Goal: Information Seeking & Learning: Learn about a topic

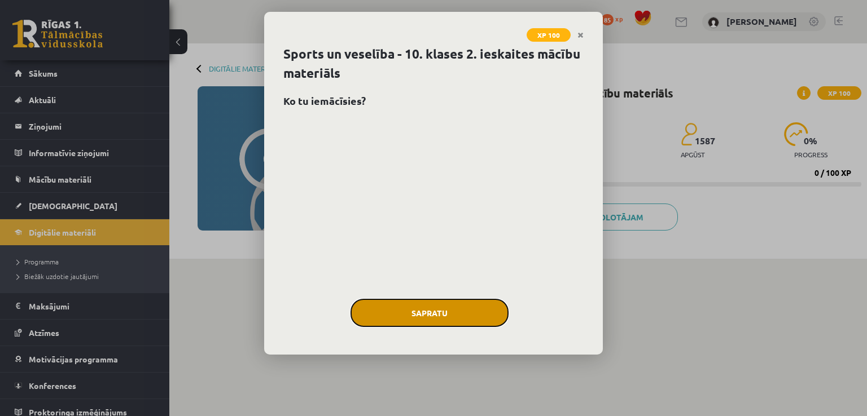
click at [458, 314] on button "Sapratu" at bounding box center [429, 313] width 158 height 28
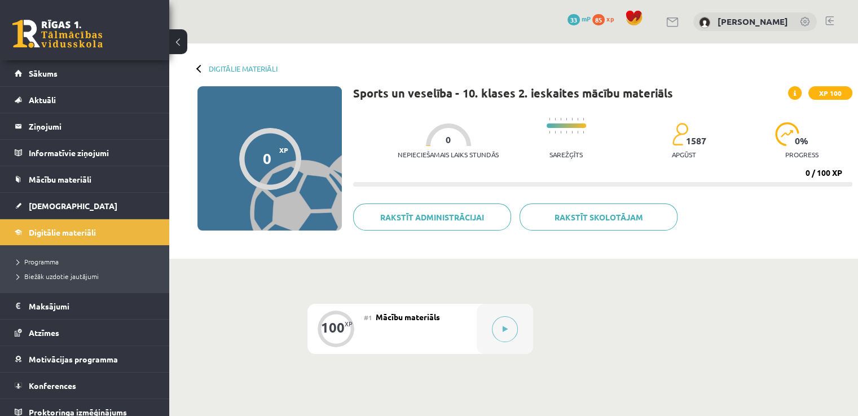
click at [273, 201] on div "0 XP XP 100" at bounding box center [270, 158] width 144 height 144
click at [511, 327] on button at bounding box center [505, 330] width 26 height 26
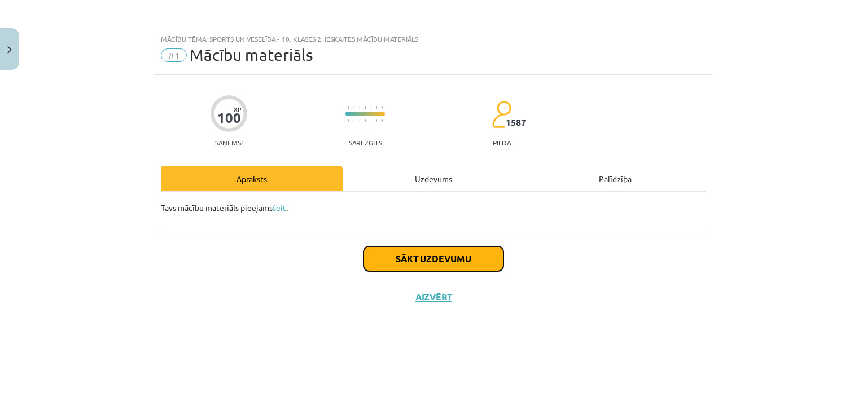
click at [428, 257] on button "Sākt uzdevumu" at bounding box center [433, 259] width 140 height 25
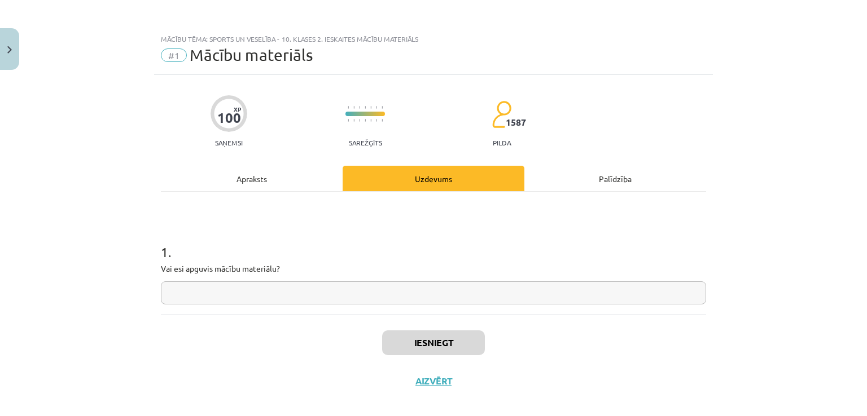
click at [282, 306] on div "1 . Vai esi apguvis mācību materiālu?" at bounding box center [433, 253] width 545 height 123
click at [304, 290] on input "text" at bounding box center [433, 293] width 545 height 23
type input "**"
click at [436, 361] on div "Iesniegt Aizvērt" at bounding box center [433, 354] width 545 height 79
click at [436, 348] on button "Iesniegt" at bounding box center [433, 343] width 103 height 25
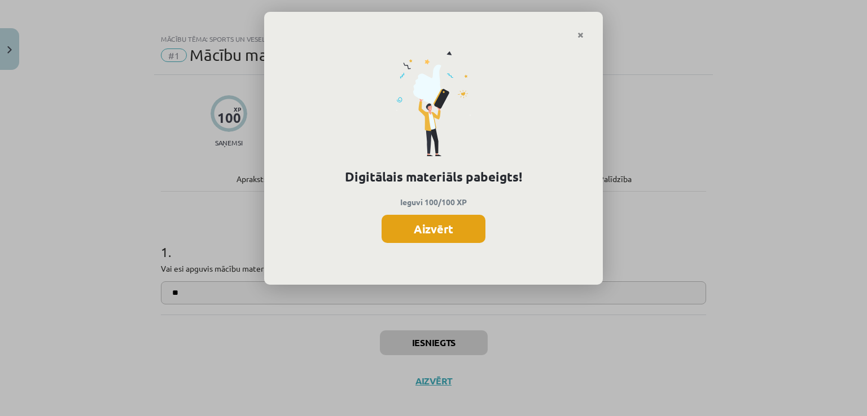
click at [447, 225] on button "Aizvērt" at bounding box center [433, 229] width 104 height 28
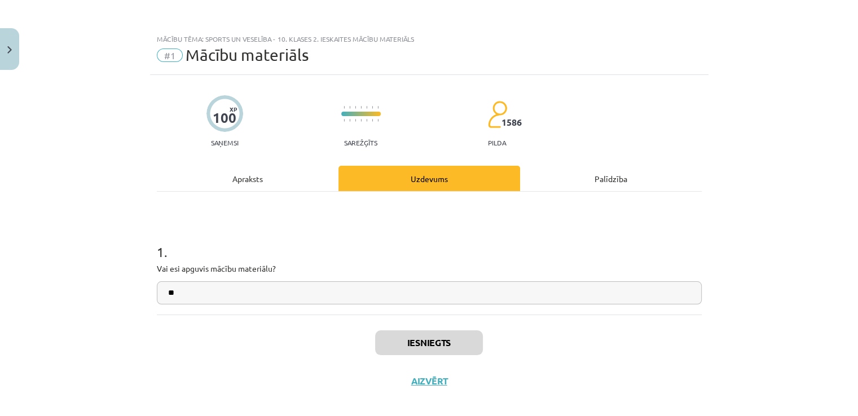
click at [244, 183] on div "Apraksts" at bounding box center [248, 178] width 182 height 25
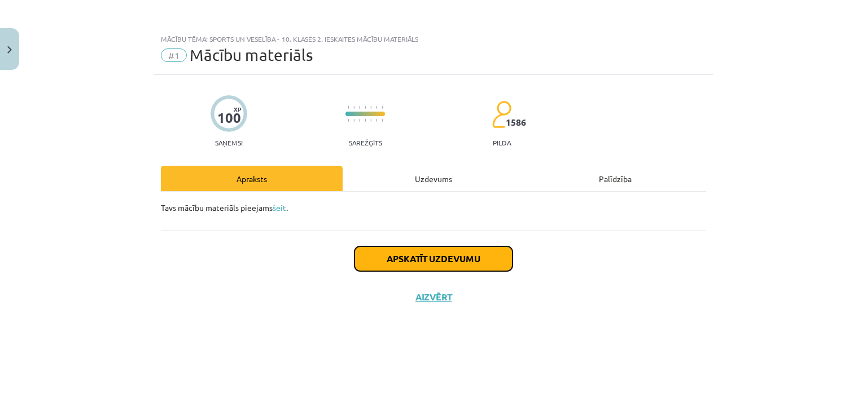
click at [472, 256] on button "Apskatīt uzdevumu" at bounding box center [433, 259] width 158 height 25
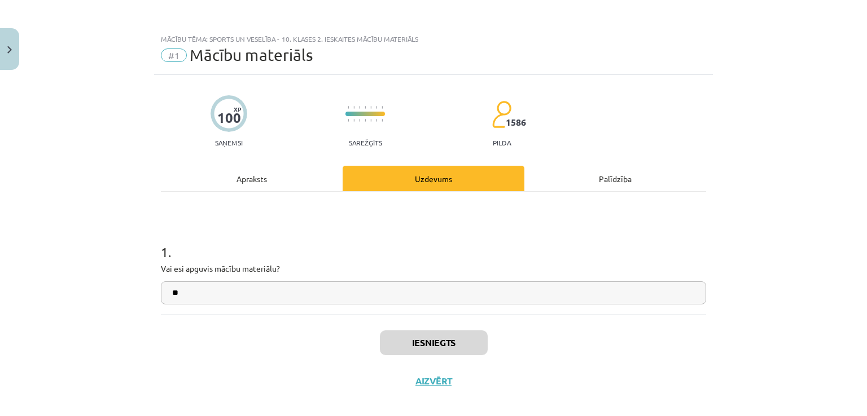
click at [593, 175] on div "Palīdzība" at bounding box center [615, 178] width 182 height 25
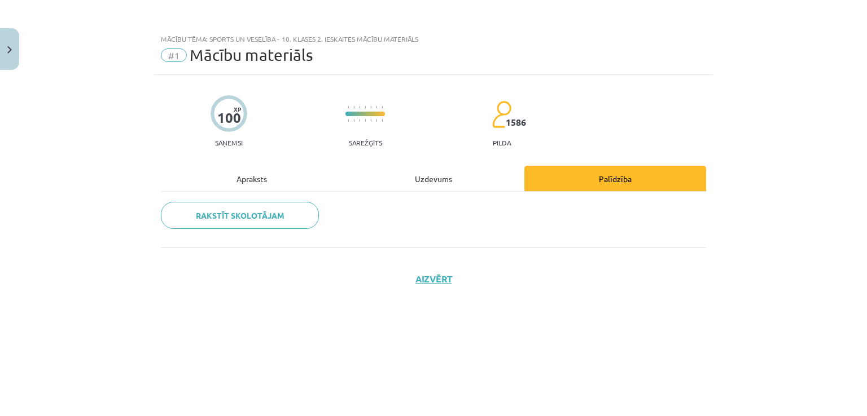
click at [460, 185] on div "Uzdevums" at bounding box center [434, 178] width 182 height 25
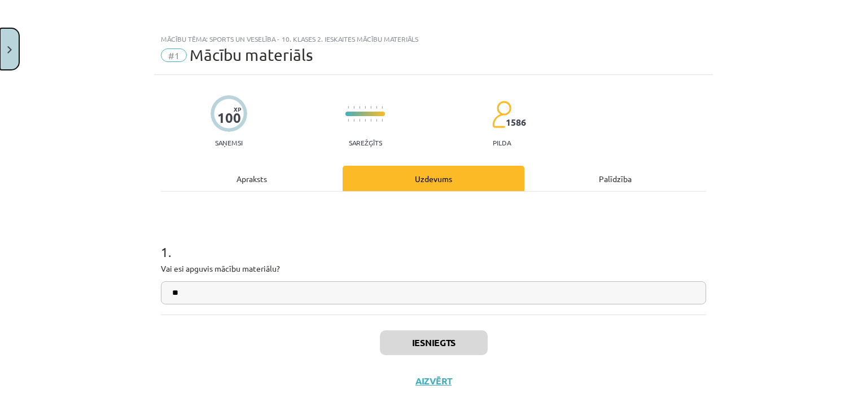
click at [6, 46] on button "Close" at bounding box center [9, 49] width 19 height 42
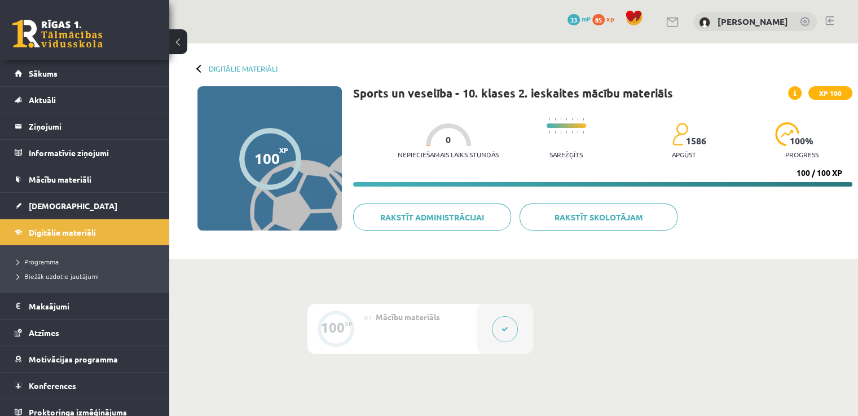
click at [246, 153] on div at bounding box center [270, 159] width 62 height 62
click at [185, 48] on button at bounding box center [178, 41] width 18 height 25
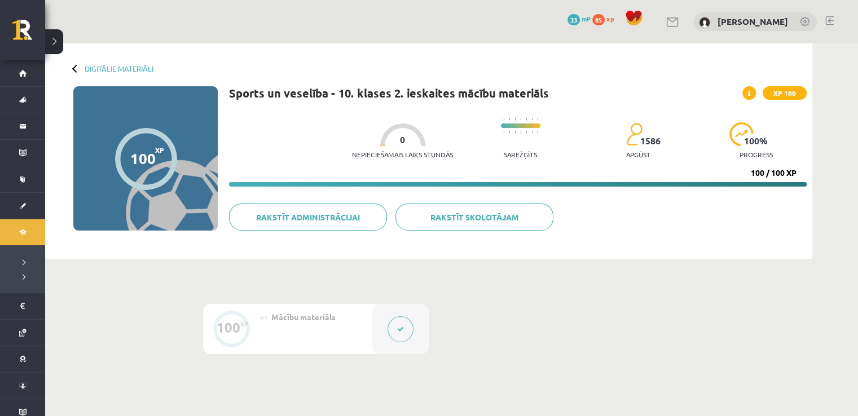
click at [790, 94] on span "XP 100" at bounding box center [785, 93] width 44 height 14
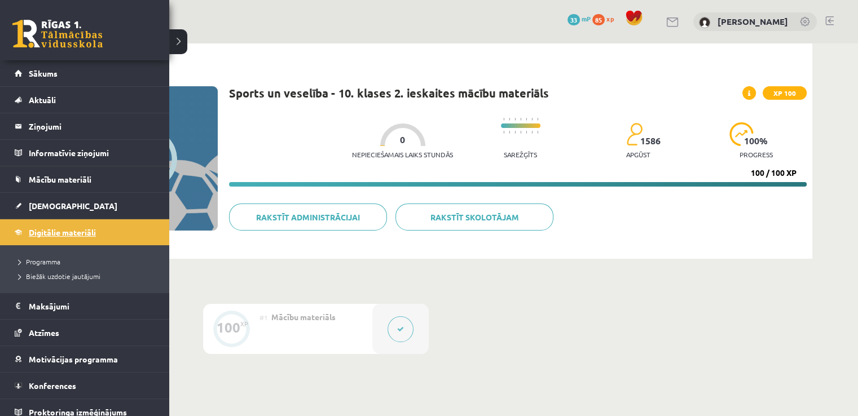
click at [84, 231] on span "Digitālie materiāli" at bounding box center [62, 232] width 67 height 10
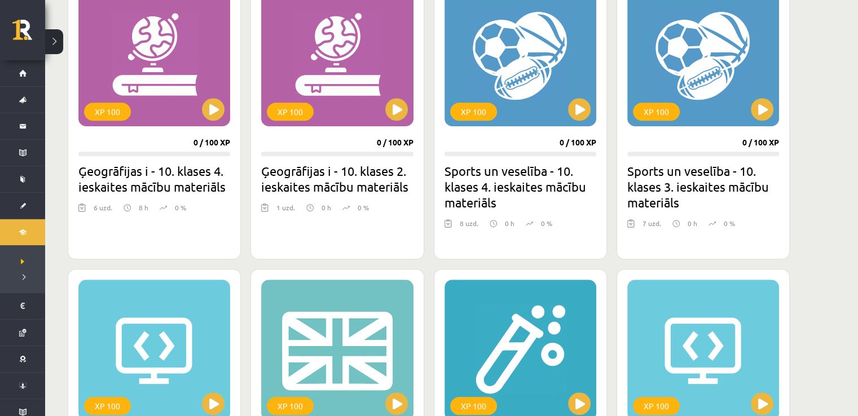
scroll to position [734, 0]
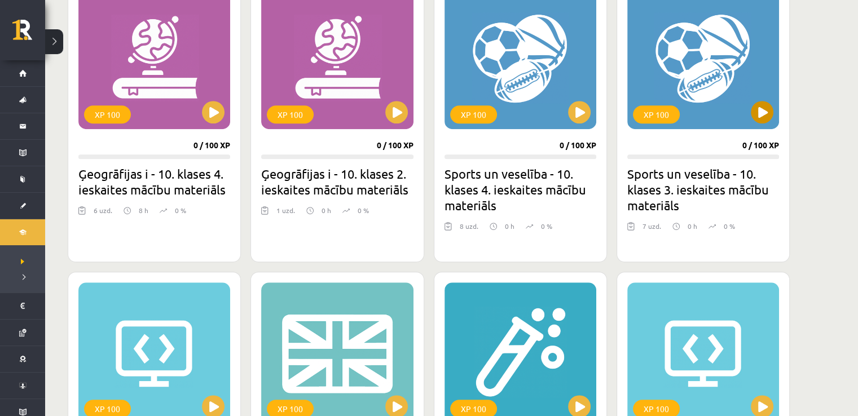
click at [661, 100] on div "XP 100" at bounding box center [703, 58] width 152 height 141
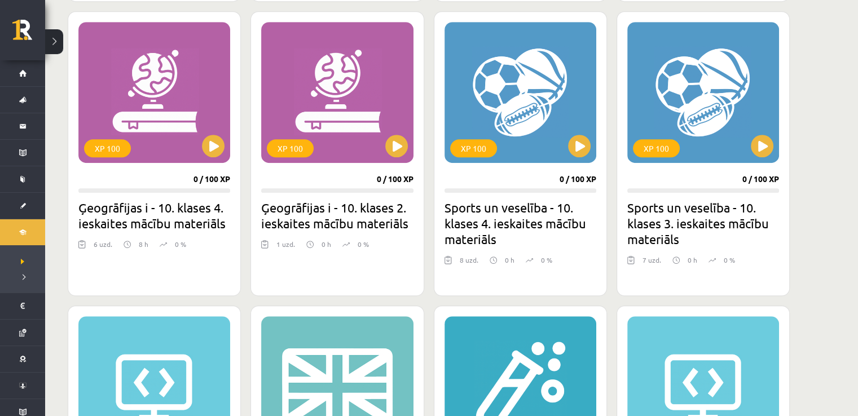
scroll to position [621, 0]
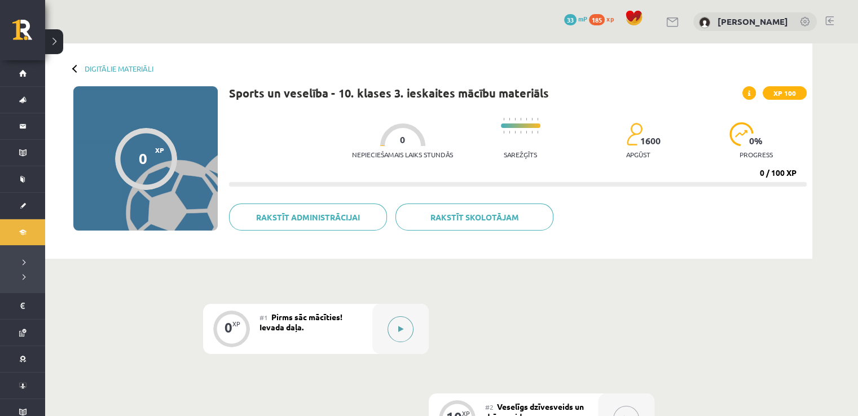
click at [397, 328] on button at bounding box center [401, 330] width 26 height 26
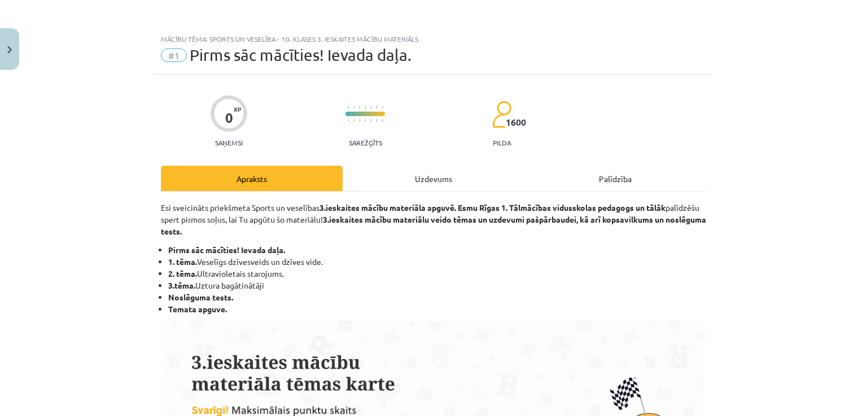
click at [422, 177] on div "Uzdevums" at bounding box center [434, 178] width 182 height 25
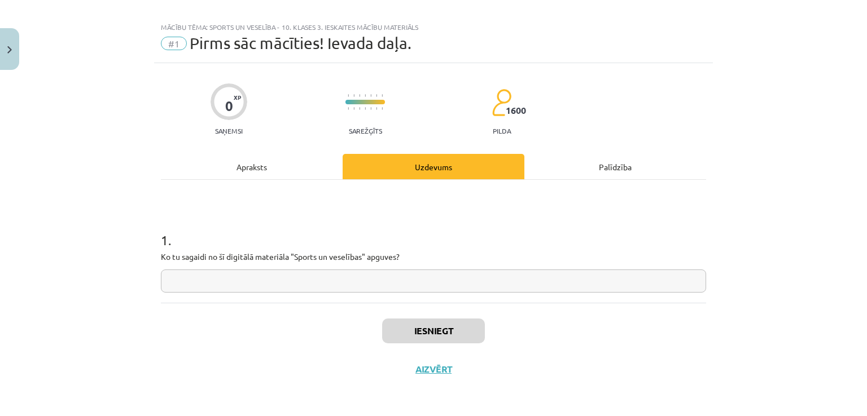
click at [245, 279] on input "text" at bounding box center [433, 281] width 545 height 23
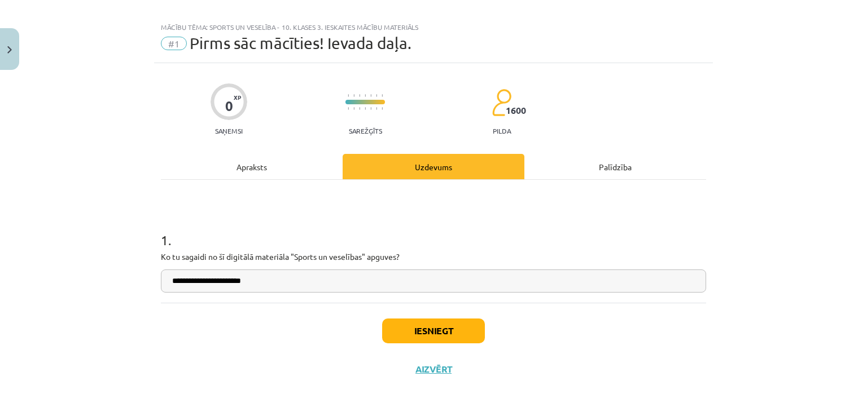
type input "**********"
click at [458, 321] on button "Iesniegt" at bounding box center [433, 331] width 103 height 25
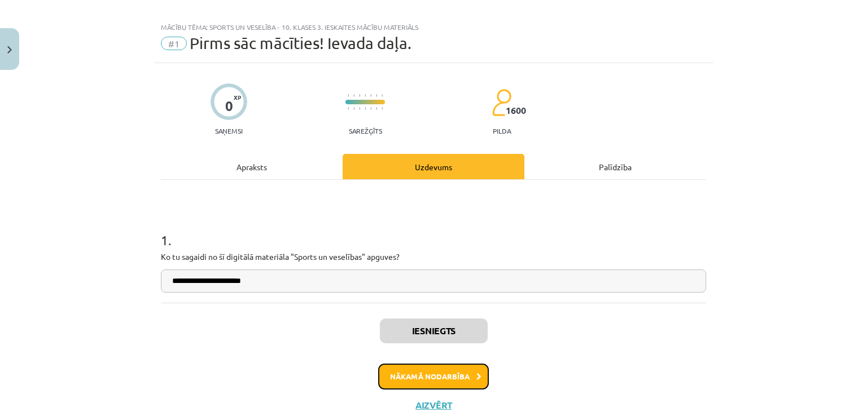
click at [467, 364] on button "Nākamā nodarbība" at bounding box center [433, 377] width 111 height 26
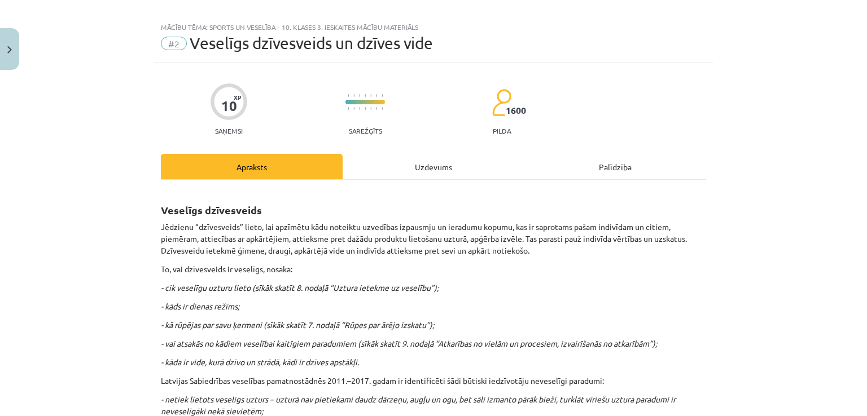
scroll to position [28, 0]
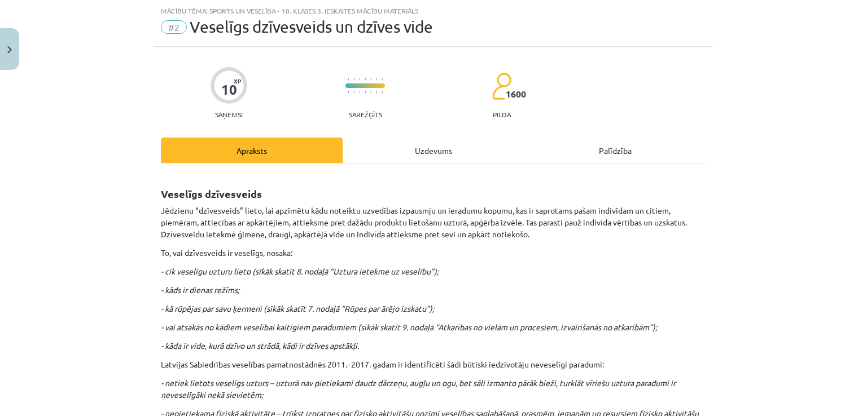
click at [415, 155] on div "Uzdevums" at bounding box center [434, 150] width 182 height 25
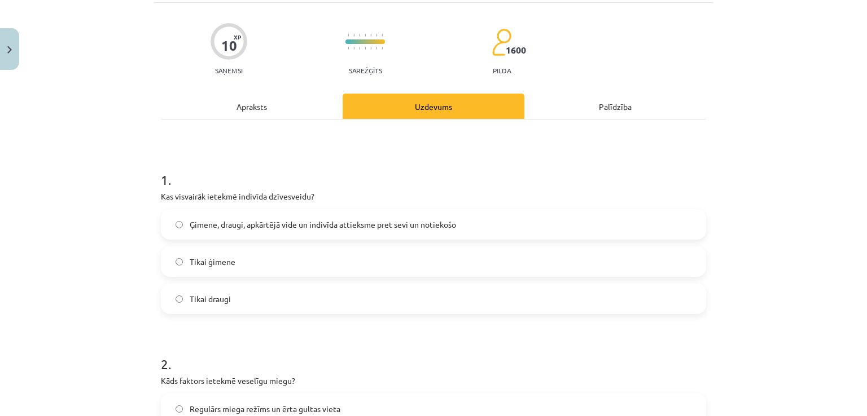
scroll to position [68, 0]
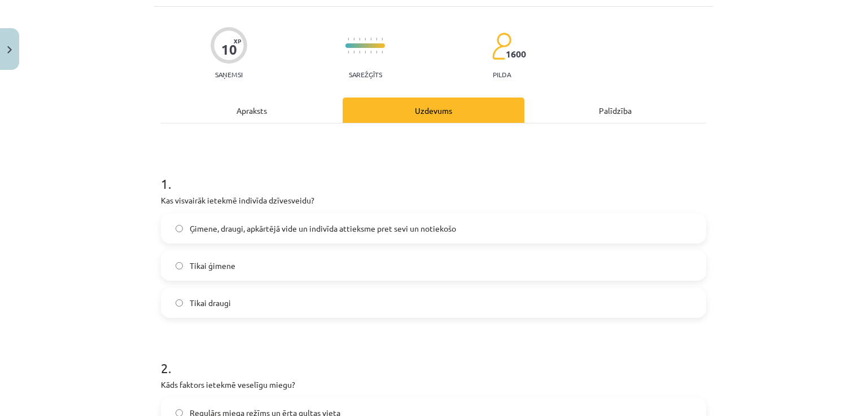
click at [278, 107] on div "Apraksts" at bounding box center [252, 110] width 182 height 25
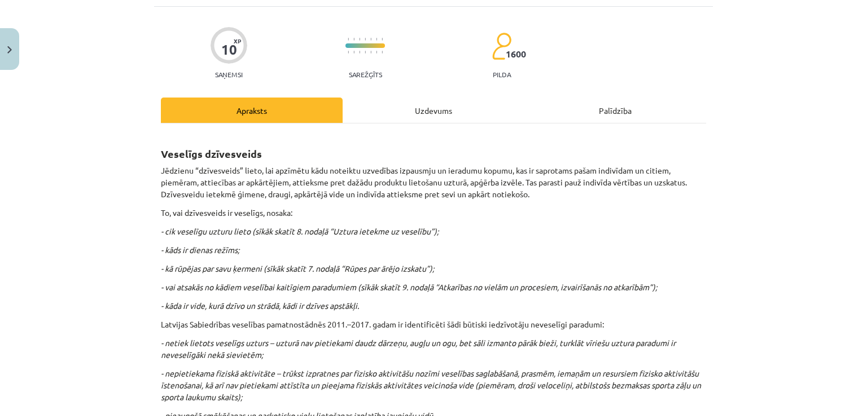
scroll to position [28, 0]
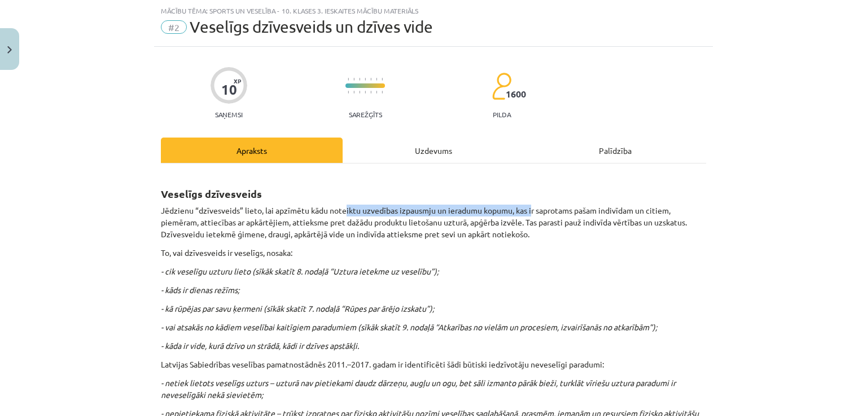
drag, startPoint x: 358, startPoint y: 208, endPoint x: 528, endPoint y: 202, distance: 170.0
click at [543, 231] on p "Jēdzienu “dzīvesveids” lieto, lai apzīmētu kādu noteiktu uzvedības izpausmju un…" at bounding box center [433, 223] width 545 height 36
click at [425, 152] on div "Uzdevums" at bounding box center [434, 150] width 182 height 25
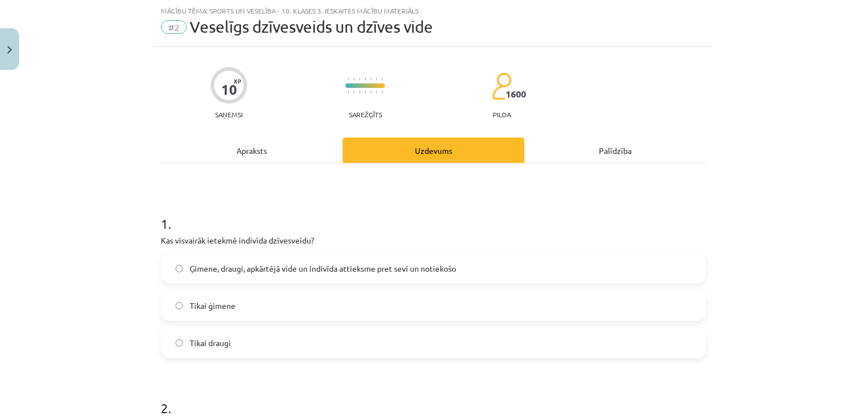
click at [260, 270] on span "Ģimene, draugi, apkārtējā vide un indivīda attieksme pret sevi un notiekošo" at bounding box center [323, 269] width 266 height 12
click at [249, 156] on div "Apraksts" at bounding box center [252, 150] width 182 height 25
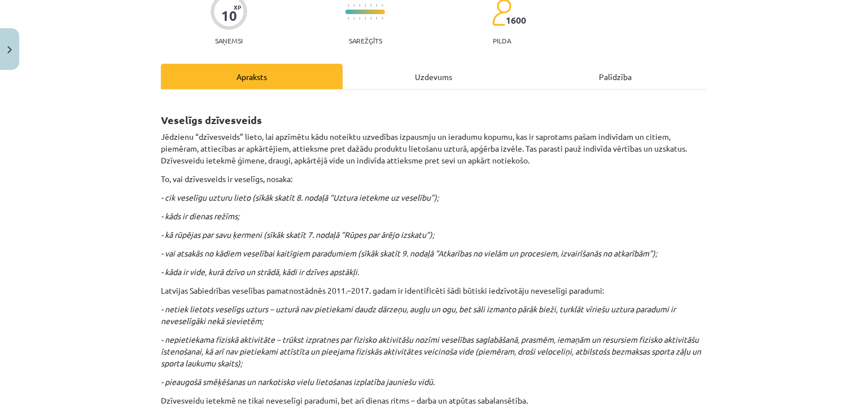
scroll to position [85, 0]
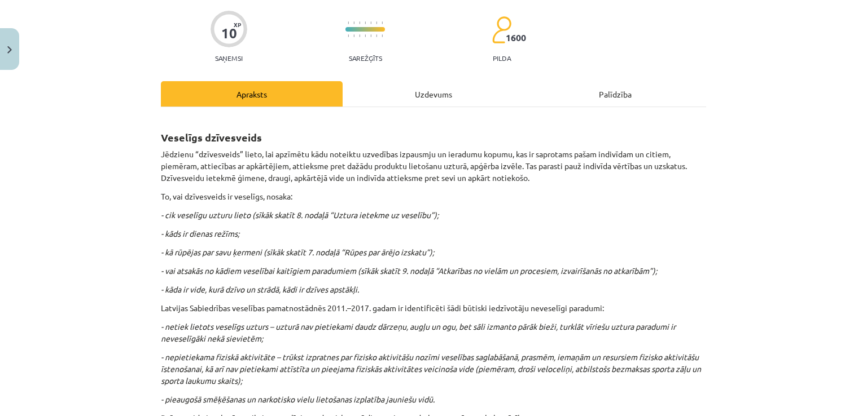
click at [381, 89] on div "Uzdevums" at bounding box center [434, 93] width 182 height 25
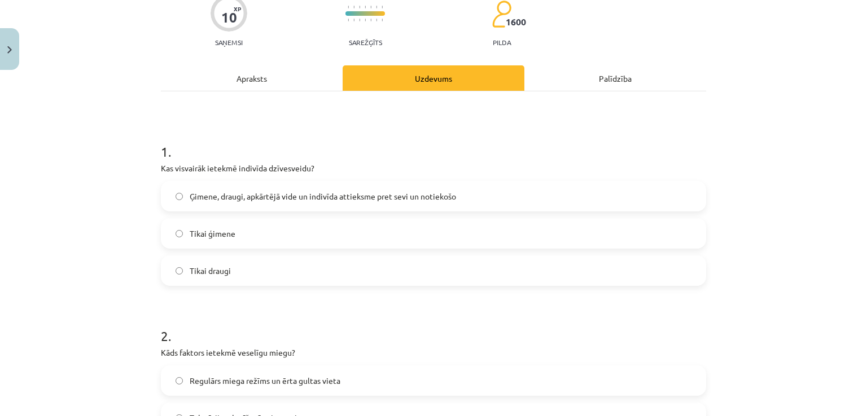
scroll to position [28, 0]
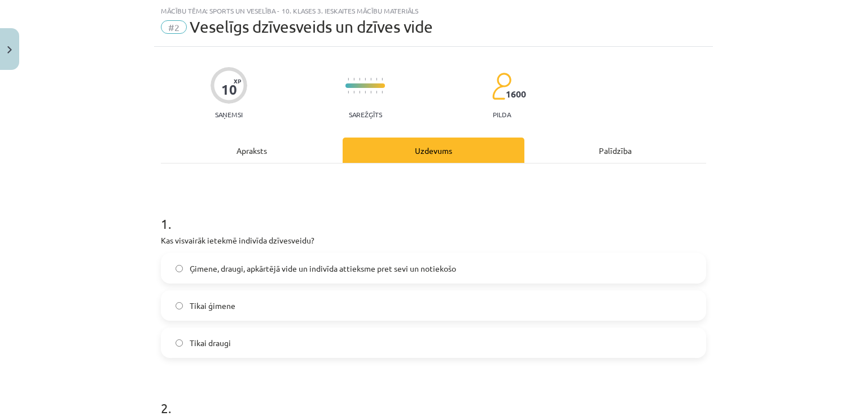
click at [284, 146] on div "Apraksts" at bounding box center [252, 150] width 182 height 25
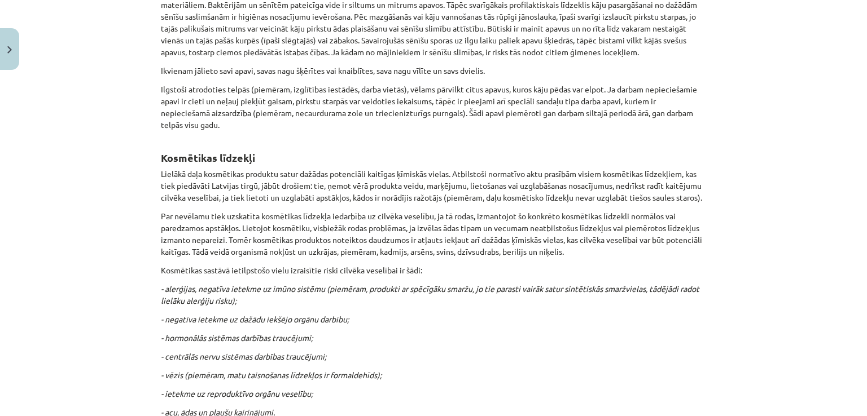
scroll to position [0, 0]
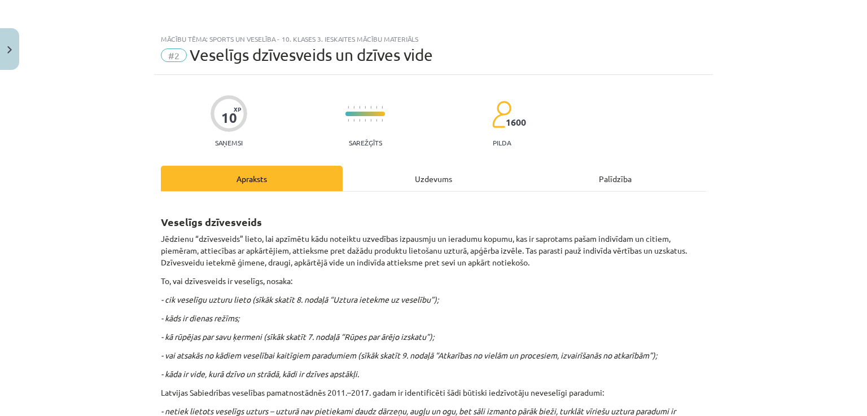
click at [415, 180] on div "Uzdevums" at bounding box center [434, 178] width 182 height 25
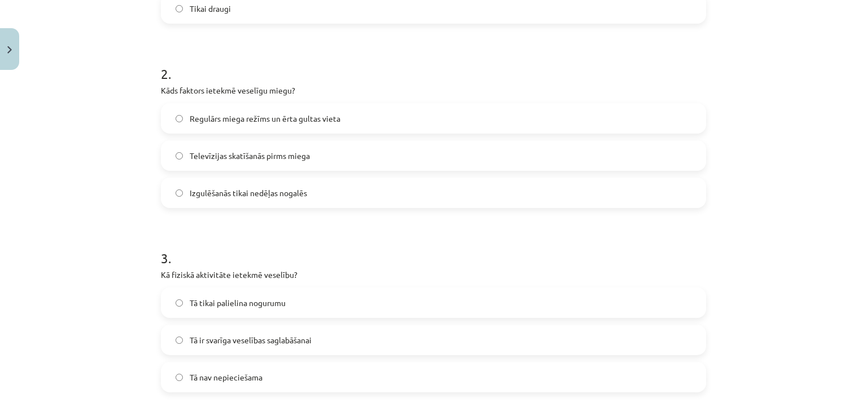
scroll to position [423, 0]
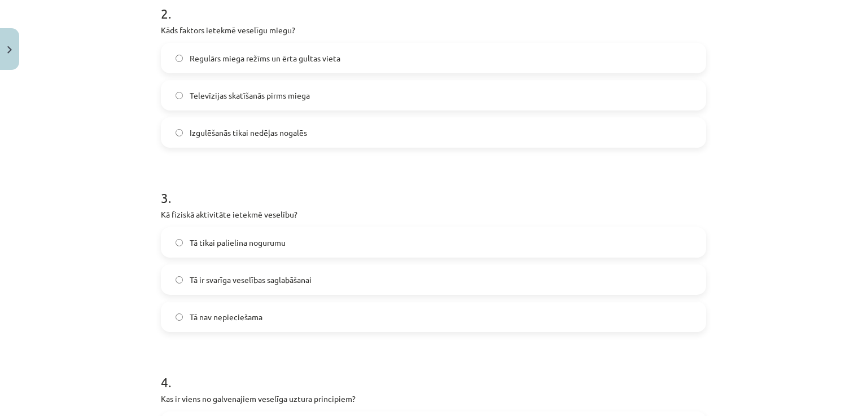
click at [291, 100] on span "Televīzijas skatīšanās pirms miega" at bounding box center [250, 96] width 120 height 12
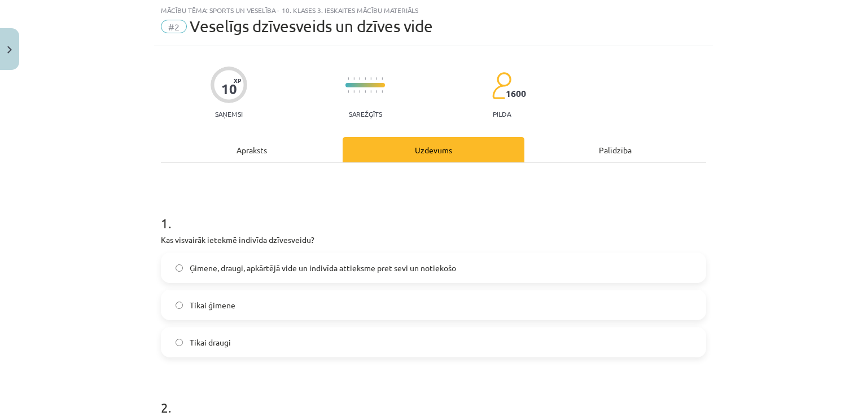
scroll to position [28, 0]
click at [256, 143] on div "Apraksts" at bounding box center [252, 150] width 182 height 25
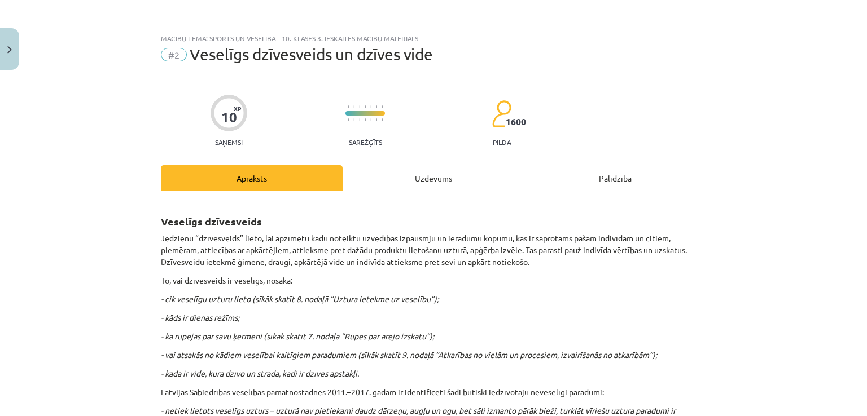
scroll to position [0, 0]
click at [392, 168] on div "Uzdevums" at bounding box center [434, 178] width 182 height 25
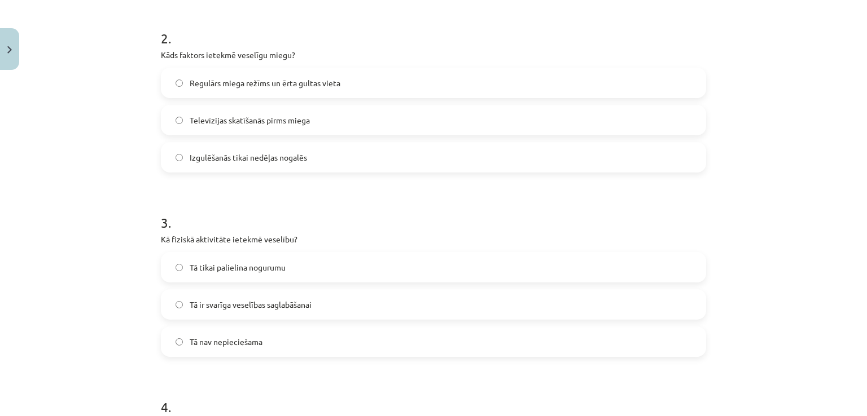
scroll to position [423, 0]
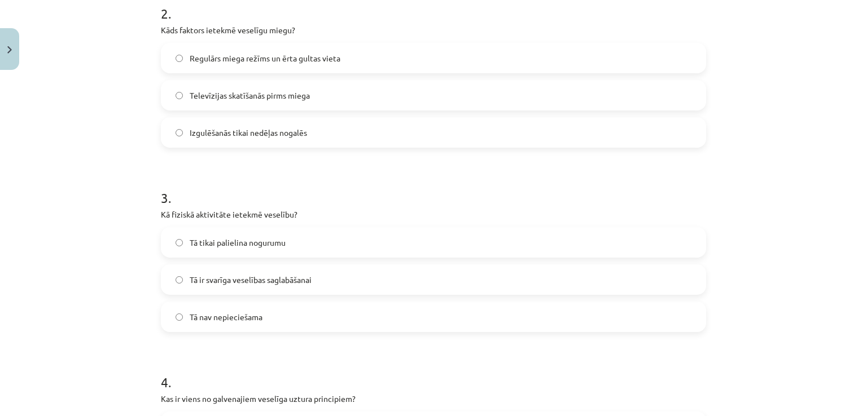
click at [266, 277] on span "Tā ir svarīga veselības saglabāšanai" at bounding box center [251, 280] width 122 height 12
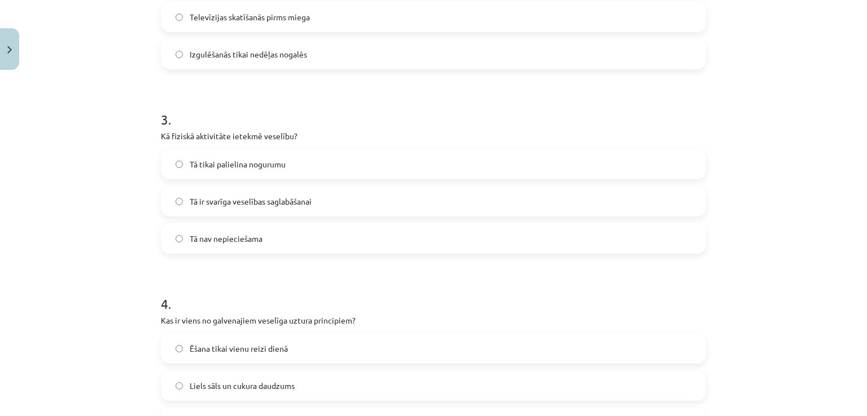
scroll to position [593, 0]
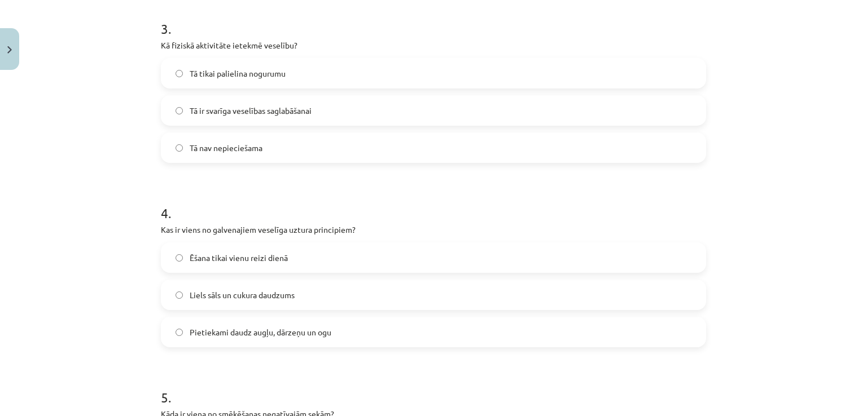
click at [278, 338] on label "Pietiekami daudz augļu, dārzeņu un ogu" at bounding box center [433, 332] width 543 height 28
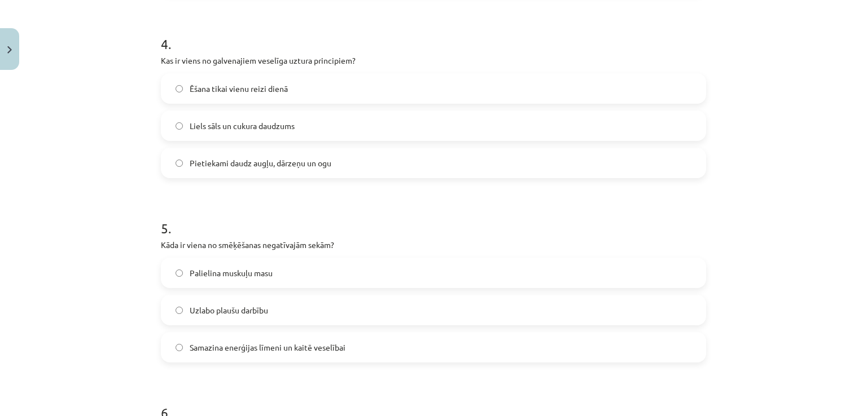
click at [230, 353] on label "Samazina enerģijas līmeni un kaitē veselībai" at bounding box center [433, 347] width 543 height 28
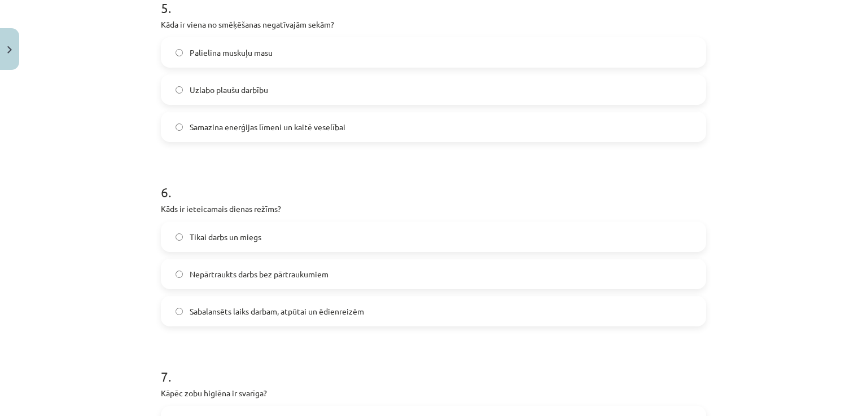
scroll to position [988, 0]
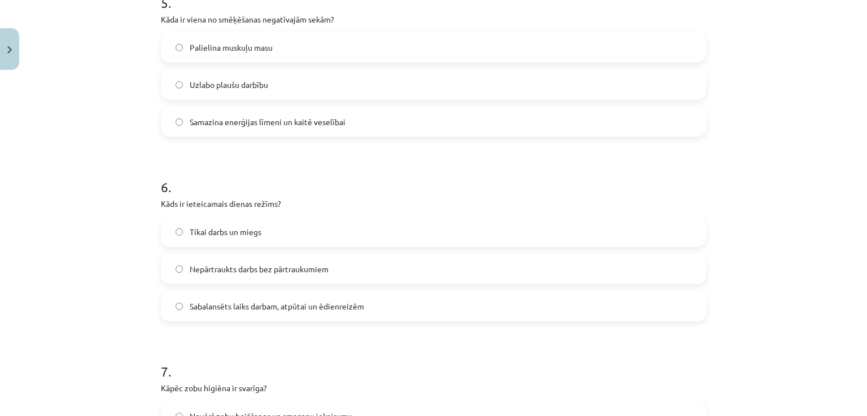
click at [229, 305] on span "Sabalansēts laiks darbam, atpūtai un ēdienreizēm" at bounding box center [277, 307] width 174 height 12
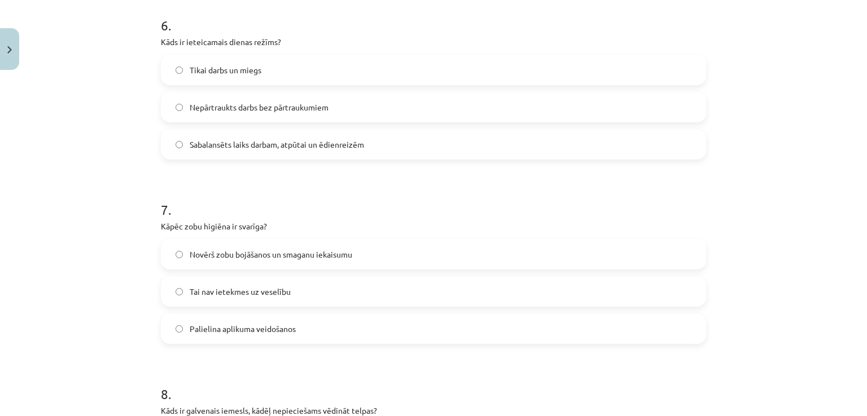
scroll to position [1157, 0]
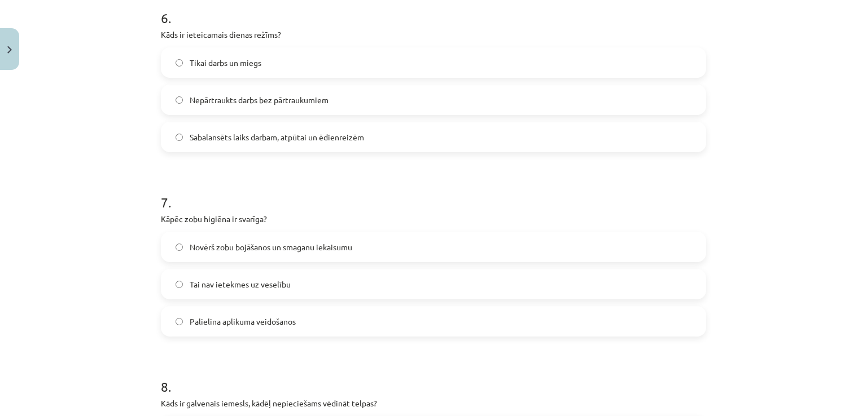
click at [282, 251] on span "Novērš zobu bojāšanos un smaganu iekaisumu" at bounding box center [271, 248] width 163 height 12
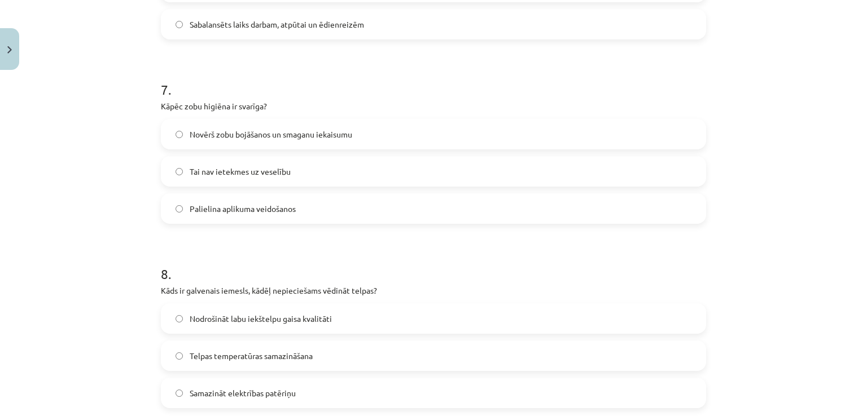
scroll to position [1383, 0]
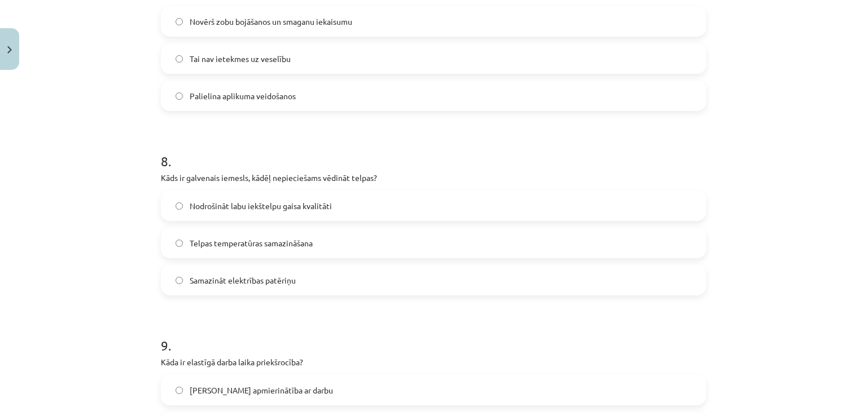
click at [312, 198] on label "Nodrošināt labu iekštelpu gaisa kvalitāti" at bounding box center [433, 206] width 543 height 28
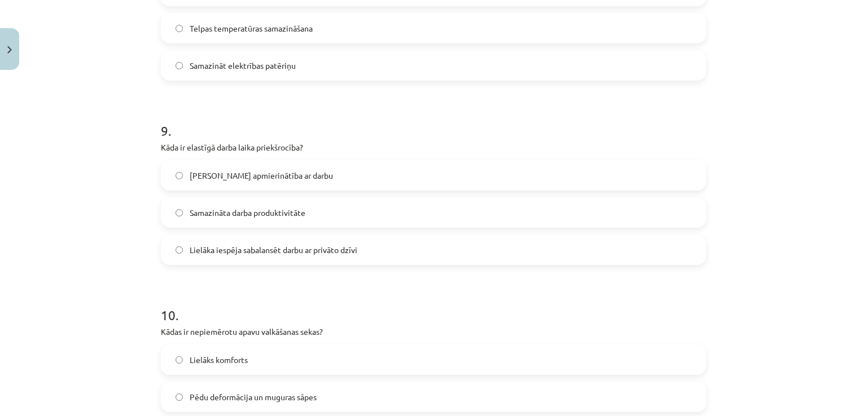
scroll to position [1608, 0]
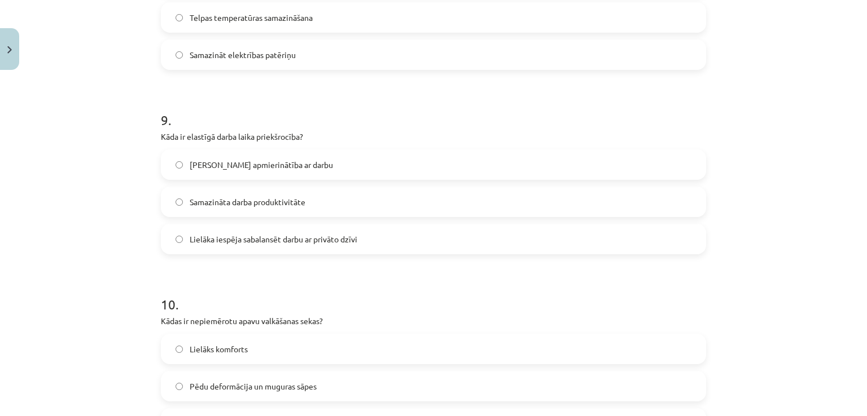
click at [239, 166] on span "Mazāka apmierinātība ar darbu" at bounding box center [261, 165] width 143 height 12
click at [267, 236] on span "Lielāka iespēja sabalansēt darbu ar privāto dzīvi" at bounding box center [274, 240] width 168 height 12
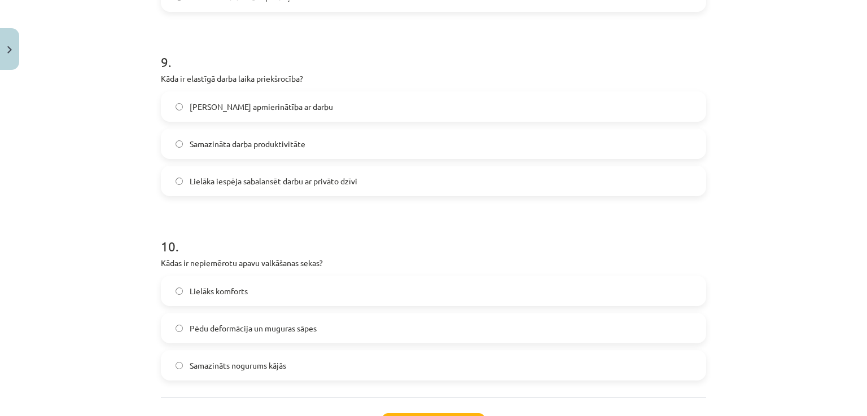
scroll to position [1721, 0]
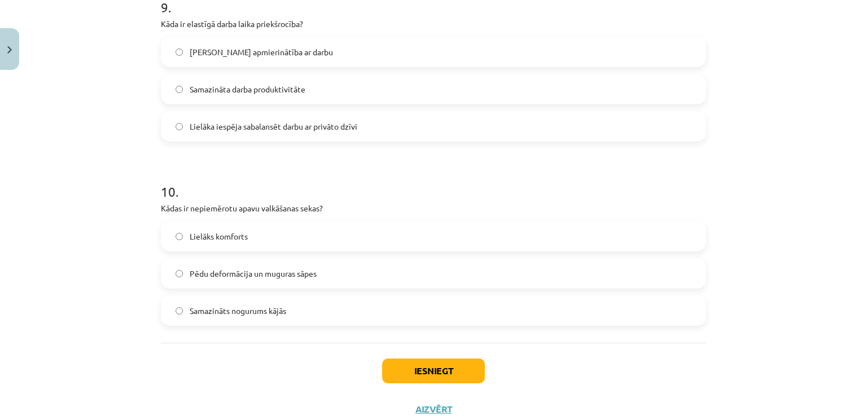
click at [299, 278] on span "Pēdu deformācija un muguras sāpes" at bounding box center [253, 274] width 127 height 12
click at [425, 379] on button "Iesniegt" at bounding box center [433, 371] width 103 height 25
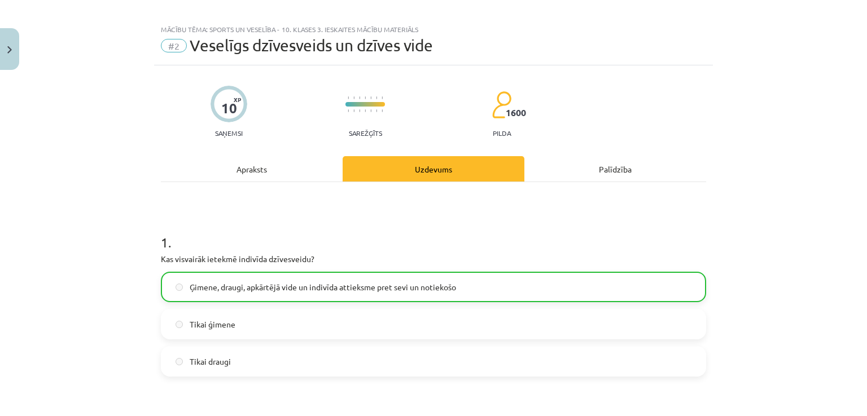
scroll to position [0, 0]
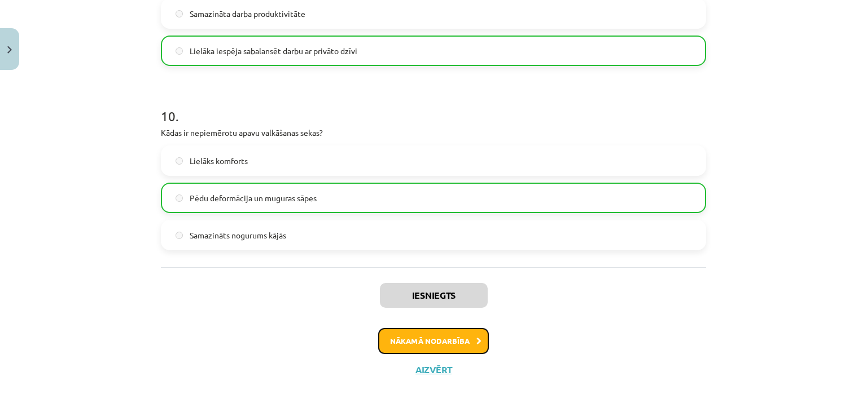
click at [434, 341] on button "Nākamā nodarbība" at bounding box center [433, 341] width 111 height 26
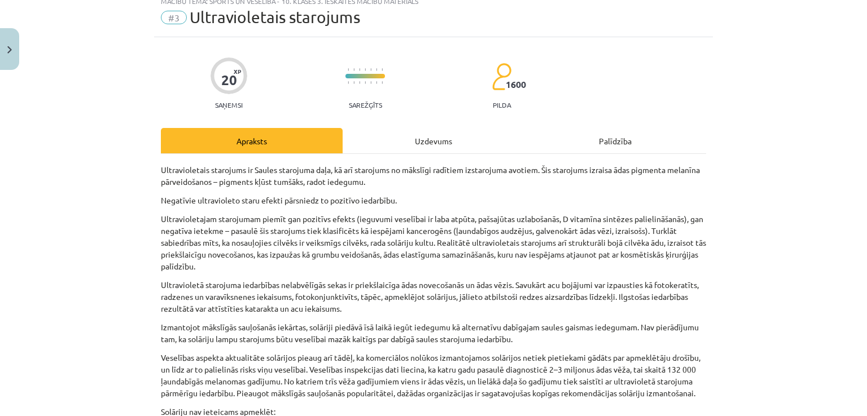
scroll to position [28, 0]
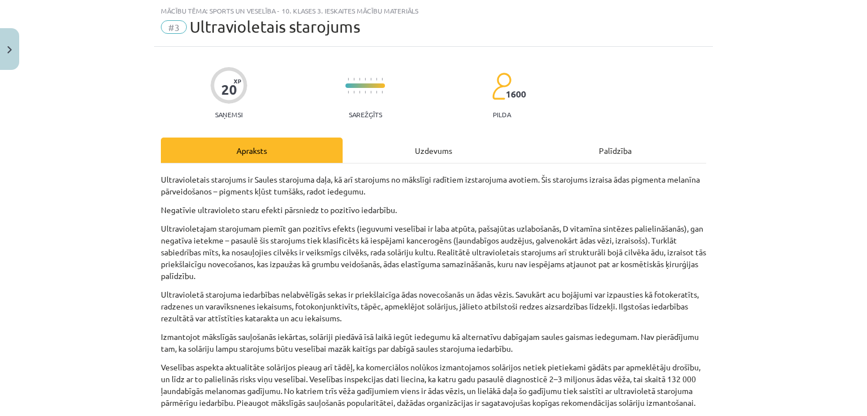
click at [438, 143] on div "Uzdevums" at bounding box center [434, 150] width 182 height 25
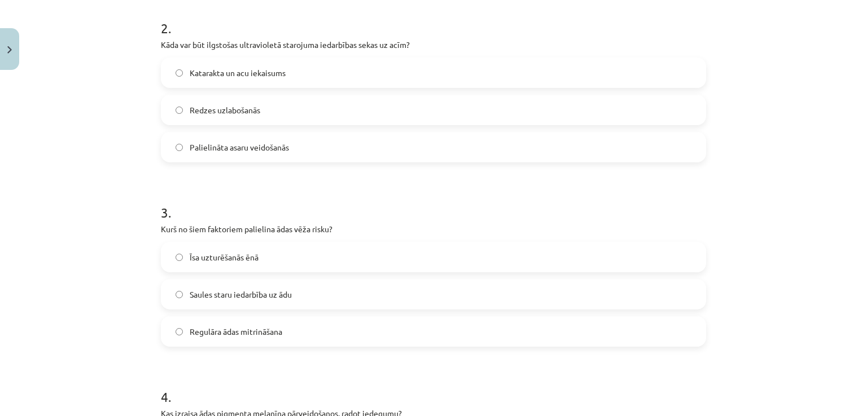
scroll to position [0, 0]
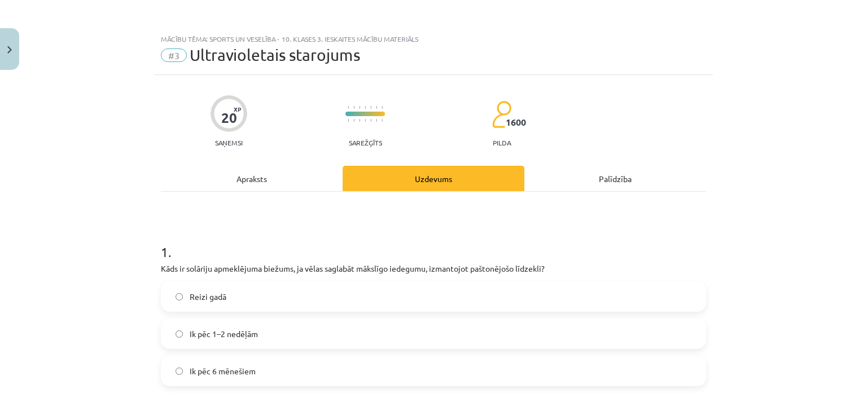
click at [271, 183] on div "Apraksts" at bounding box center [252, 178] width 182 height 25
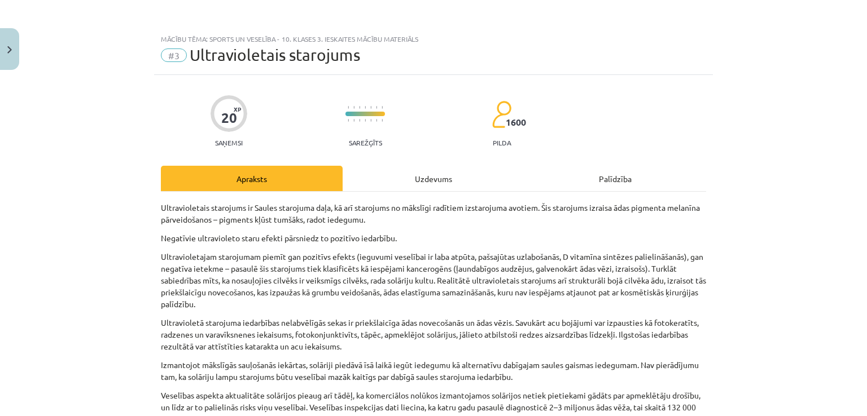
scroll to position [28, 0]
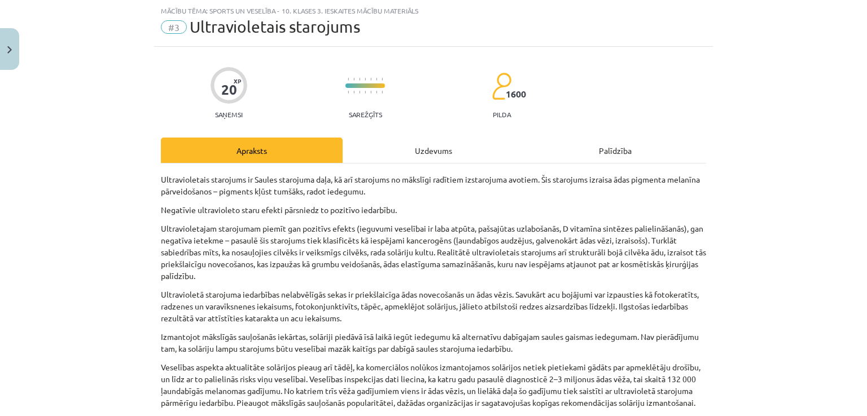
click at [449, 153] on div "Uzdevums" at bounding box center [434, 150] width 182 height 25
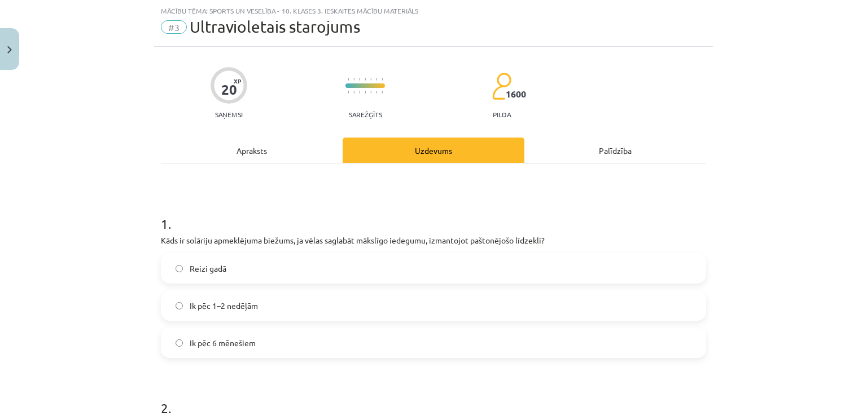
click at [239, 149] on div "Apraksts" at bounding box center [252, 150] width 182 height 25
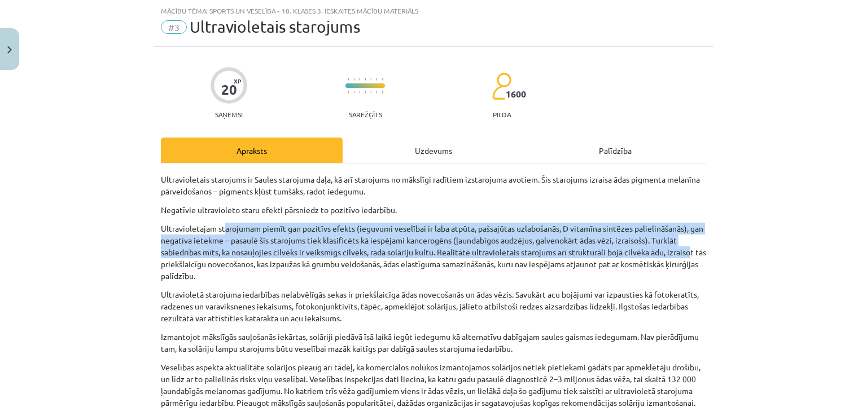
drag, startPoint x: 239, startPoint y: 224, endPoint x: 688, endPoint y: 253, distance: 450.1
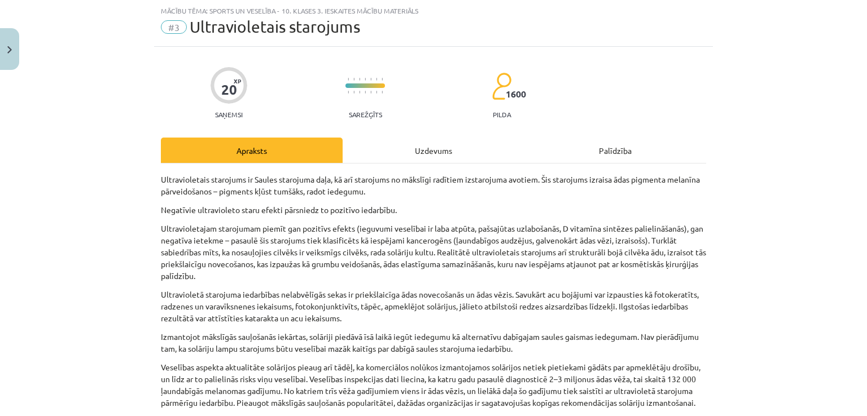
click at [728, 283] on div "Mācību tēma: Sports un veselība - 10. klases 3. ieskaites mācību materiāls #3 U…" at bounding box center [433, 208] width 867 height 416
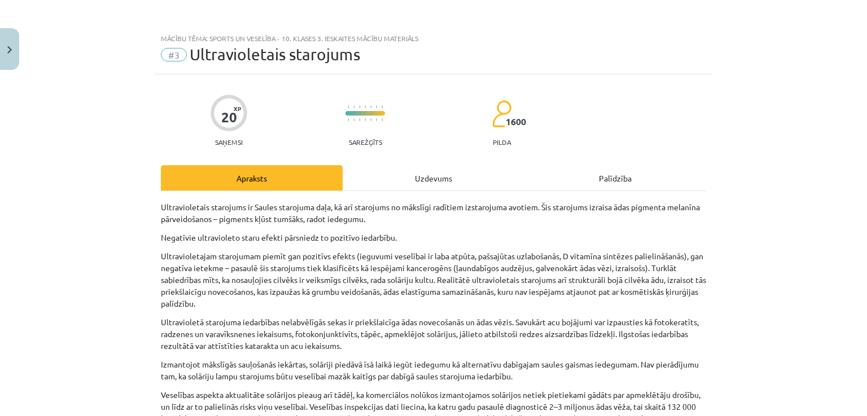
scroll to position [0, 0]
click at [428, 170] on div "Uzdevums" at bounding box center [434, 178] width 182 height 25
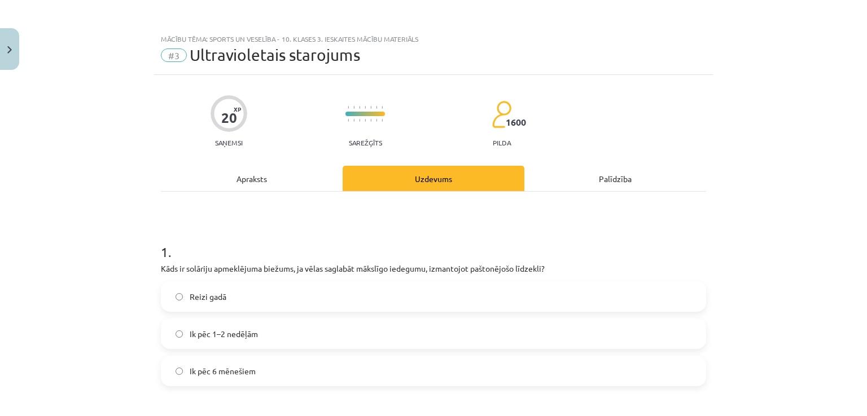
scroll to position [28, 0]
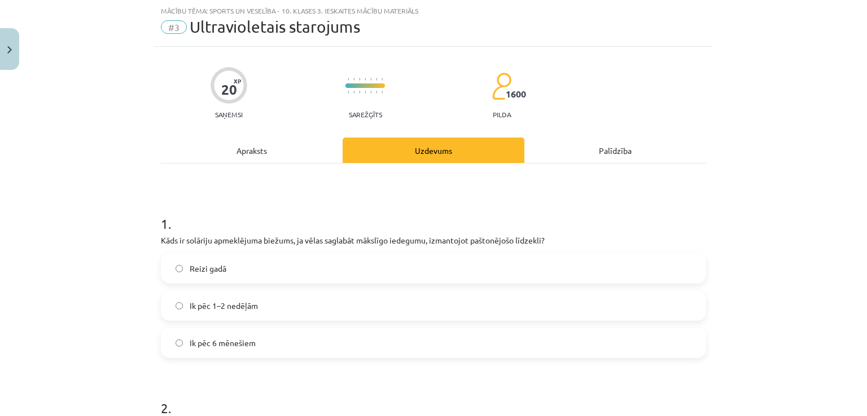
click at [260, 141] on div "Apraksts" at bounding box center [252, 150] width 182 height 25
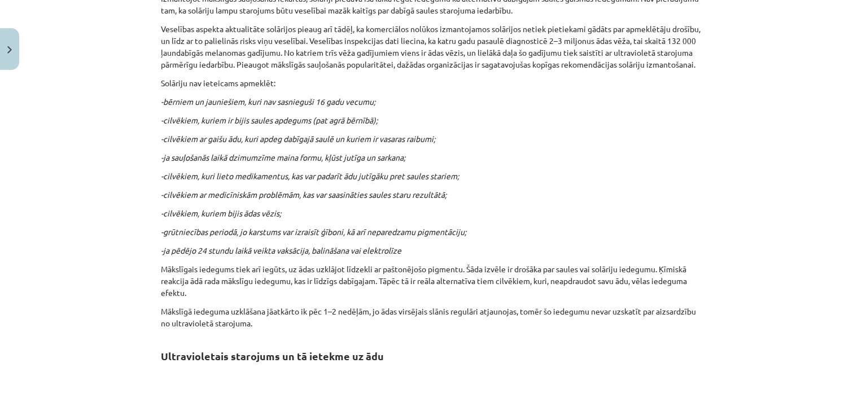
scroll to position [0, 0]
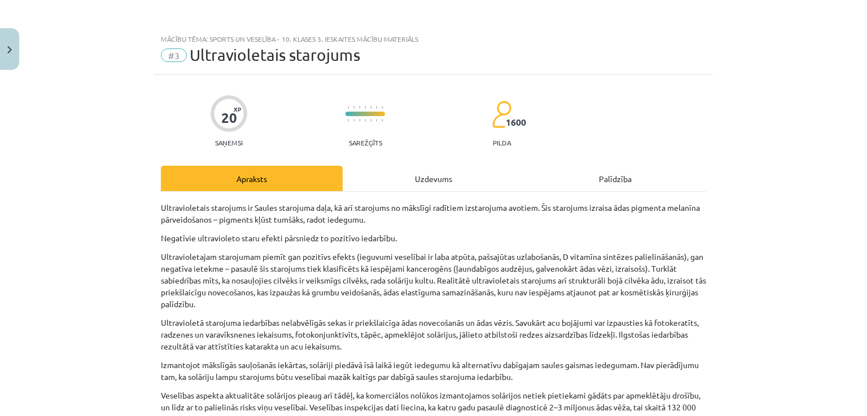
click at [409, 173] on div "Uzdevums" at bounding box center [434, 178] width 182 height 25
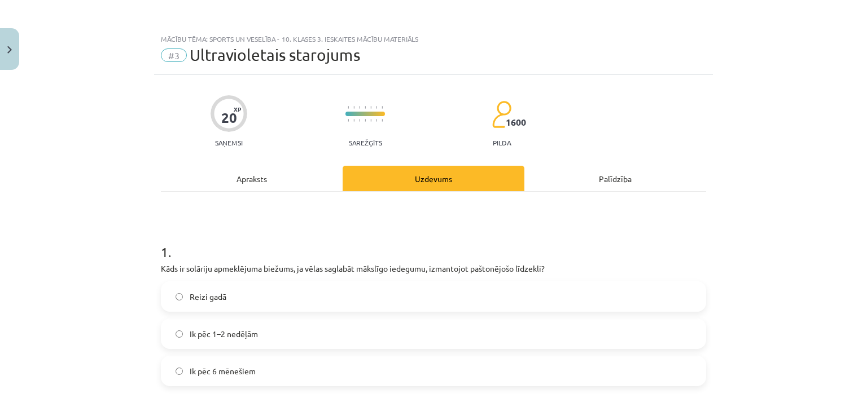
scroll to position [28, 0]
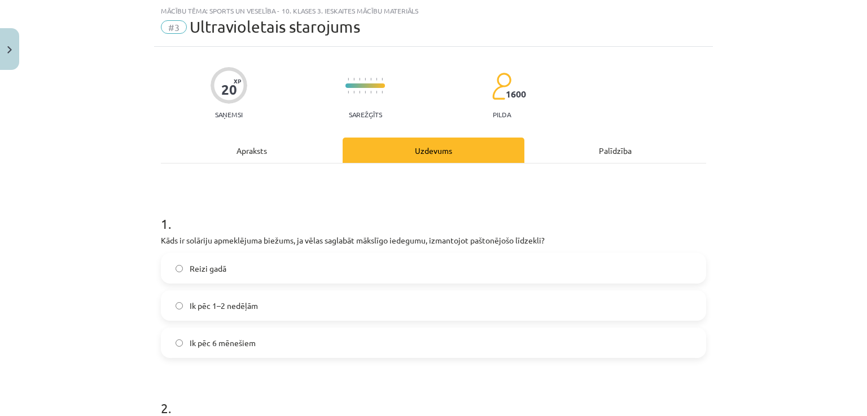
click at [198, 300] on span "Ik pēc 1–2 nedēļām" at bounding box center [224, 306] width 68 height 12
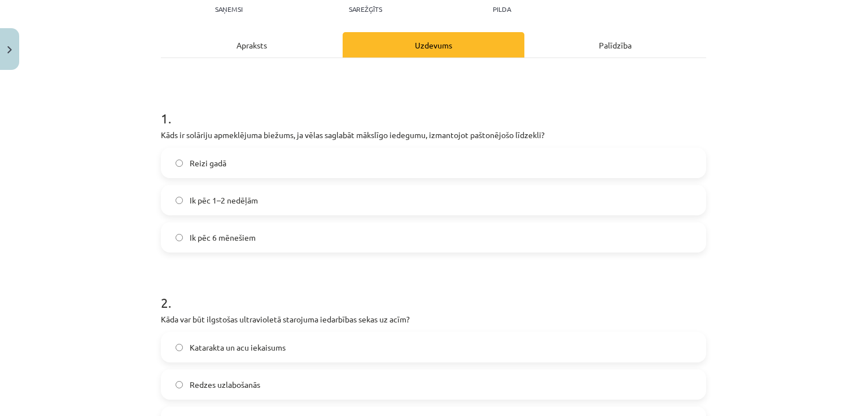
scroll to position [141, 0]
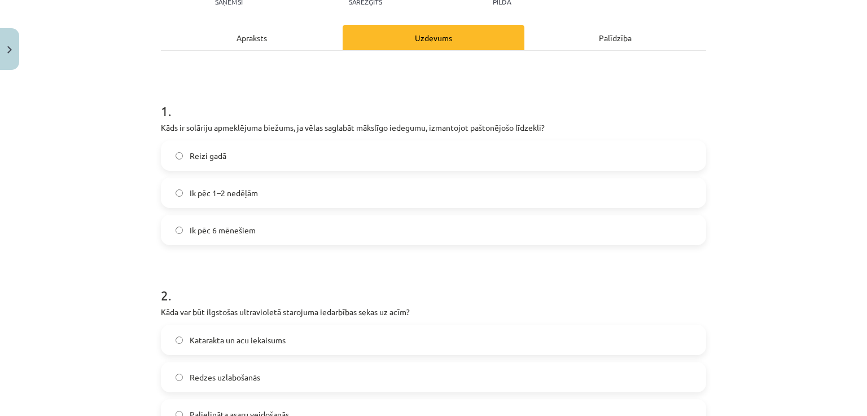
click at [281, 37] on div "Apraksts" at bounding box center [252, 37] width 182 height 25
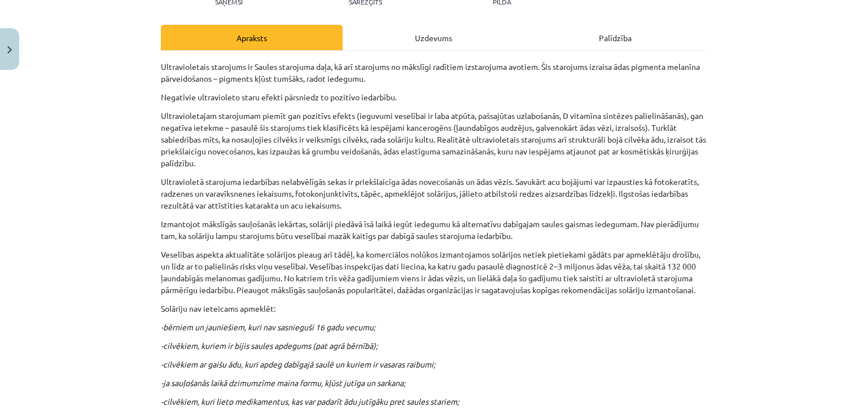
click at [425, 37] on div "Uzdevums" at bounding box center [434, 37] width 182 height 25
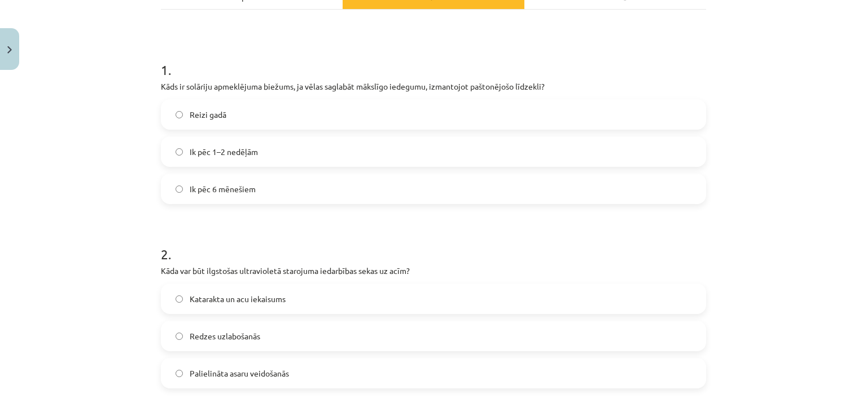
scroll to position [198, 0]
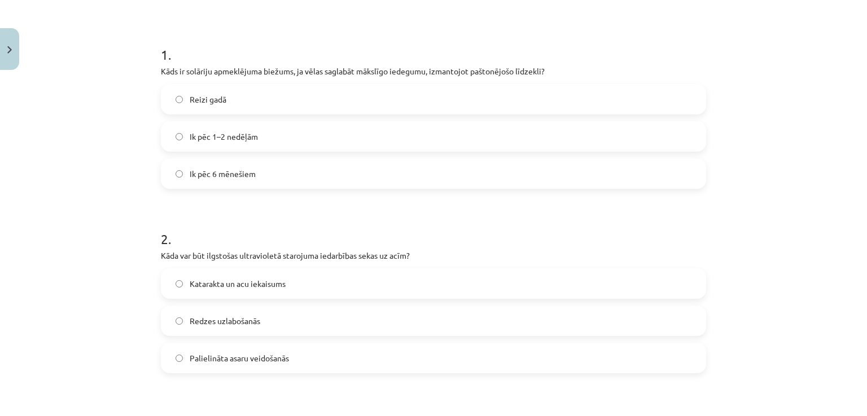
click at [190, 283] on span "Katarakta un acu iekaisums" at bounding box center [238, 284] width 96 height 12
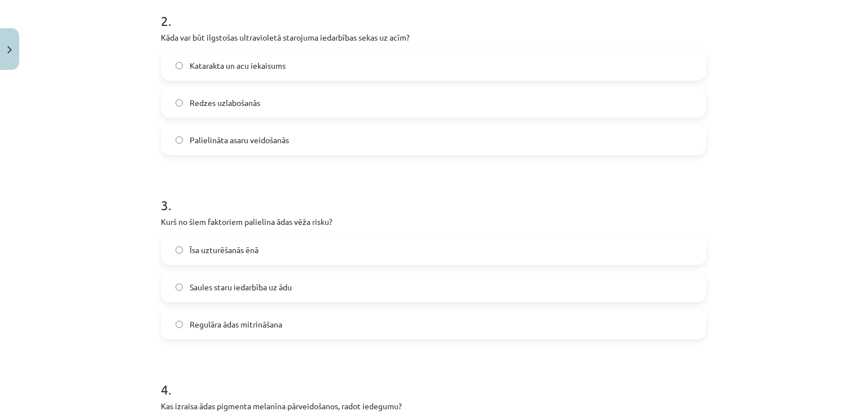
scroll to position [423, 0]
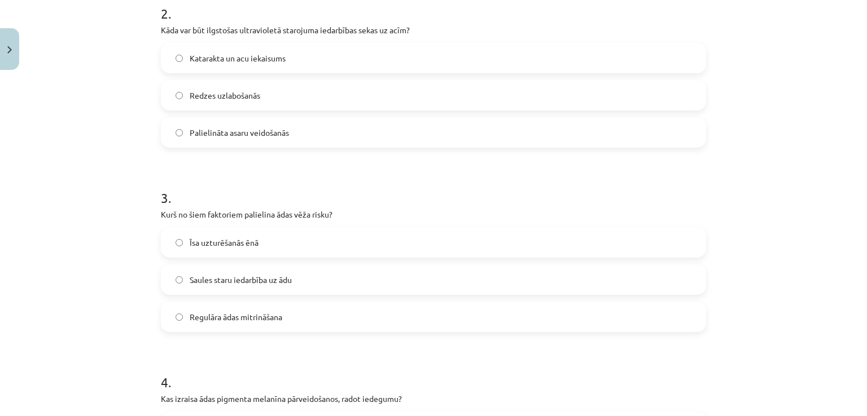
click at [297, 276] on label "Saules staru iedarbība uz ādu" at bounding box center [433, 280] width 543 height 28
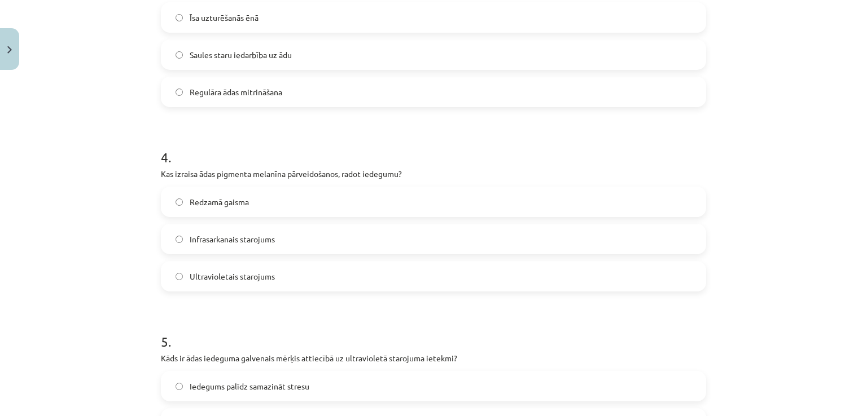
scroll to position [649, 0]
click at [236, 203] on span "Redzamā gaisma" at bounding box center [219, 202] width 59 height 12
click at [229, 237] on span "Infrasarkanais starojums" at bounding box center [232, 239] width 85 height 12
click at [204, 273] on span "Ultravioletais starojums" at bounding box center [232, 276] width 85 height 12
click at [191, 252] on label "Infrasarkanais starojums" at bounding box center [433, 239] width 543 height 28
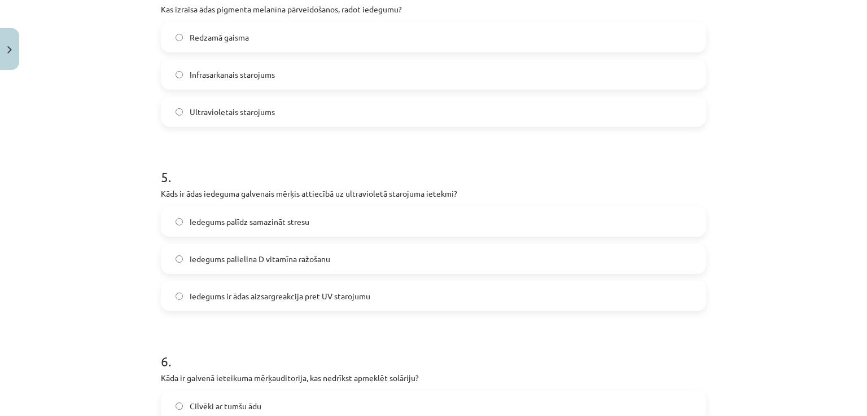
scroll to position [818, 0]
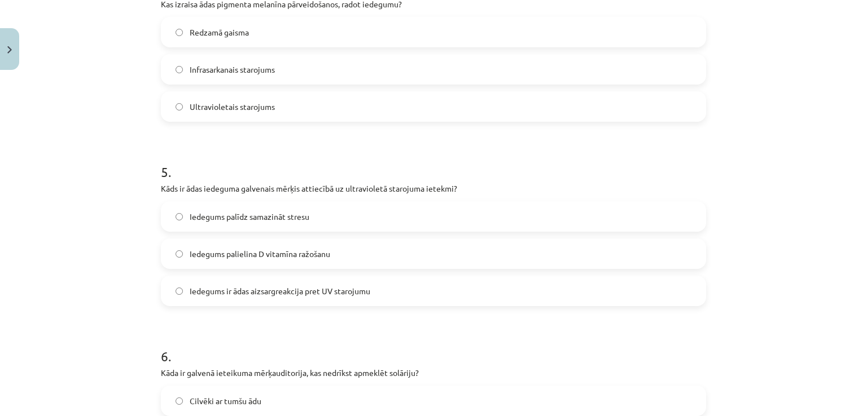
click at [334, 251] on label "Iedegums palielina D vitamīna ražošanu" at bounding box center [433, 254] width 543 height 28
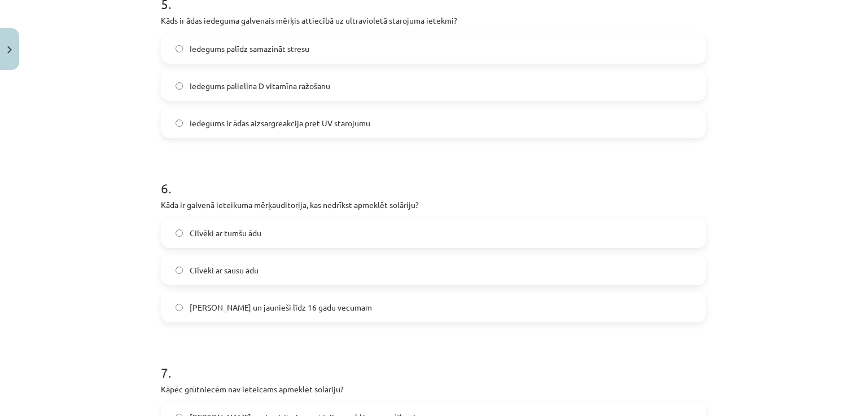
scroll to position [988, 0]
click at [255, 310] on span "Bērni un jaunieši līdz 16 gadu vecumam" at bounding box center [281, 307] width 182 height 12
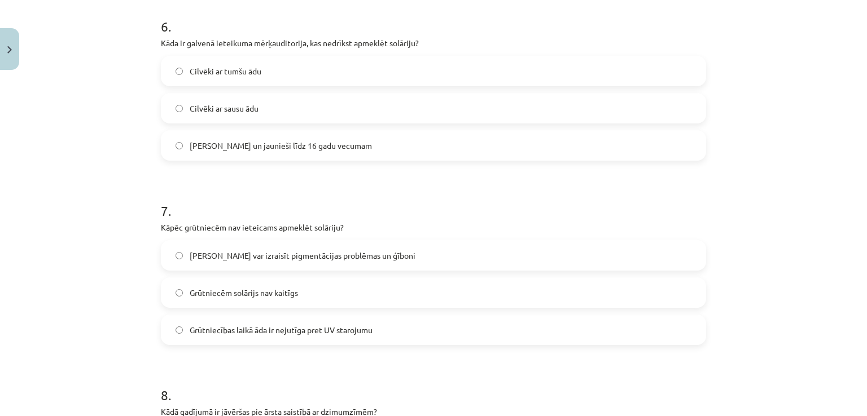
scroll to position [1213, 0]
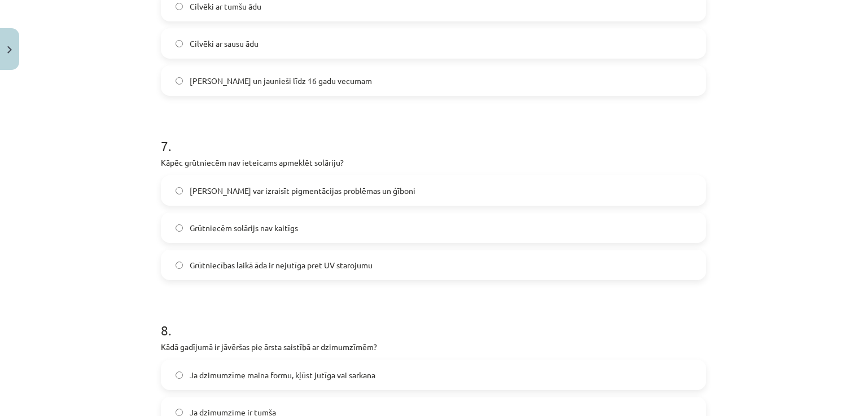
click at [322, 186] on span "Solārijs var izraisīt pigmentācijas problēmas un ģīboni" at bounding box center [303, 191] width 226 height 12
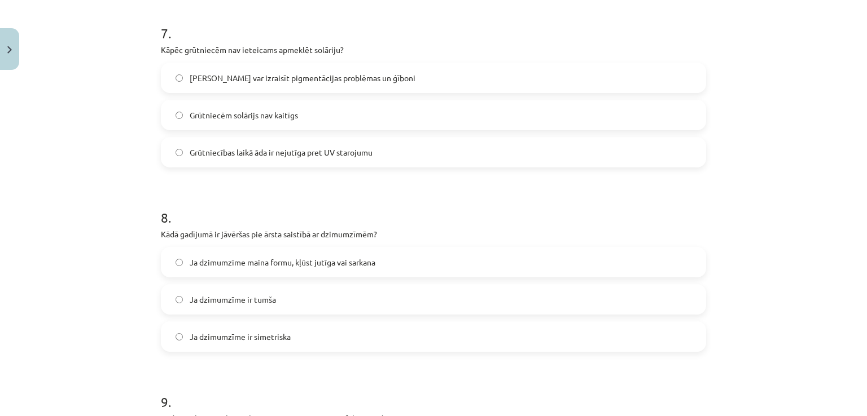
scroll to position [1439, 0]
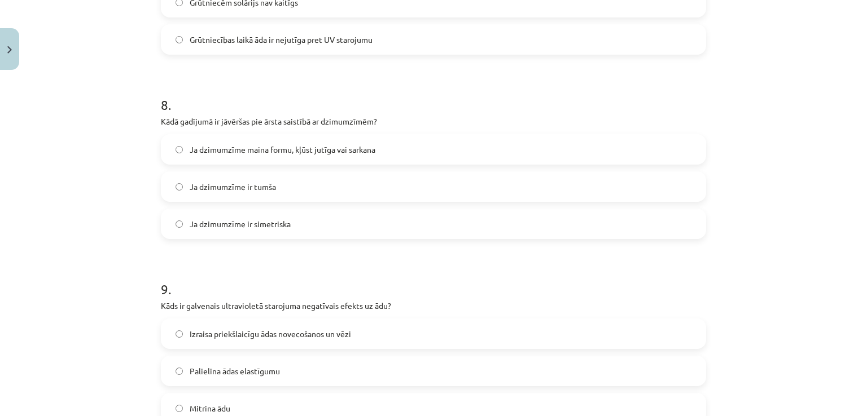
click at [190, 154] on span "Ja dzimumzīme maina formu, kļūst jutīga vai sarkana" at bounding box center [283, 150] width 186 height 12
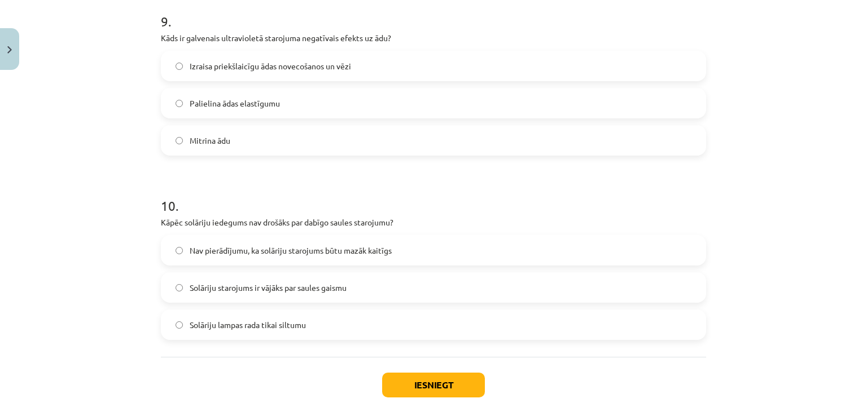
scroll to position [1721, 0]
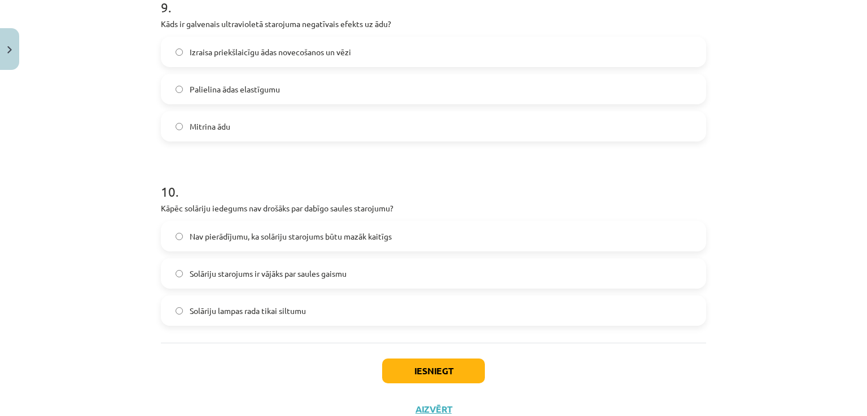
click at [244, 238] on span "Nav pierādījumu, ka solāriju starojums būtu mazāk kaitīgs" at bounding box center [291, 237] width 202 height 12
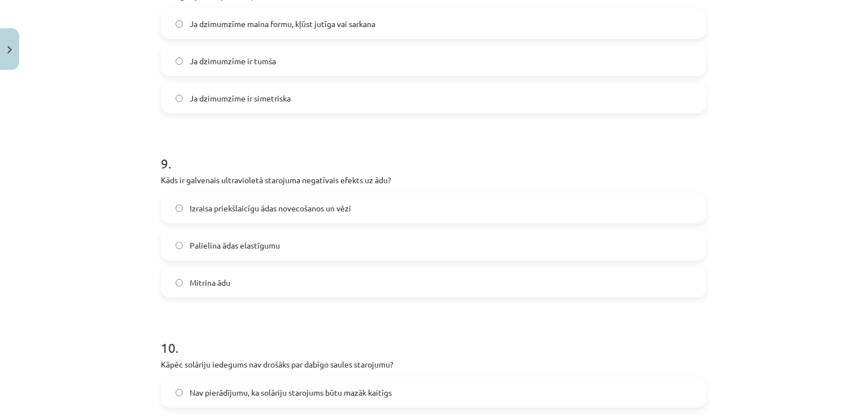
scroll to position [1552, 0]
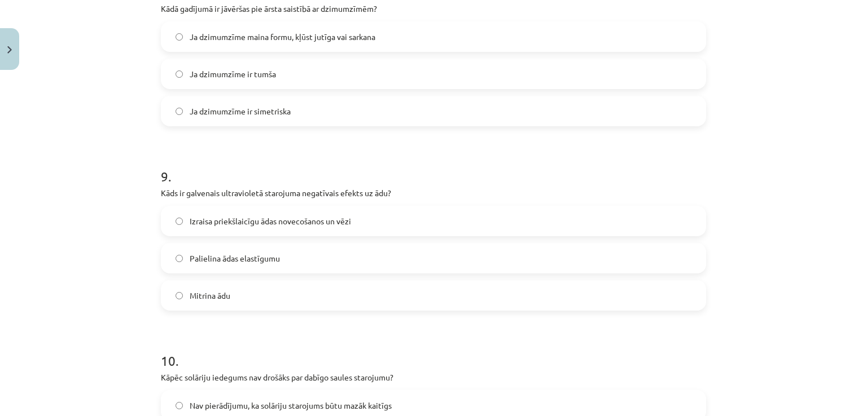
click at [224, 223] on span "Izraisa priekšlaicīgu ādas novecošanos un vēzi" at bounding box center [270, 222] width 161 height 12
click at [220, 249] on label "Palielina ādas elastīgumu" at bounding box center [433, 258] width 543 height 28
click at [240, 293] on label "Mitrina ādu" at bounding box center [433, 296] width 543 height 28
click at [233, 224] on span "Izraisa priekšlaicīgu ādas novecošanos un vēzi" at bounding box center [270, 222] width 161 height 12
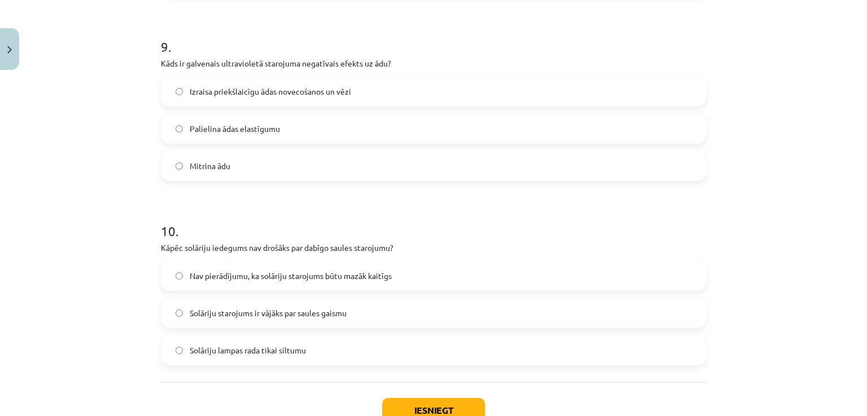
scroll to position [1761, 0]
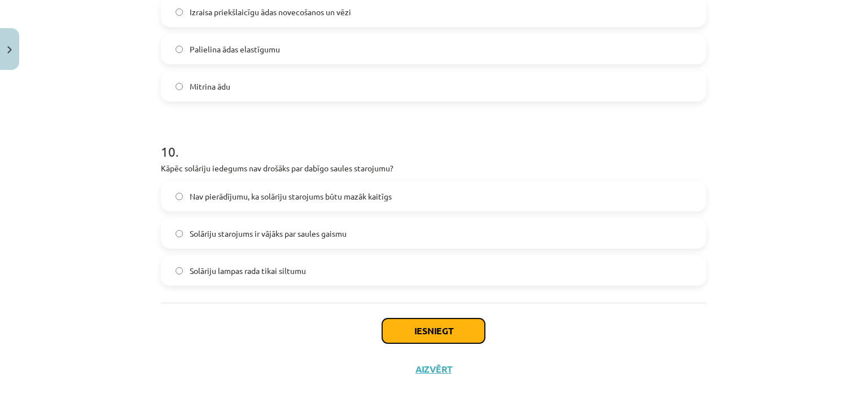
click at [438, 330] on button "Iesniegt" at bounding box center [433, 331] width 103 height 25
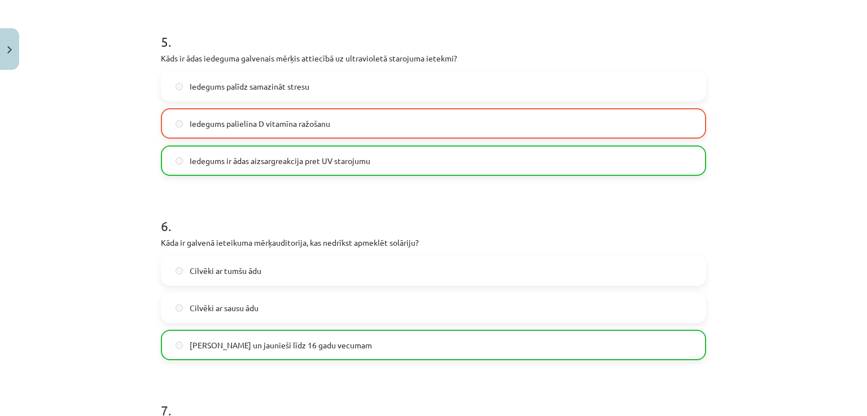
scroll to position [915, 0]
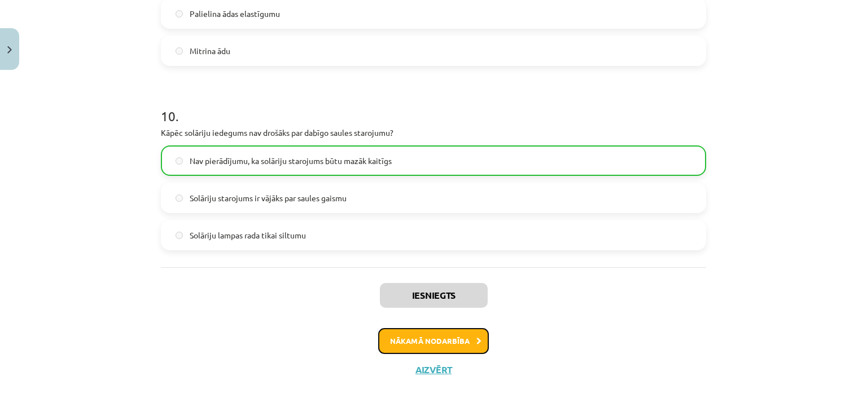
click at [463, 342] on button "Nākamā nodarbība" at bounding box center [433, 341] width 111 height 26
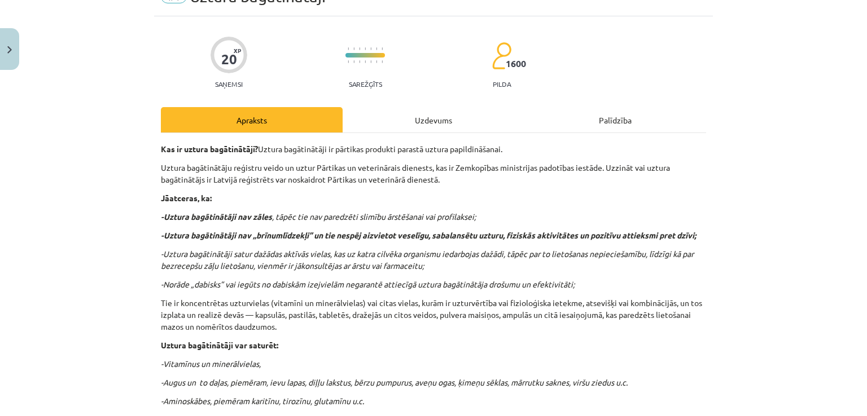
scroll to position [28, 0]
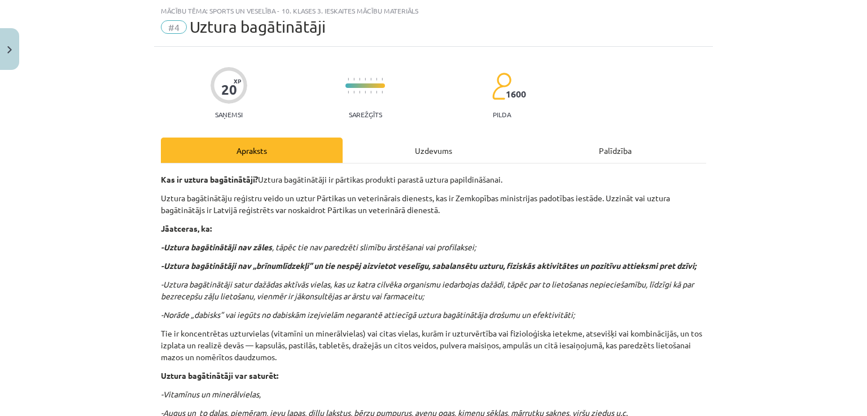
click at [415, 159] on div "Uzdevums" at bounding box center [434, 150] width 182 height 25
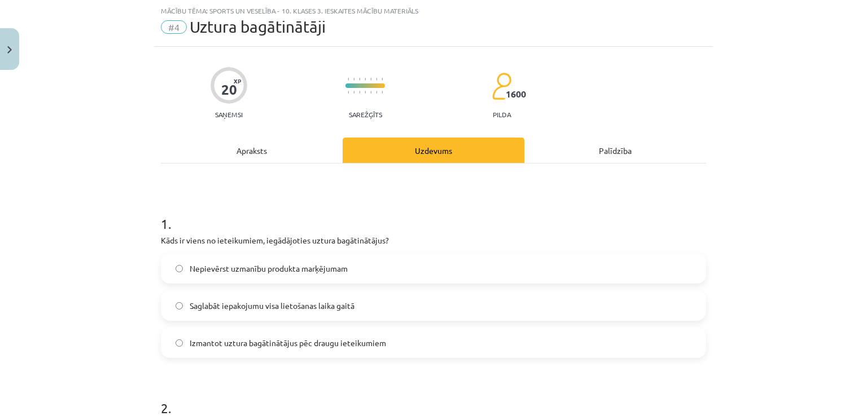
click at [311, 303] on span "Saglabāt iepakojumu visa lietošanas laika gaitā" at bounding box center [272, 306] width 165 height 12
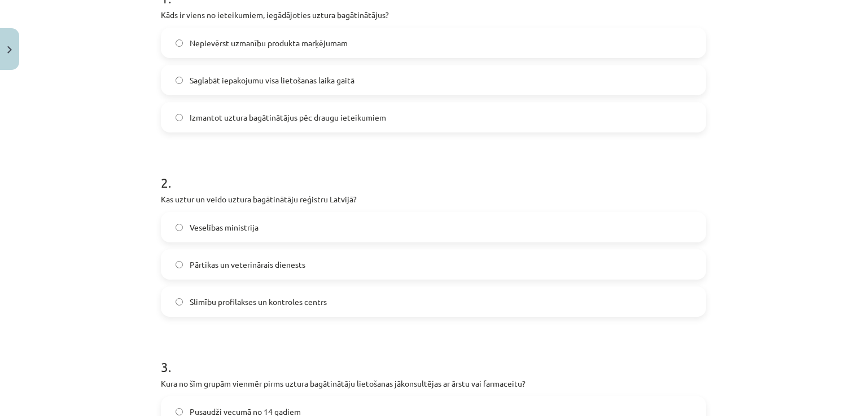
click at [264, 222] on label "Veselības ministrija" at bounding box center [433, 227] width 543 height 28
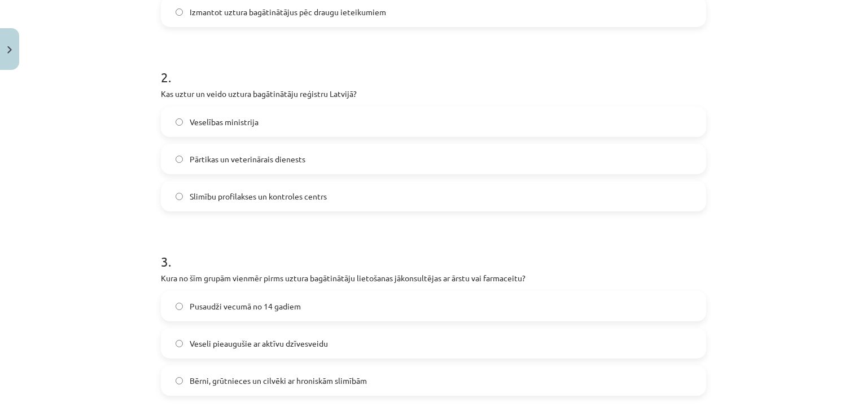
scroll to position [367, 0]
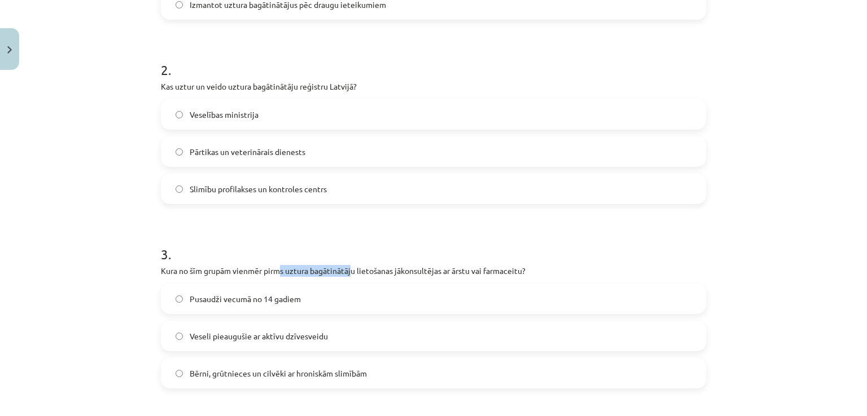
drag, startPoint x: 274, startPoint y: 270, endPoint x: 349, endPoint y: 271, distance: 74.5
click at [349, 271] on p "Kura no šīm grupām vienmēr pirms uztura bagātinātāju lietošanas jākonsultējas a…" at bounding box center [433, 271] width 545 height 12
click at [431, 238] on h1 "3 ." at bounding box center [433, 244] width 545 height 35
click at [289, 292] on label "Pusaudži vecumā no 14 gadiem" at bounding box center [433, 299] width 543 height 28
click at [266, 368] on span "Bērni, grūtnieces un cilvēki ar hroniskām slimībām" at bounding box center [278, 374] width 177 height 12
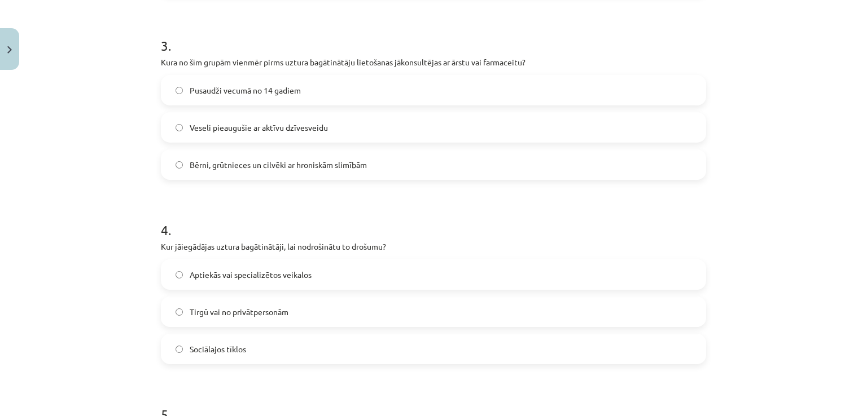
scroll to position [593, 0]
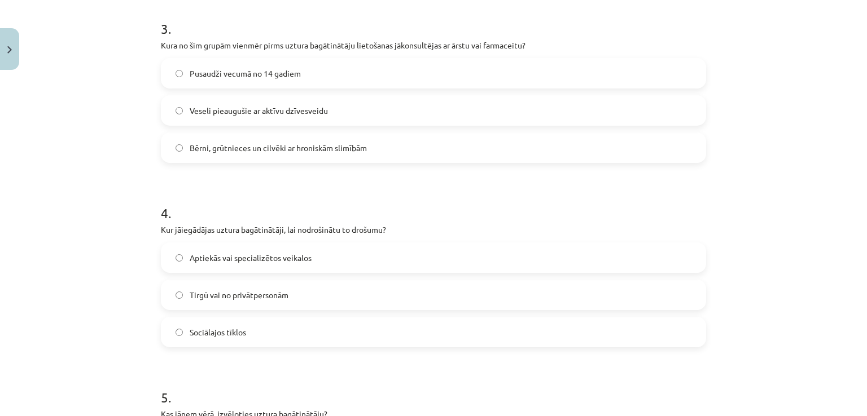
click at [239, 248] on label "Aptiekās vai specializētos veikalos" at bounding box center [433, 258] width 543 height 28
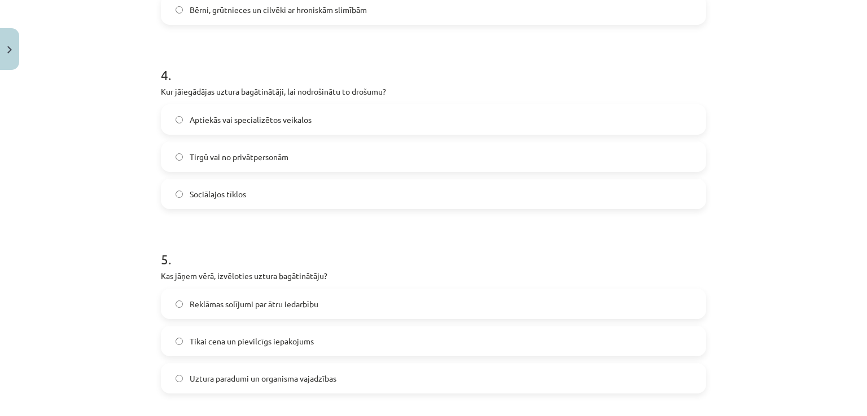
scroll to position [762, 0]
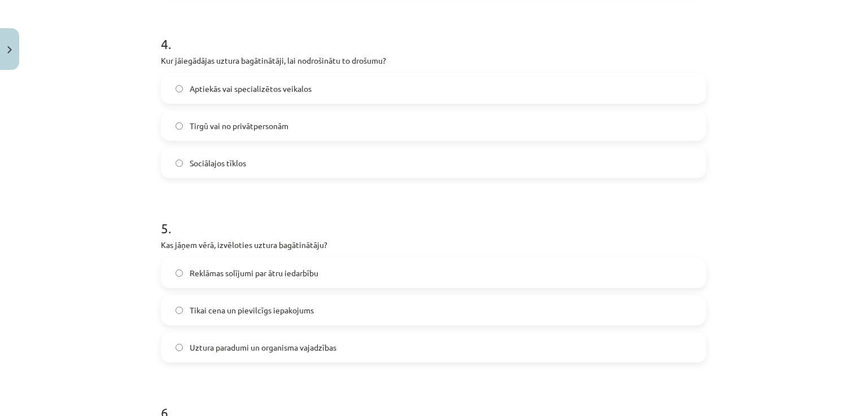
click at [180, 271] on label "Reklāmas solījumi par ātru iedarbību" at bounding box center [433, 273] width 543 height 28
click at [220, 343] on span "Uztura paradumi un organisma vajadzības" at bounding box center [263, 348] width 147 height 12
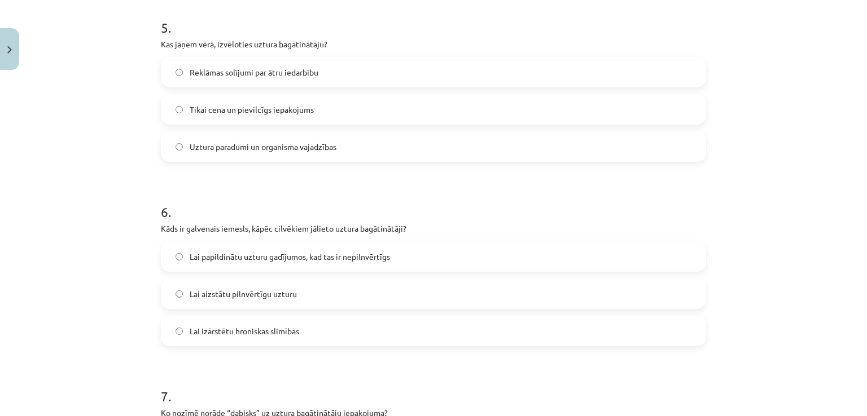
scroll to position [988, 0]
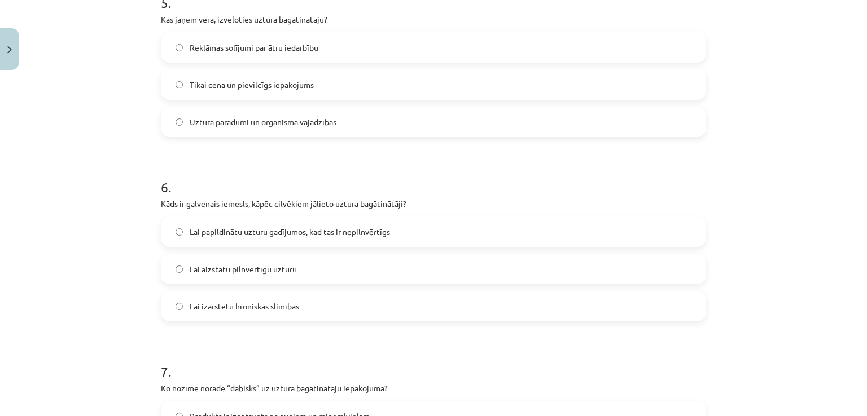
click at [311, 235] on span "Lai papildinātu uzturu gadījumos, kad tas ir nepilnvērtīgs" at bounding box center [290, 232] width 200 height 12
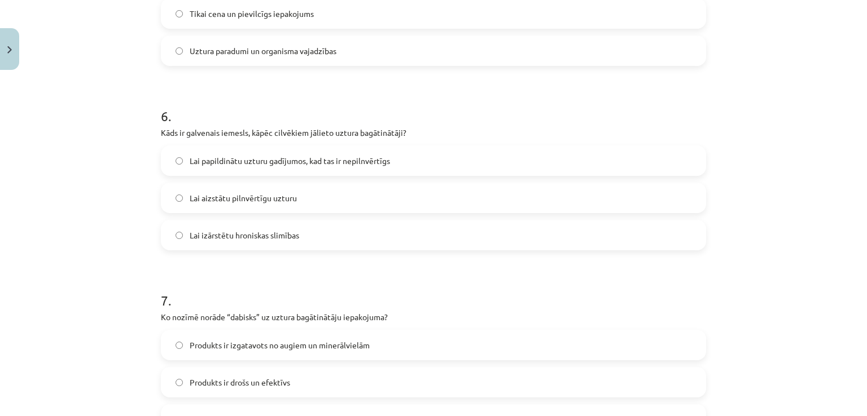
scroll to position [1157, 0]
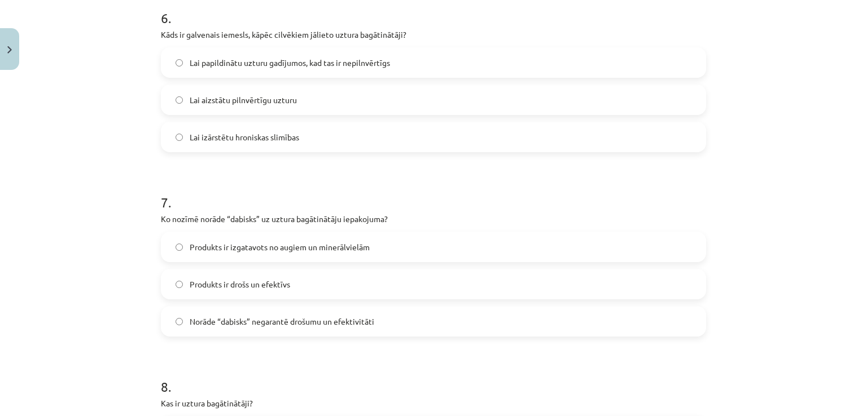
click at [319, 250] on span "Produkts ir izgatavots no augiem un minerālvielām" at bounding box center [280, 248] width 180 height 12
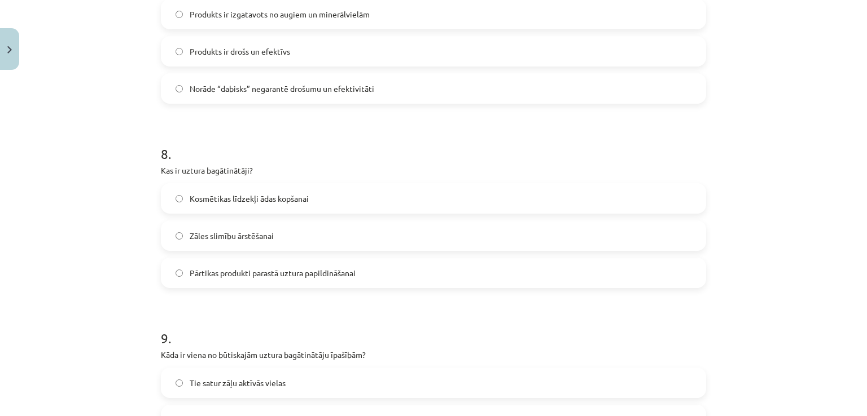
scroll to position [1439, 0]
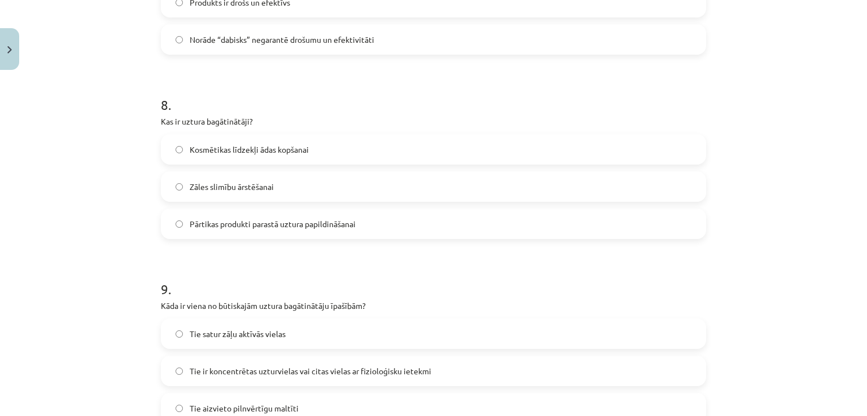
click at [220, 217] on label "Pārtikas produkti parastā uztura papildināšanai" at bounding box center [433, 224] width 543 height 28
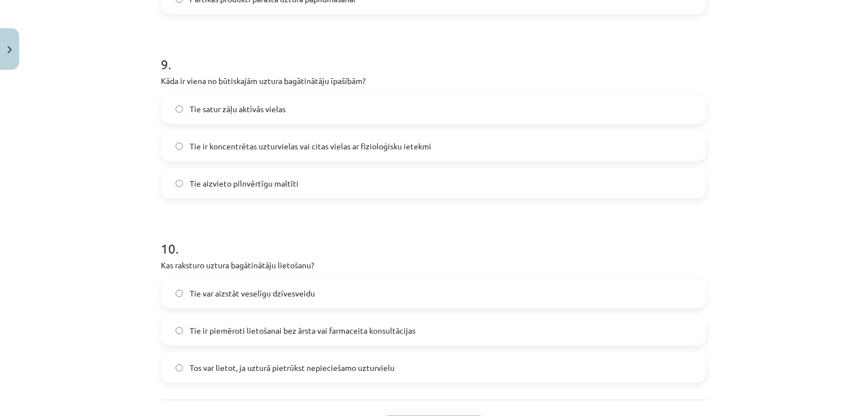
scroll to position [1665, 0]
click at [232, 115] on label "Tie satur zāļu aktīvās vielas" at bounding box center [433, 108] width 543 height 28
click at [211, 142] on span "Tie ir koncentrētas uzturvielas vai citas vielas ar fizioloģisku ietekmi" at bounding box center [311, 146] width 242 height 12
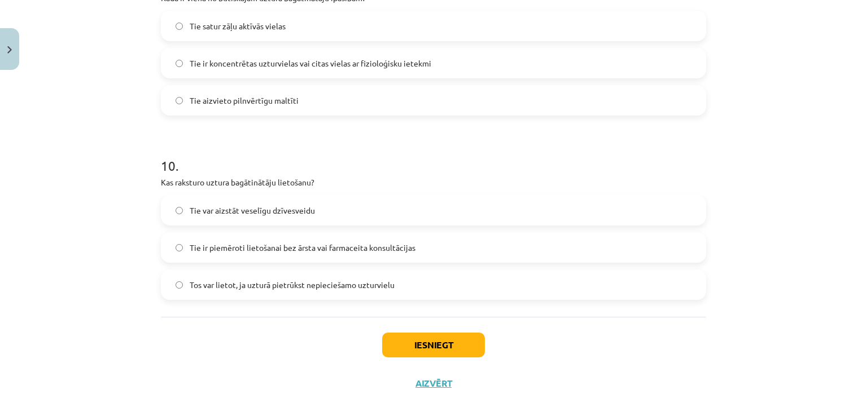
scroll to position [1761, 0]
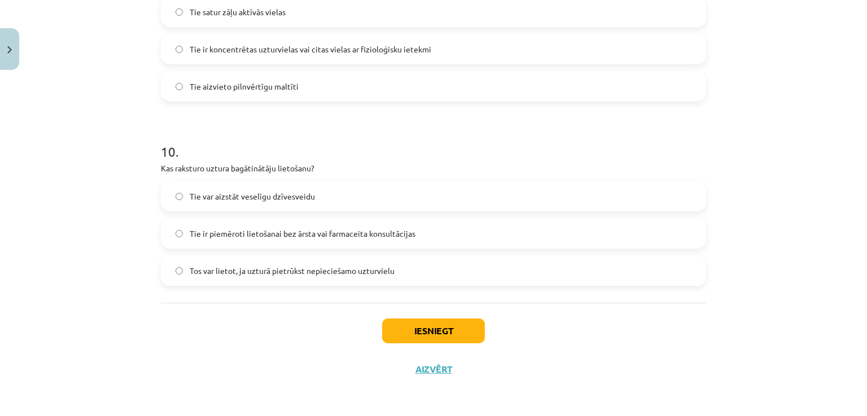
click at [267, 197] on span "Tie var aizstāt veselīgu dzīvesveidu" at bounding box center [252, 197] width 125 height 12
click at [246, 236] on span "Tie ir piemēroti lietošanai bez ārsta vai farmaceita konsultācijas" at bounding box center [303, 234] width 226 height 12
click at [413, 268] on label "Tos var lietot, ja uzturā pietrūkst nepieciešamo uzturvielu" at bounding box center [433, 271] width 543 height 28
click at [407, 321] on button "Iesniegt" at bounding box center [433, 331] width 103 height 25
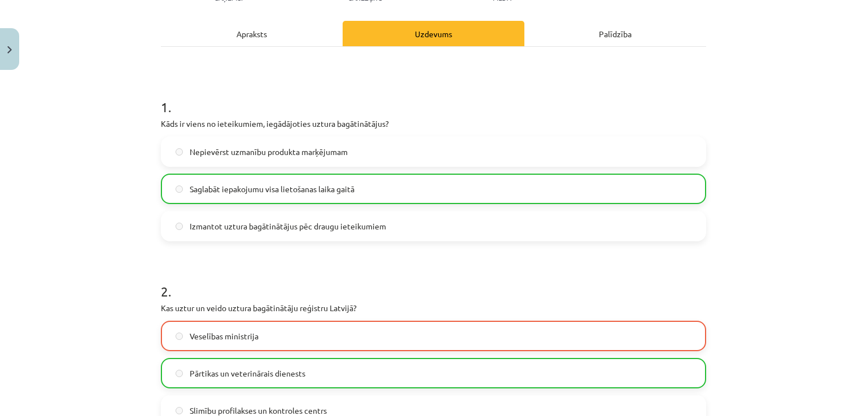
scroll to position [238, 0]
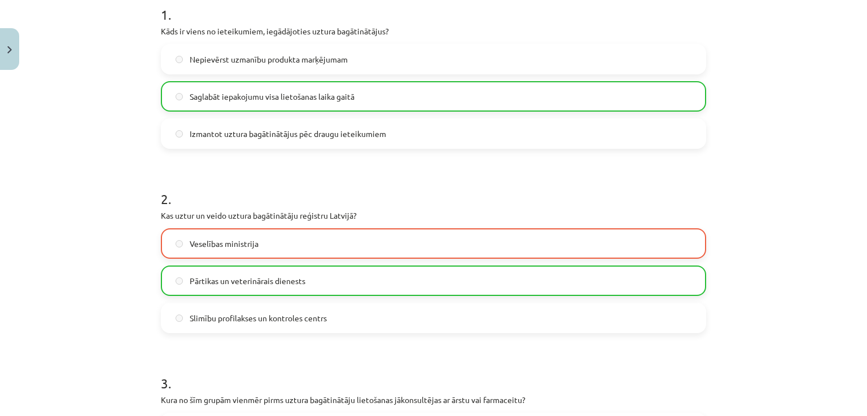
click at [230, 244] on span "Veselības ministrija" at bounding box center [224, 244] width 69 height 12
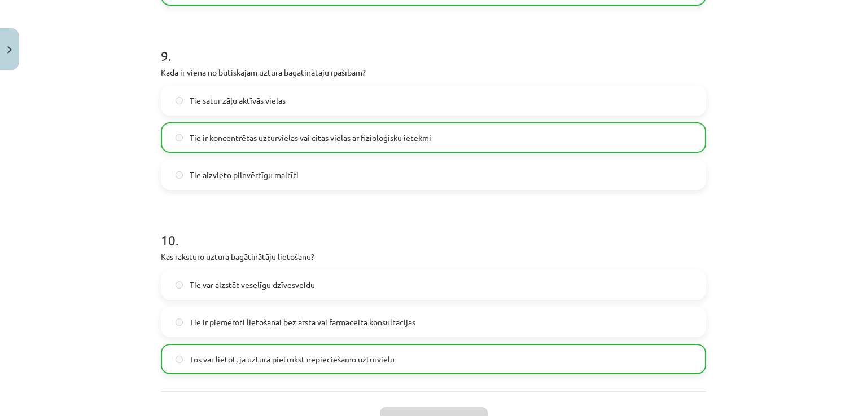
scroll to position [1797, 0]
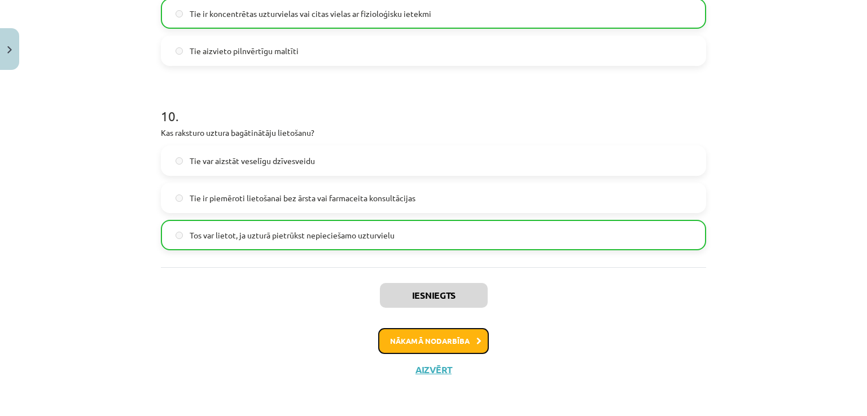
click at [411, 333] on button "Nākamā nodarbība" at bounding box center [433, 341] width 111 height 26
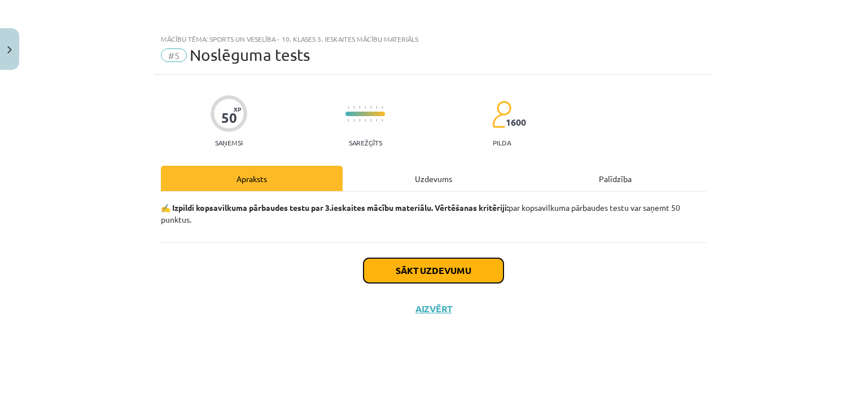
click at [431, 265] on button "Sākt uzdevumu" at bounding box center [433, 270] width 140 height 25
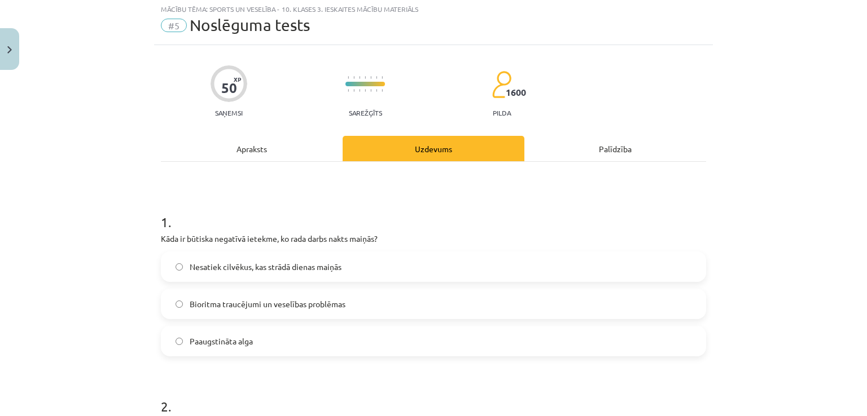
scroll to position [56, 0]
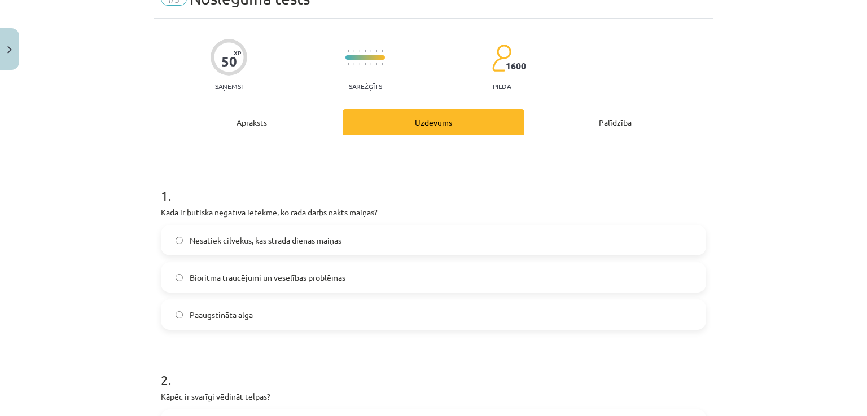
click at [312, 238] on span "Nesatiek cilvēkus, kas strādā dienas maiņās" at bounding box center [266, 241] width 152 height 12
click at [255, 277] on span "Bioritma traucējumi un veselības problēmas" at bounding box center [268, 278] width 156 height 12
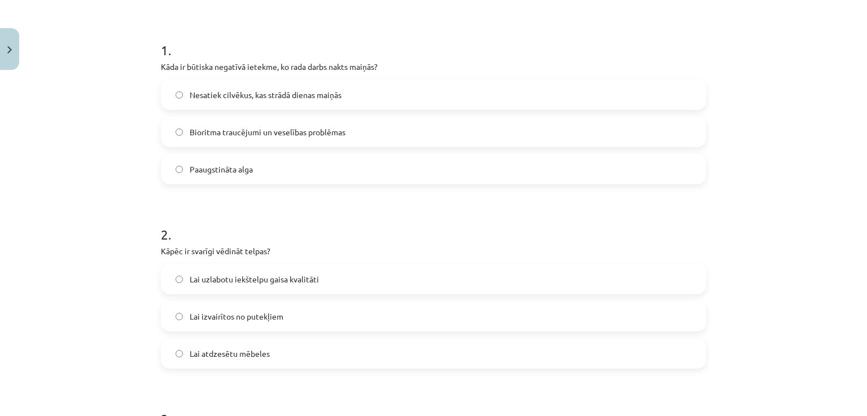
scroll to position [226, 0]
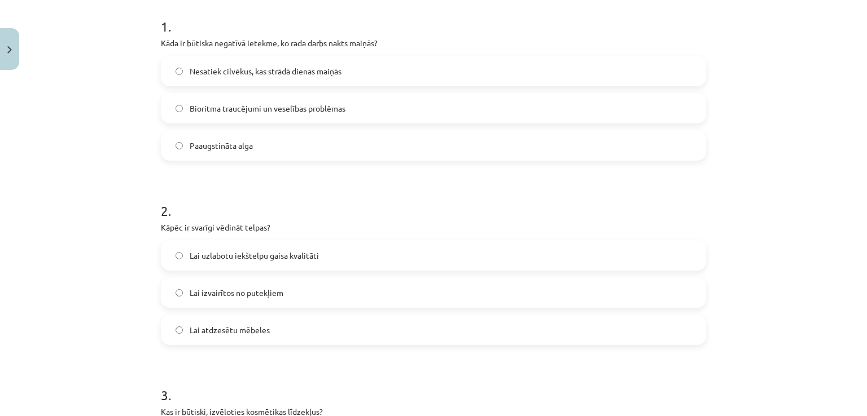
click at [277, 261] on label "Lai uzlabotu iekštelpu gaisa kvalitāti" at bounding box center [433, 256] width 543 height 28
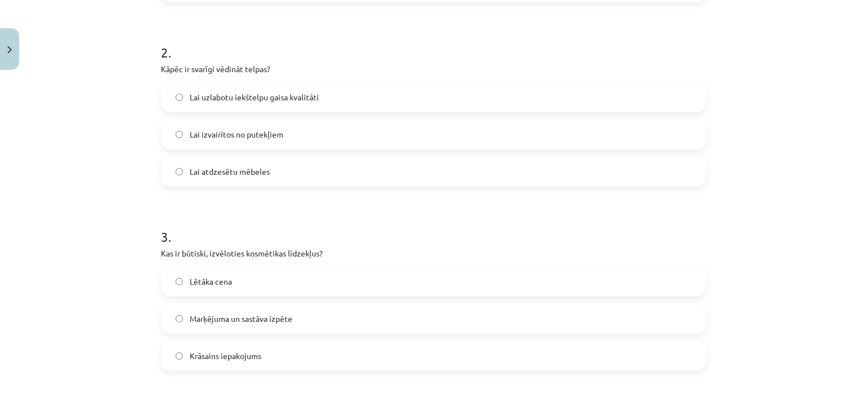
scroll to position [451, 0]
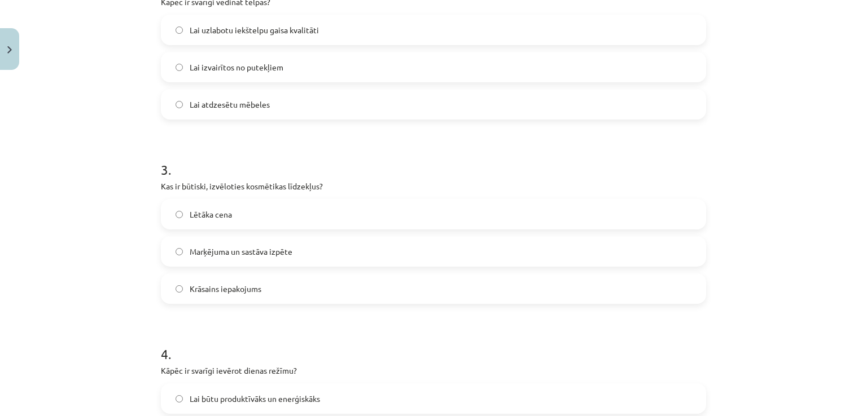
click at [277, 258] on label "Marķējuma un sastāva izpēte" at bounding box center [433, 252] width 543 height 28
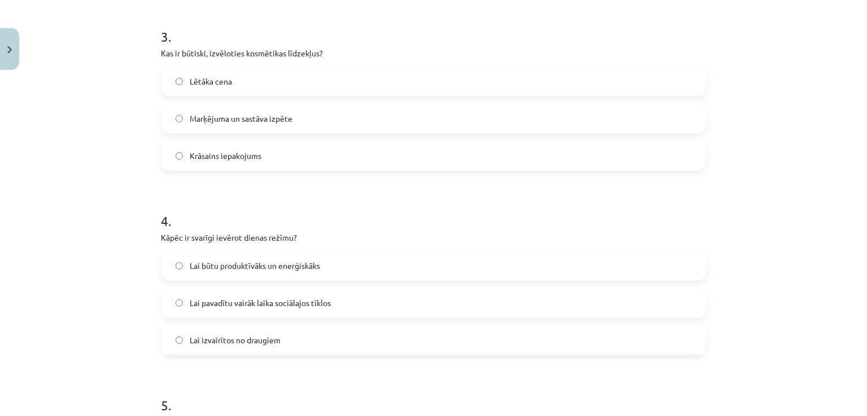
scroll to position [621, 0]
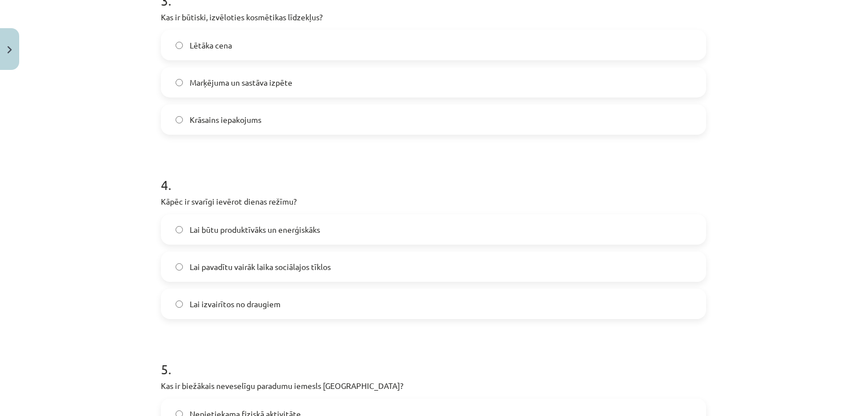
click at [207, 237] on label "Lai būtu produktīvāks un enerģiskāks" at bounding box center [433, 230] width 543 height 28
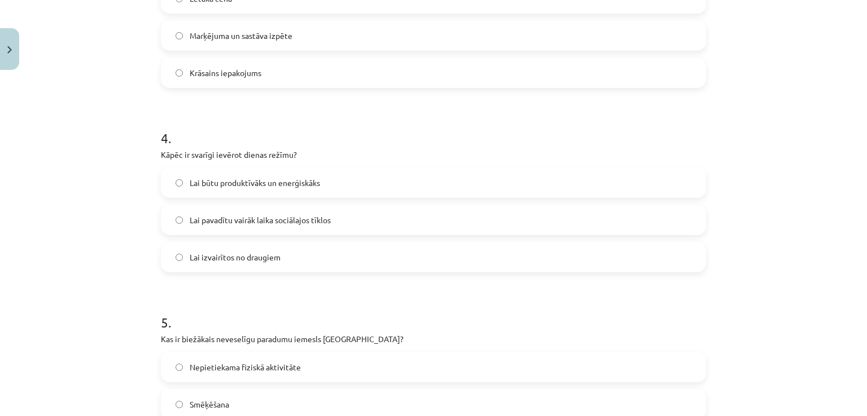
scroll to position [734, 0]
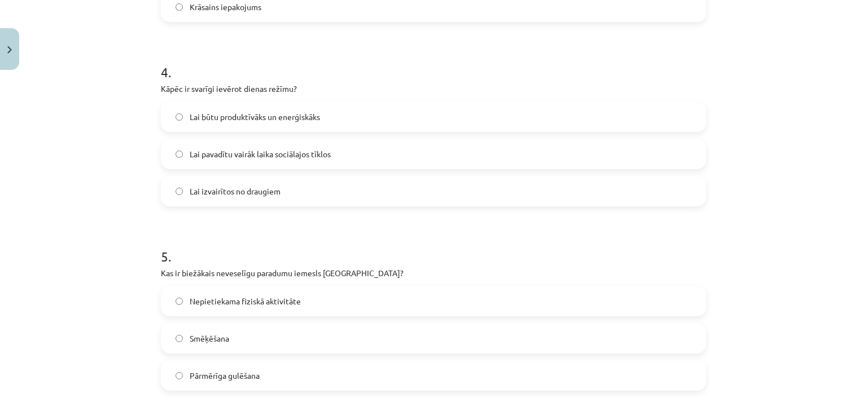
click at [278, 332] on label "Smēķēšana" at bounding box center [433, 338] width 543 height 28
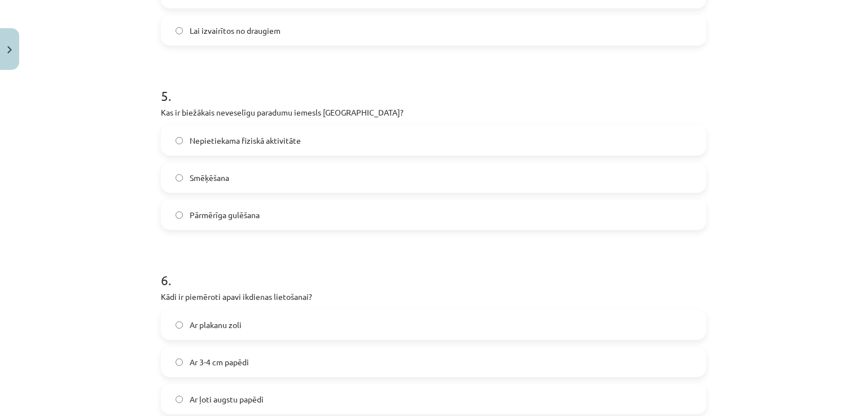
scroll to position [903, 0]
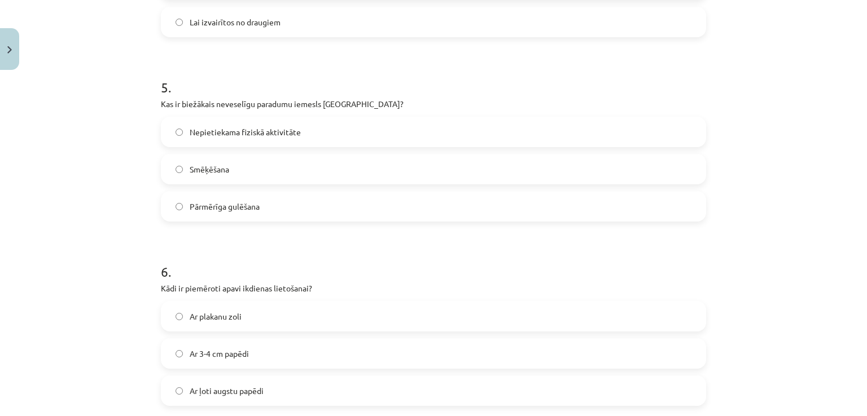
click at [196, 131] on span "Nepietiekama fiziskā aktivitāte" at bounding box center [245, 132] width 111 height 12
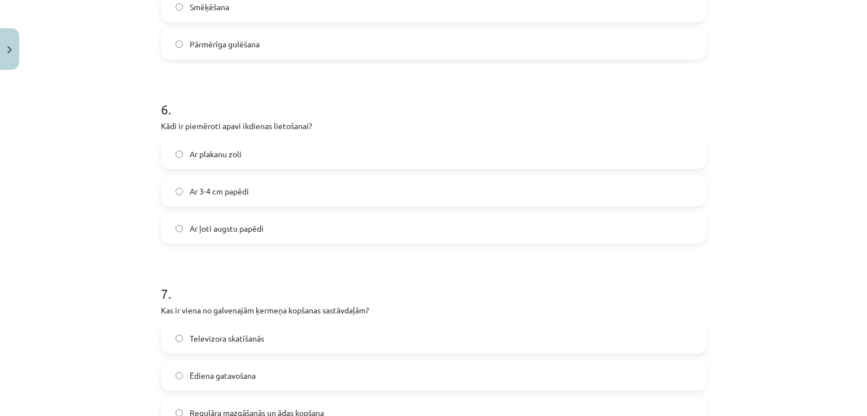
scroll to position [1129, 0]
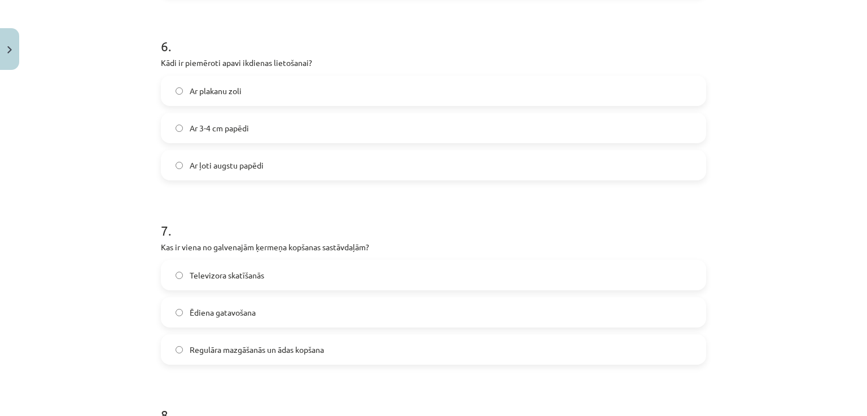
click at [243, 129] on span "Ar 3-4 cm papēdi" at bounding box center [219, 128] width 59 height 12
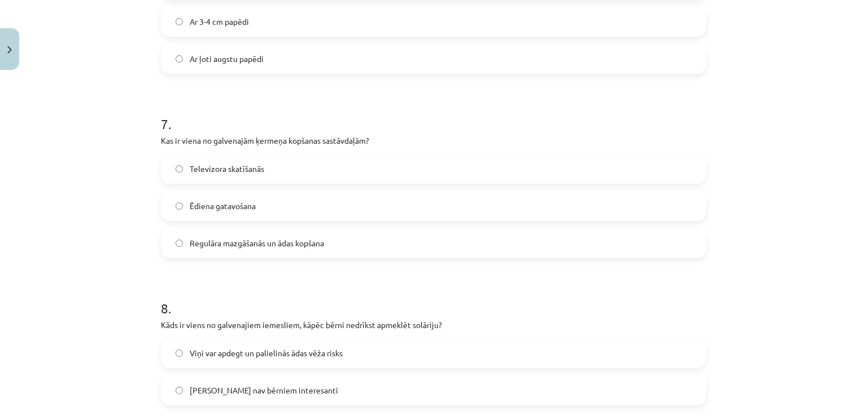
scroll to position [1241, 0]
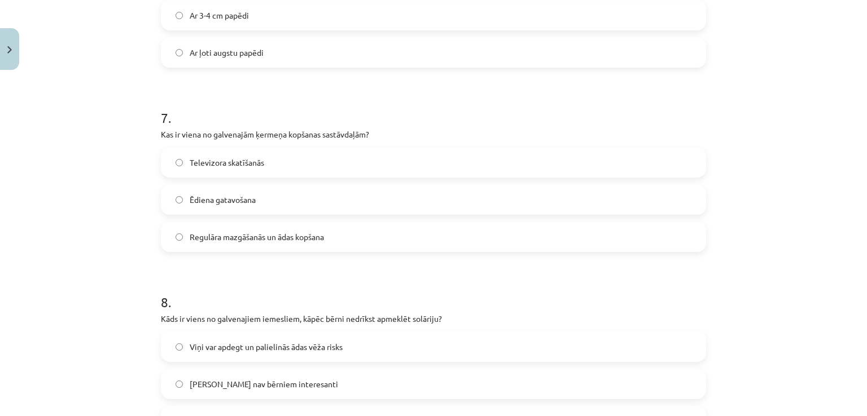
click at [242, 242] on span "Regulāra mazgāšanās un ādas kopšana" at bounding box center [257, 237] width 134 height 12
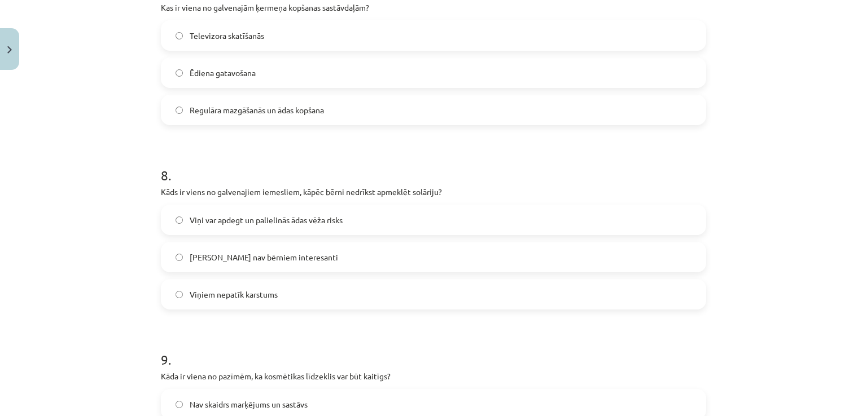
scroll to position [1411, 0]
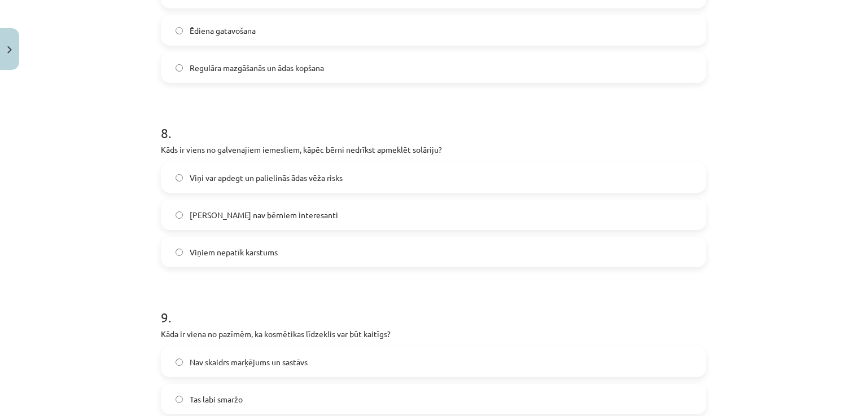
click at [311, 183] on span "Viņi var apdegt un palielinās ādas vēža risks" at bounding box center [266, 178] width 153 height 12
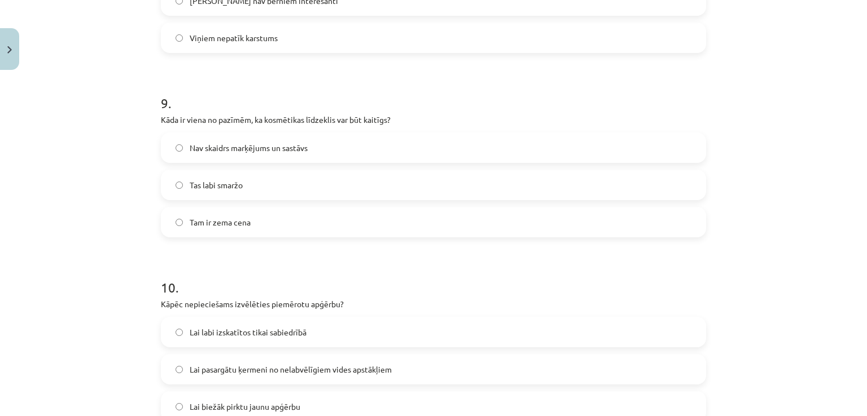
scroll to position [1636, 0]
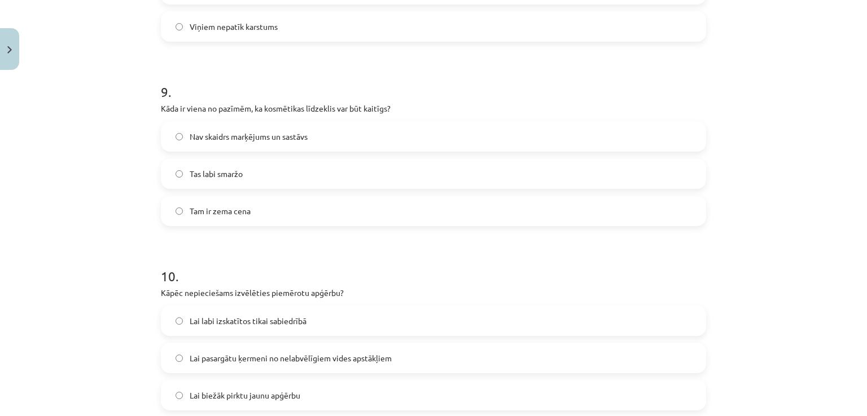
click at [324, 135] on label "Nav skaidrs marķējums un sastāvs" at bounding box center [433, 136] width 543 height 28
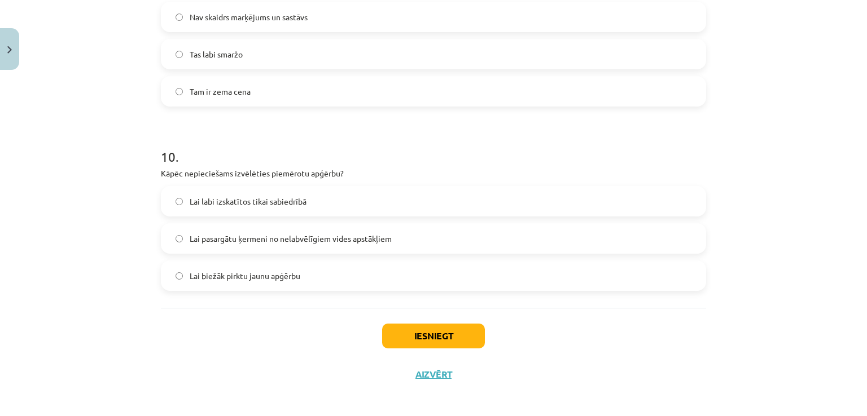
scroll to position [1761, 0]
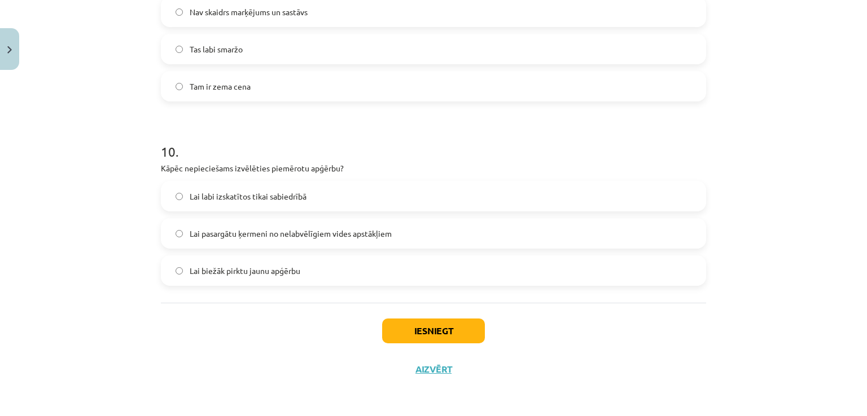
click at [293, 192] on span "Lai labi izskatītos tikai sabiedrībā" at bounding box center [248, 197] width 117 height 12
click at [279, 238] on span "Lai pasargātu ķermeni no nelabvēlīgiem vides apstākļiem" at bounding box center [291, 234] width 202 height 12
click at [420, 337] on button "Iesniegt" at bounding box center [433, 331] width 103 height 25
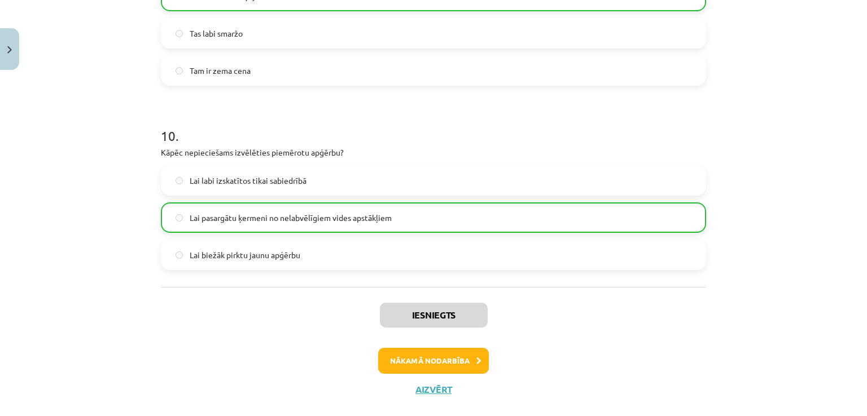
scroll to position [1797, 0]
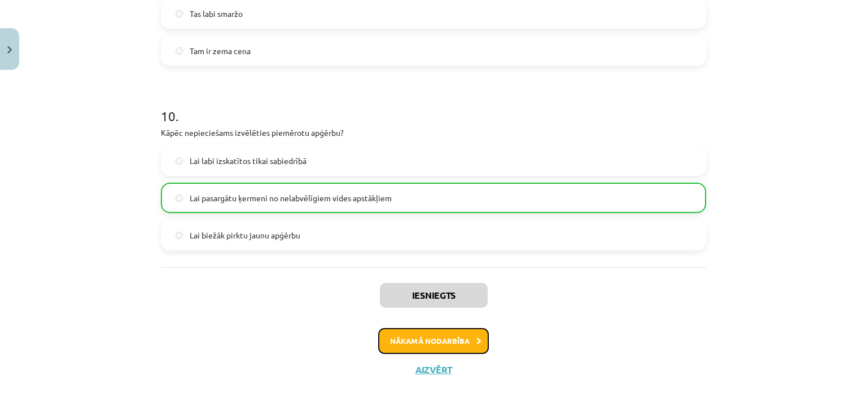
click at [408, 339] on button "Nākamā nodarbība" at bounding box center [433, 341] width 111 height 26
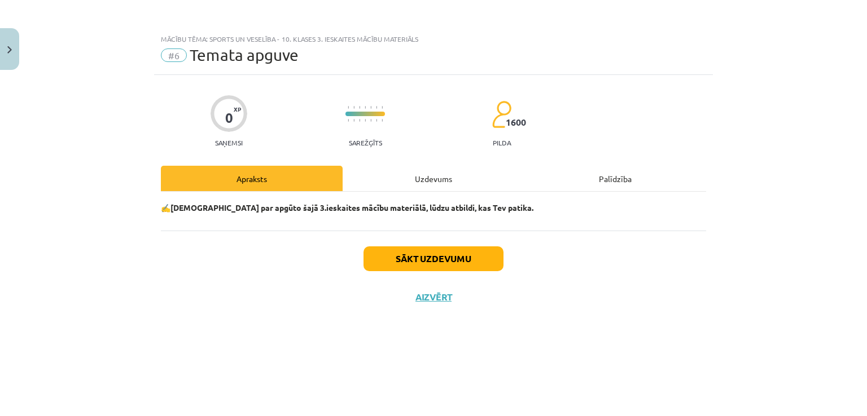
scroll to position [0, 0]
click at [427, 254] on button "Sākt uzdevumu" at bounding box center [433, 259] width 140 height 25
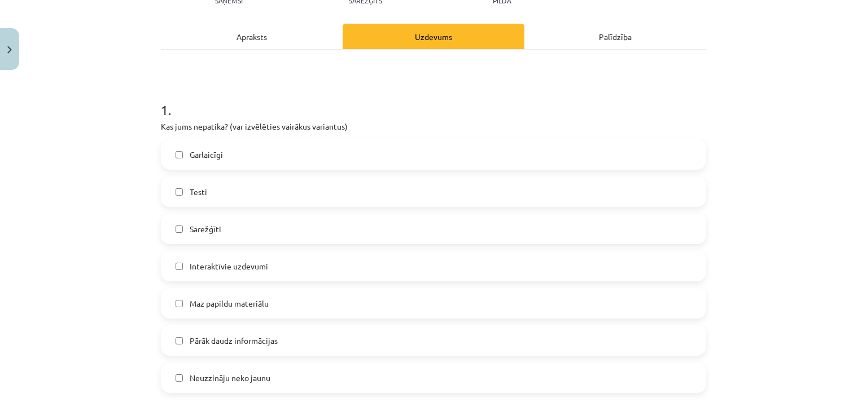
scroll to position [169, 0]
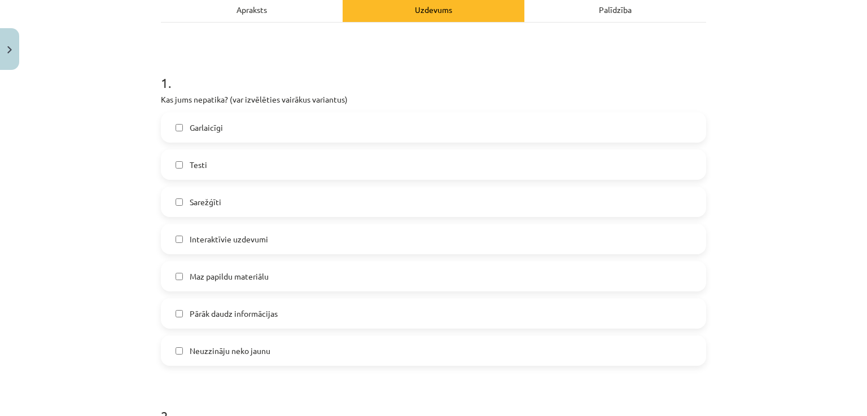
click at [239, 317] on span "Pārāk daudz informācijas" at bounding box center [234, 314] width 88 height 12
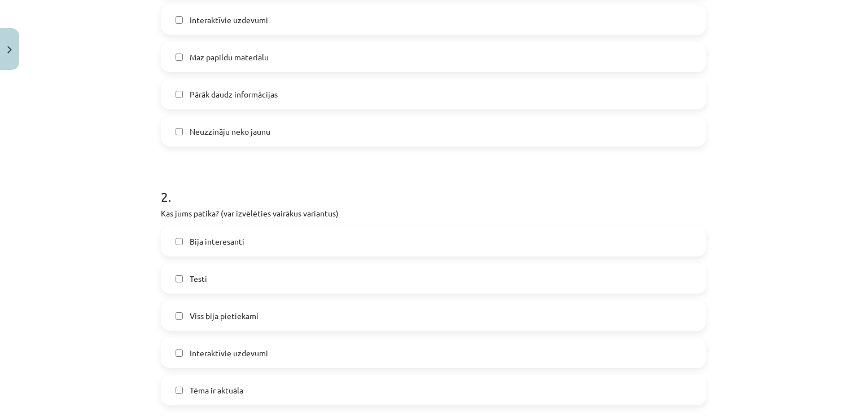
scroll to position [395, 0]
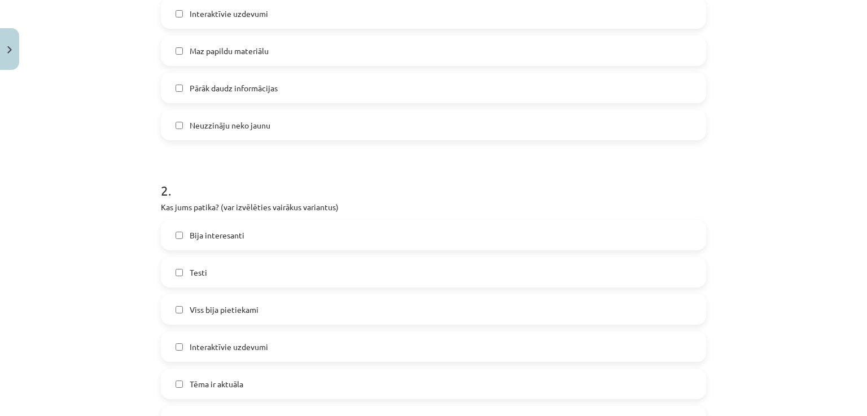
click at [224, 237] on span "Bija interesanti" at bounding box center [217, 236] width 55 height 12
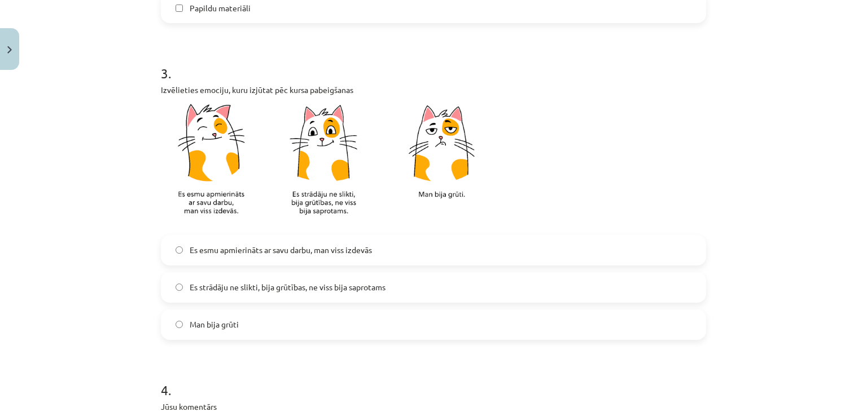
scroll to position [846, 0]
click at [248, 289] on span "Es strādāju ne slikti, bija grūtības, ne viss bija saprotams" at bounding box center [288, 287] width 196 height 12
click at [238, 244] on span "Es esmu apmierināts ar savu darbu, man viss izdevās" at bounding box center [281, 250] width 182 height 12
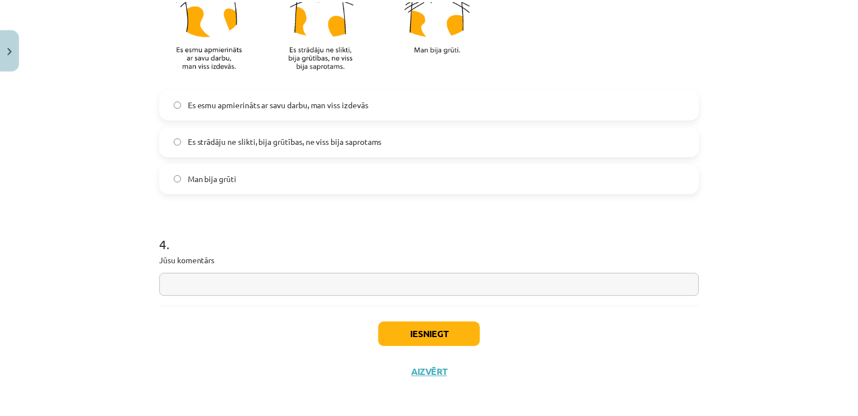
scroll to position [996, 0]
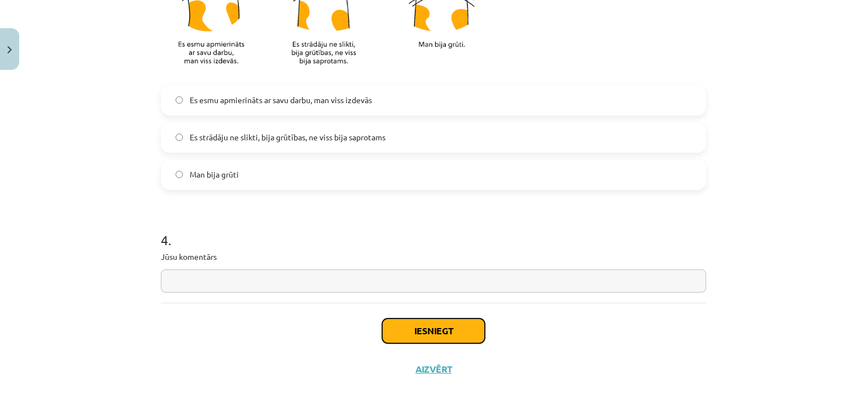
click at [400, 321] on button "Iesniegt" at bounding box center [433, 331] width 103 height 25
click at [291, 280] on input "text" at bounding box center [433, 281] width 545 height 23
type input "*"
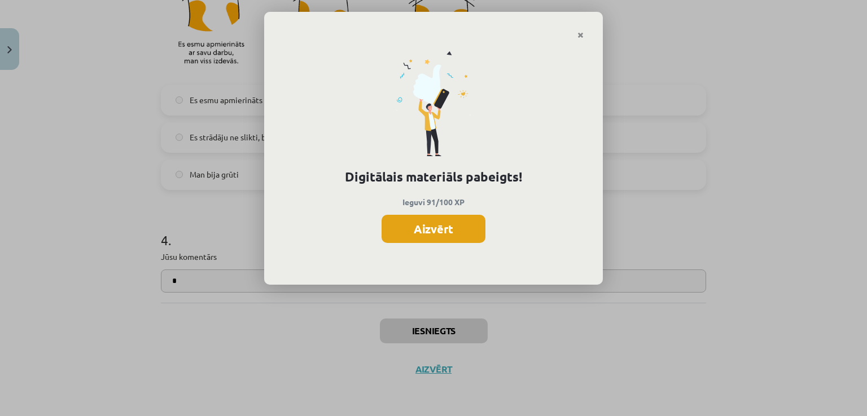
click at [458, 231] on button "Aizvērt" at bounding box center [433, 229] width 104 height 28
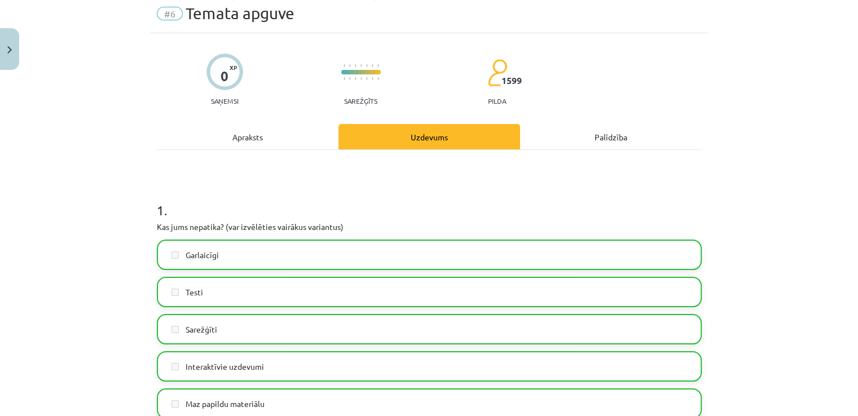
scroll to position [0, 0]
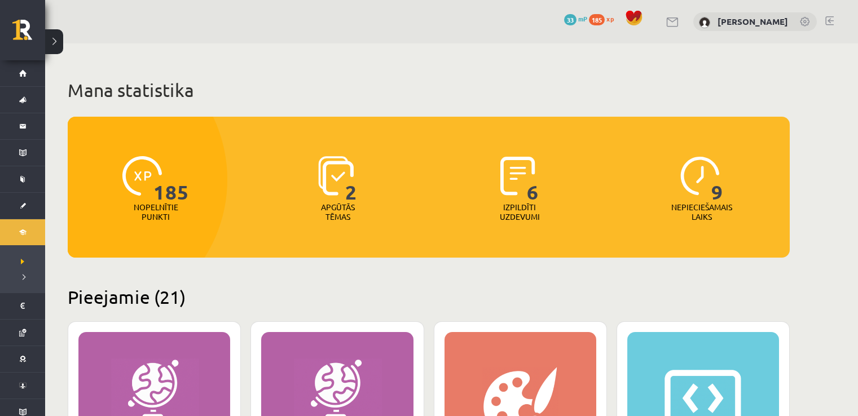
scroll to position [621, 0]
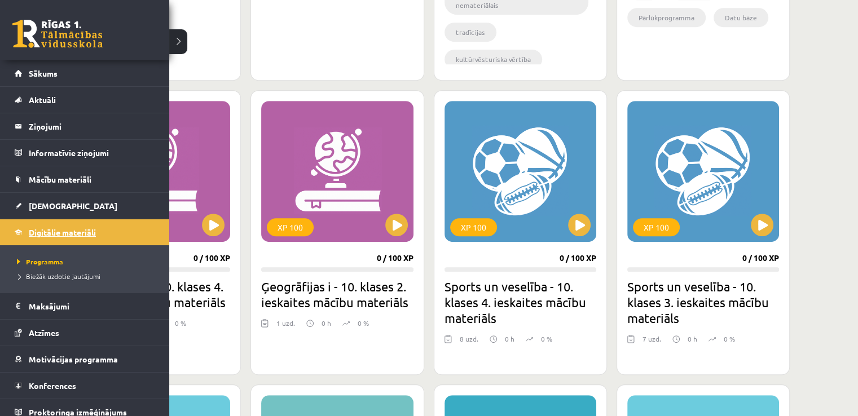
click at [74, 239] on link "Digitālie materiāli" at bounding box center [85, 233] width 141 height 26
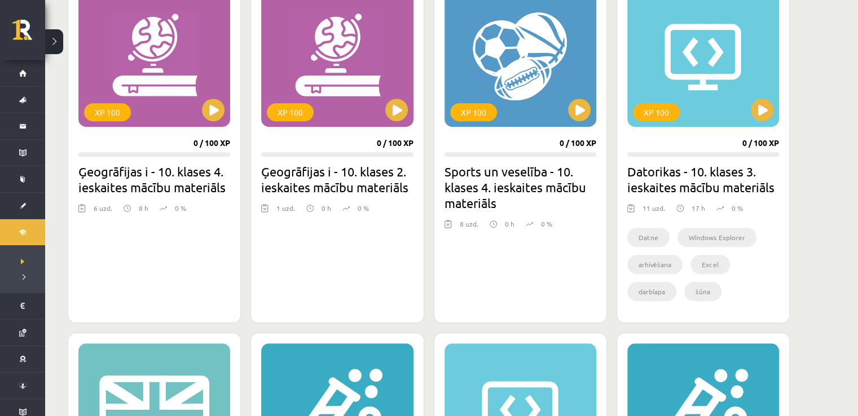
scroll to position [736, 0]
click at [533, 64] on div "XP 100" at bounding box center [521, 56] width 152 height 141
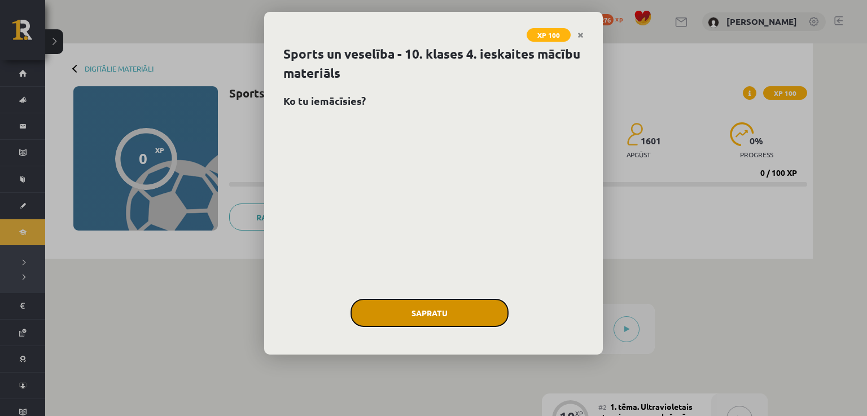
click at [462, 318] on button "Sapratu" at bounding box center [429, 313] width 158 height 28
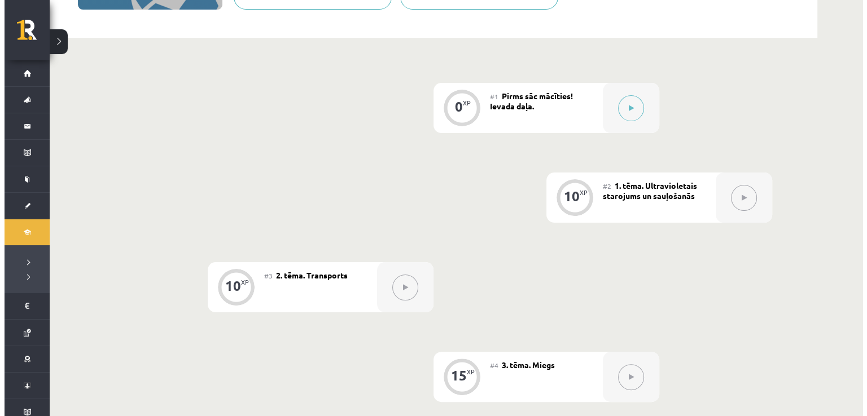
scroll to position [226, 0]
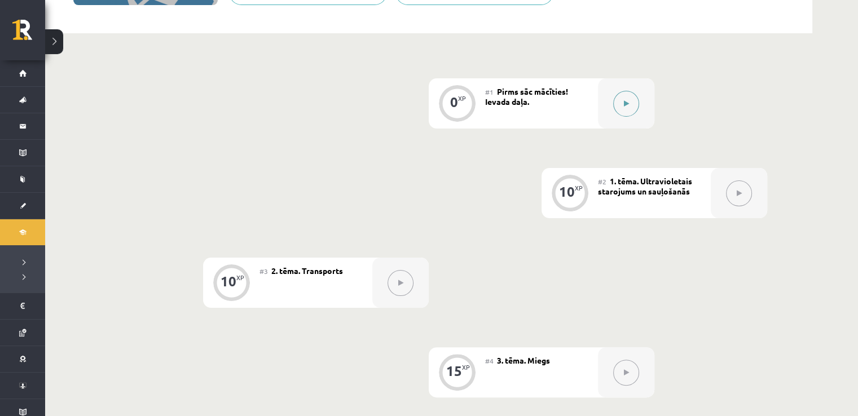
click at [627, 98] on button at bounding box center [626, 104] width 26 height 26
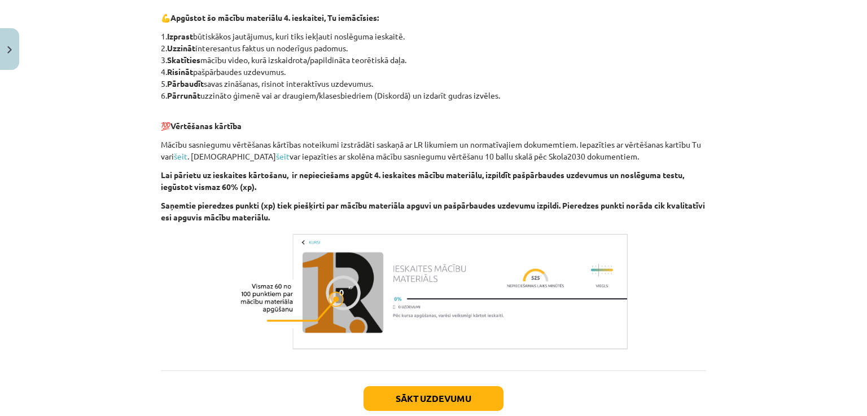
scroll to position [880, 0]
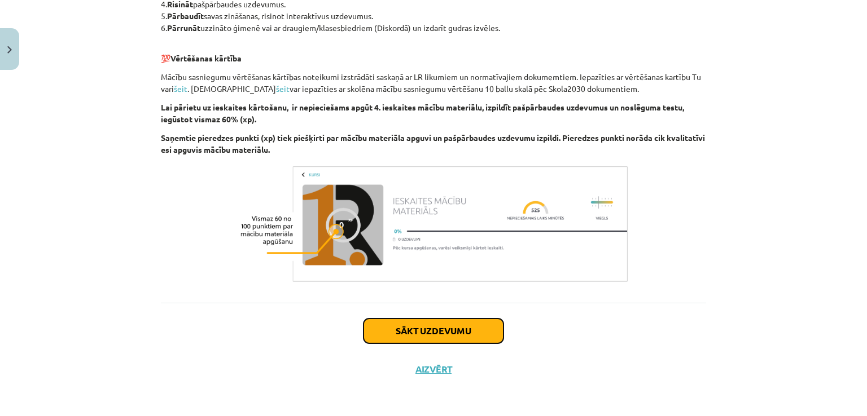
click at [454, 326] on button "Sākt uzdevumu" at bounding box center [433, 331] width 140 height 25
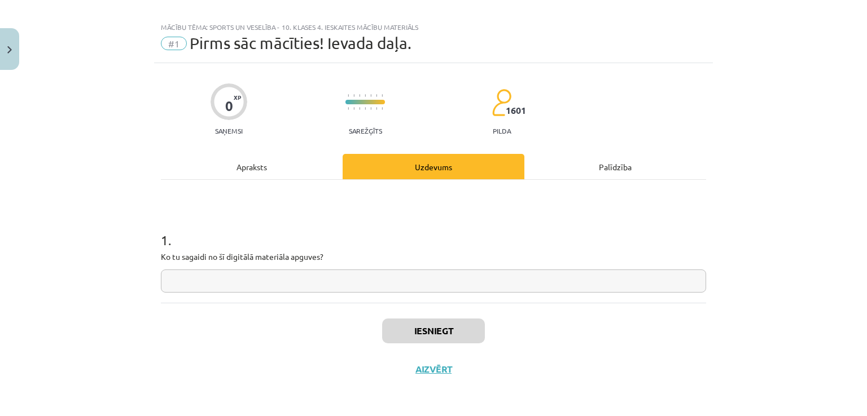
click at [299, 283] on input "text" at bounding box center [433, 281] width 545 height 23
type input "******"
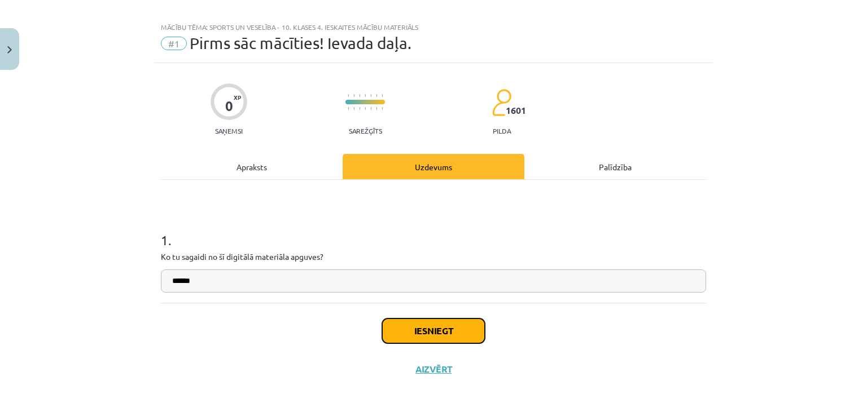
click at [449, 330] on button "Iesniegt" at bounding box center [433, 331] width 103 height 25
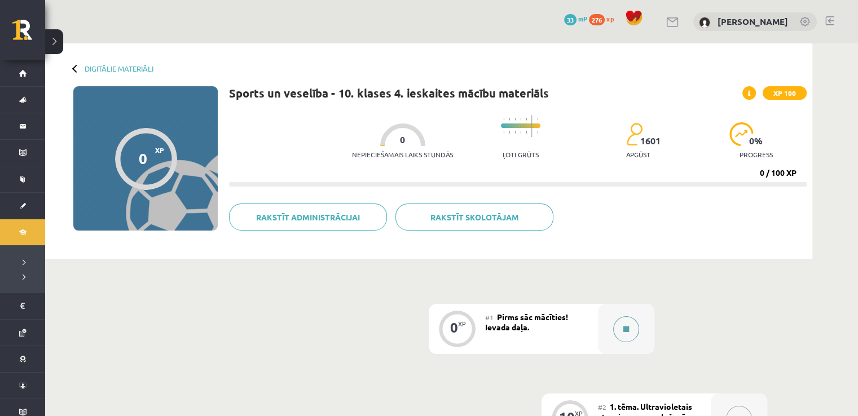
click at [616, 326] on button at bounding box center [626, 330] width 26 height 26
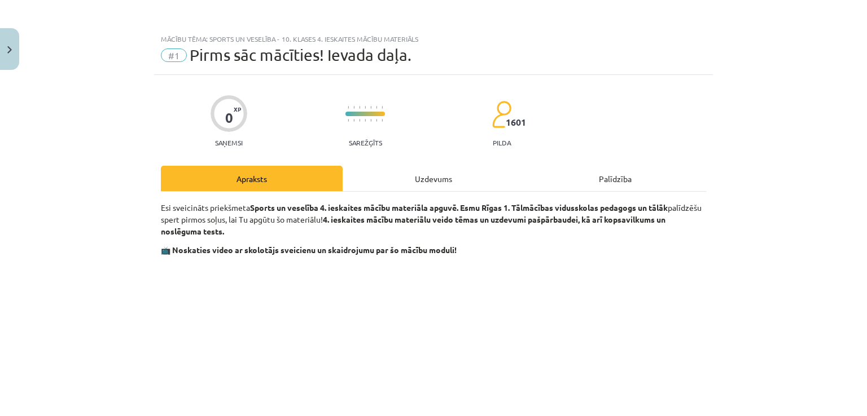
click at [445, 177] on div "Uzdevums" at bounding box center [434, 178] width 182 height 25
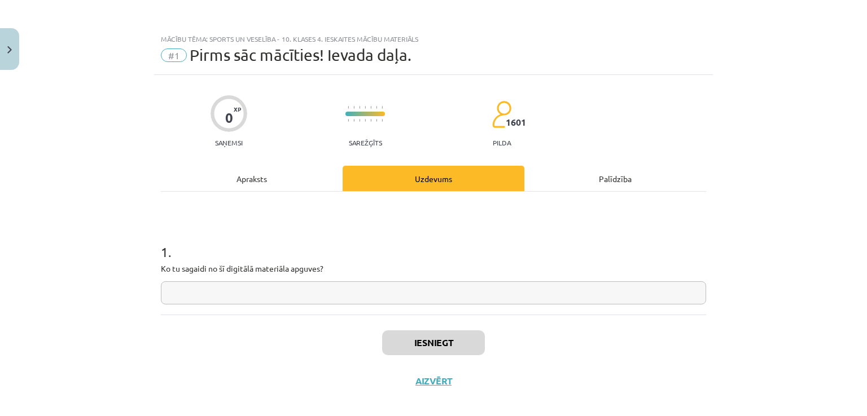
scroll to position [12, 0]
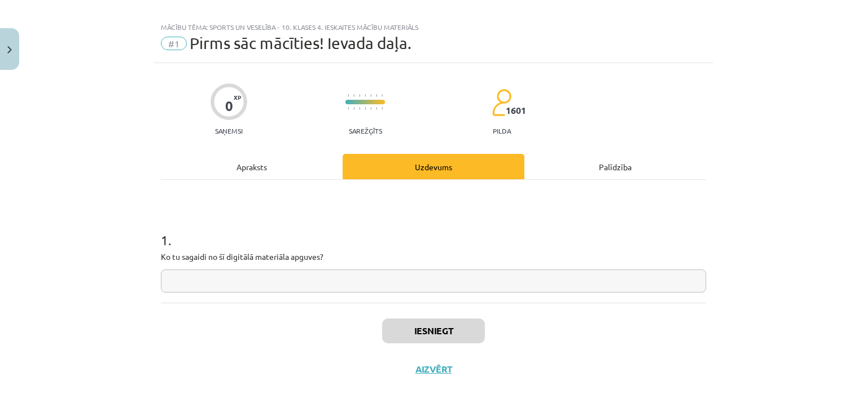
click at [421, 277] on input "text" at bounding box center [433, 281] width 545 height 23
drag, startPoint x: 439, startPoint y: 271, endPoint x: 485, endPoint y: 326, distance: 71.3
click at [472, 311] on div "0 XP Saņemsi Sarežģīts 1601 pilda Apraksts Uzdevums Palīdzība 1 . Ko tu sagaidi…" at bounding box center [433, 226] width 559 height 326
type input "******"
click at [485, 327] on div "Iesniegt Aizvērt" at bounding box center [433, 342] width 545 height 79
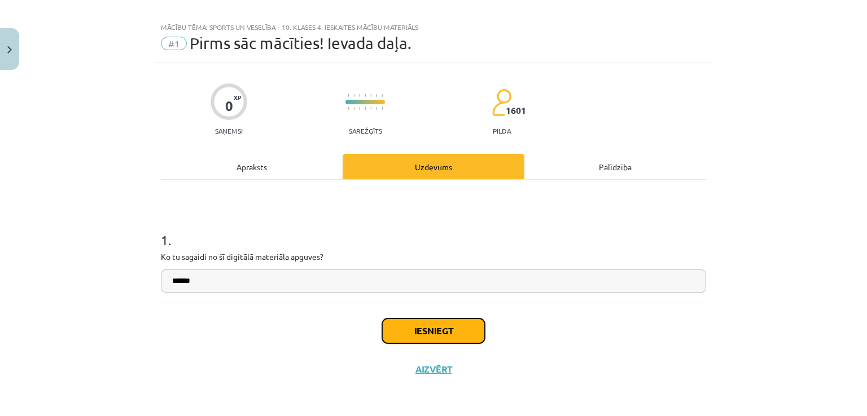
click at [462, 327] on button "Iesniegt" at bounding box center [433, 331] width 103 height 25
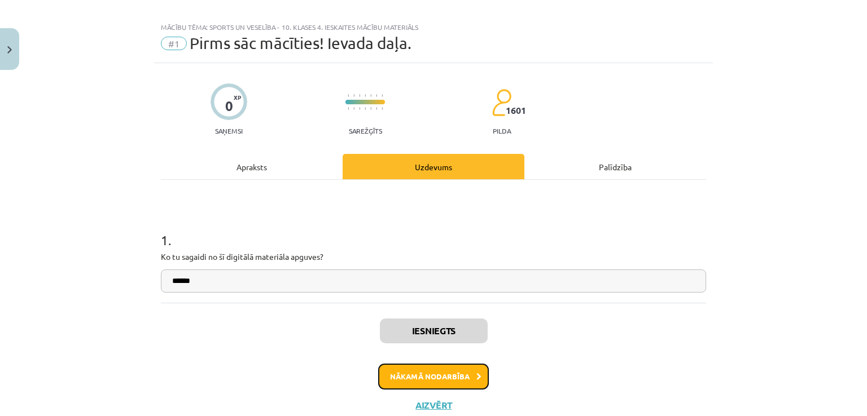
click at [457, 385] on button "Nākamā nodarbība" at bounding box center [433, 377] width 111 height 26
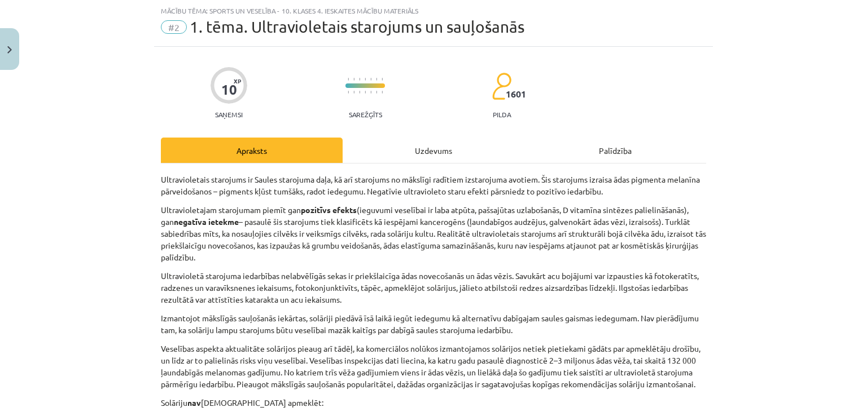
click at [421, 144] on div "Uzdevums" at bounding box center [434, 150] width 182 height 25
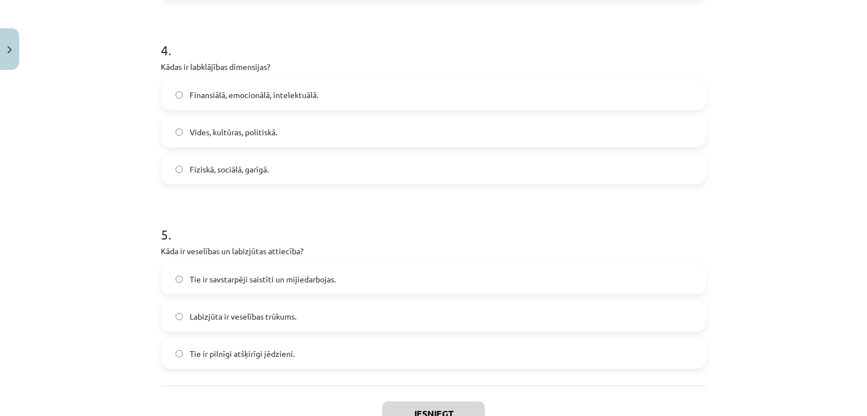
scroll to position [839, 0]
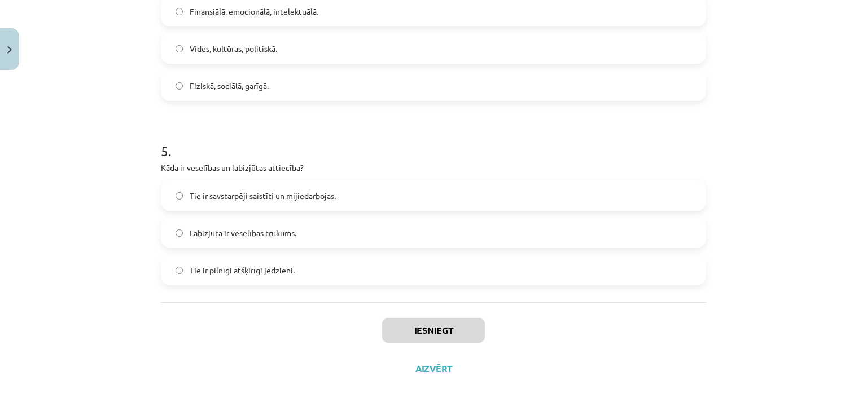
click at [315, 201] on span "Tie ir savstarpēji saistīti un mijiedarbojas." at bounding box center [263, 196] width 146 height 12
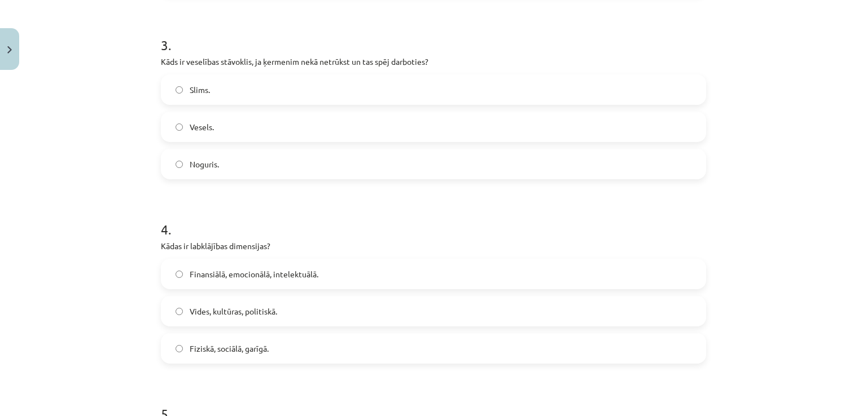
scroll to position [557, 0]
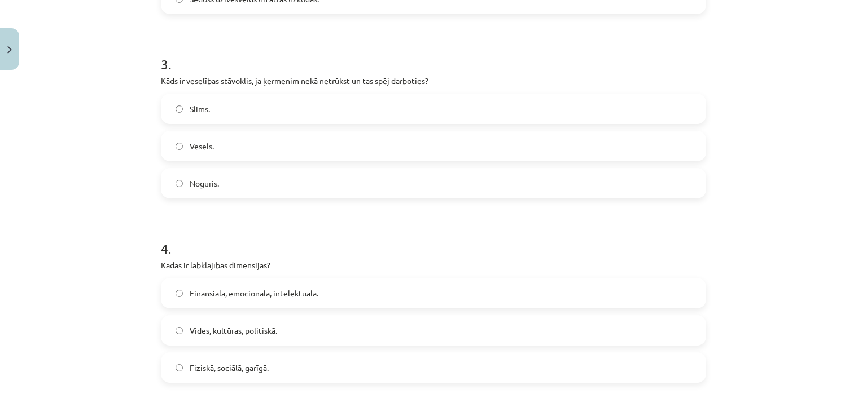
click at [211, 141] on label "Vesels." at bounding box center [433, 146] width 543 height 28
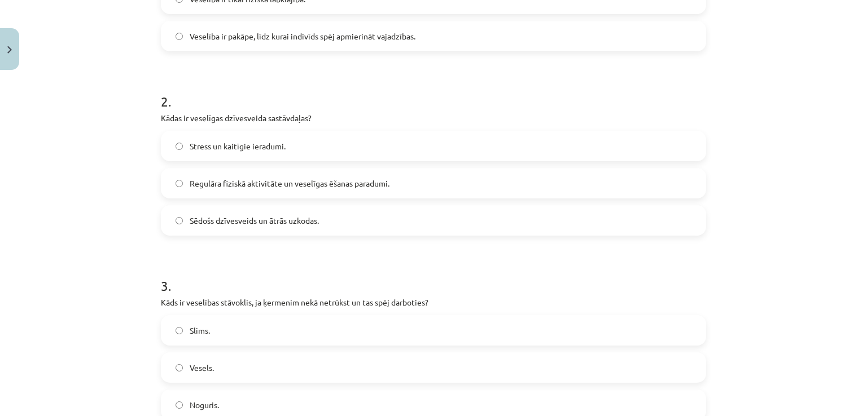
scroll to position [331, 0]
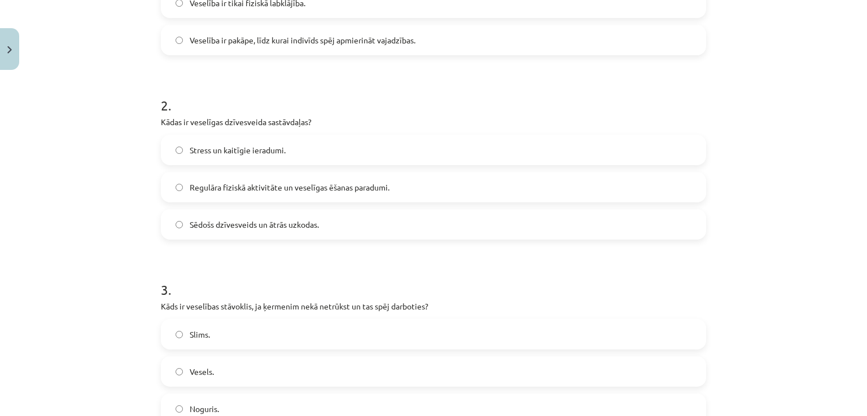
click at [226, 148] on span "Stress un kaitīgie ieradumi." at bounding box center [238, 150] width 96 height 12
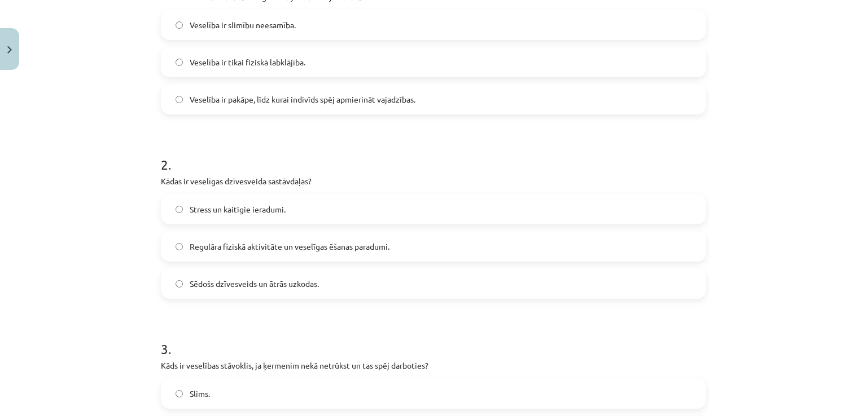
scroll to position [275, 0]
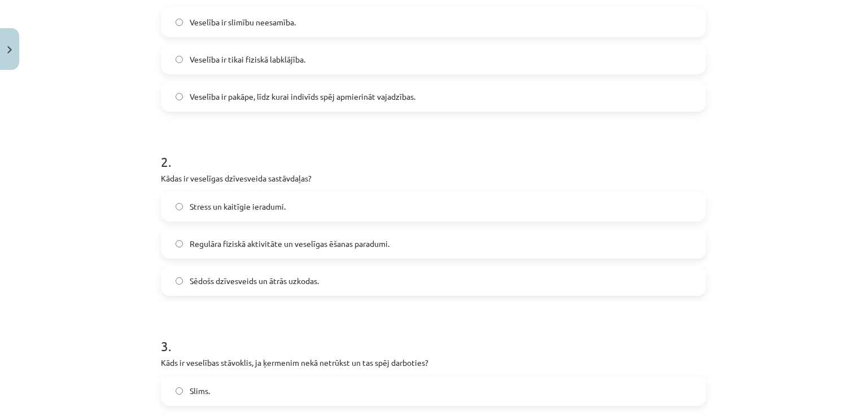
click at [251, 241] on span "Regulāra fiziskā aktivitāte un veselīgas ēšanas paradumi." at bounding box center [290, 244] width 200 height 12
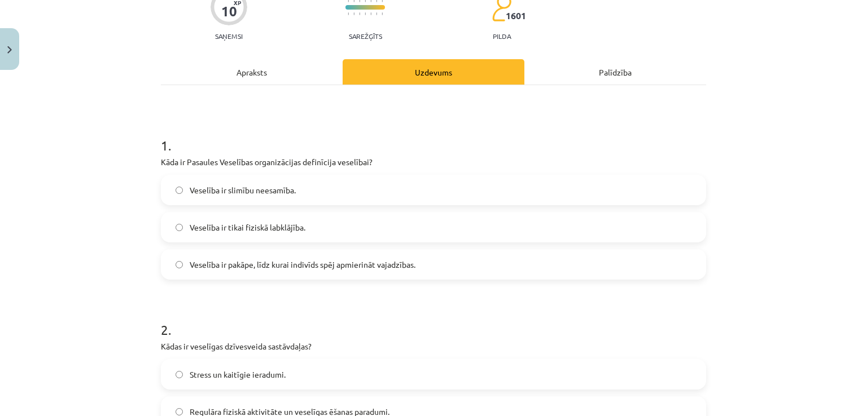
scroll to position [106, 0]
click at [335, 268] on span "Veselība ir pakāpe, līdz kurai indivīds spēj apmierināt vajadzības." at bounding box center [303, 266] width 226 height 12
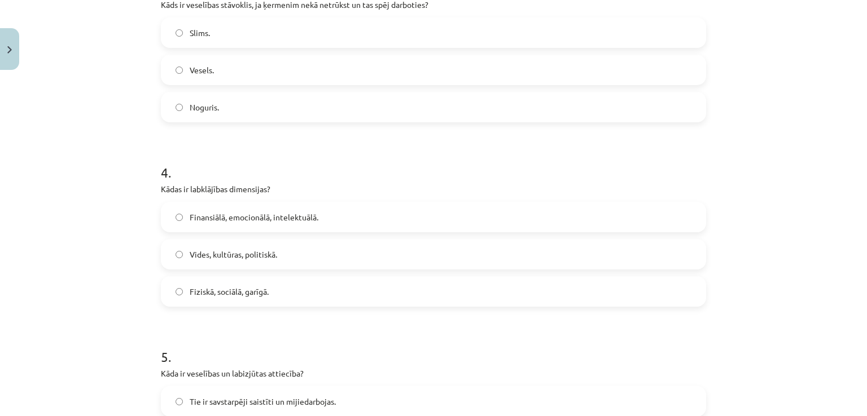
scroll to position [726, 0]
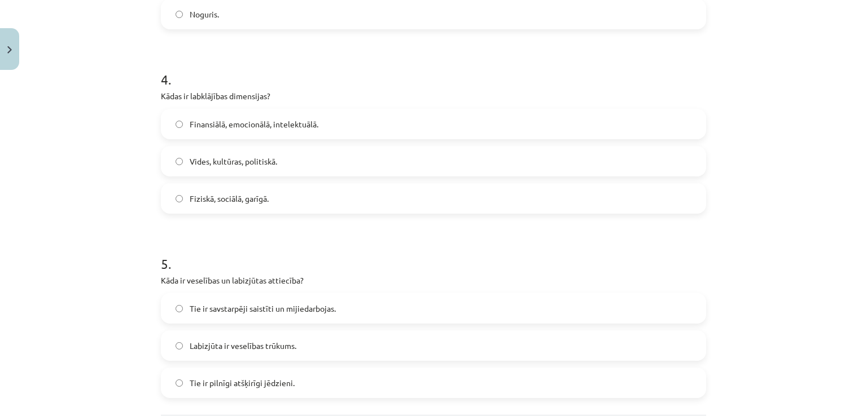
click at [242, 165] on span "Vides, kultūras, politiskā." at bounding box center [233, 162] width 87 height 12
click at [230, 122] on span "Finansiālā, emocionālā, intelektuālā." at bounding box center [254, 125] width 129 height 12
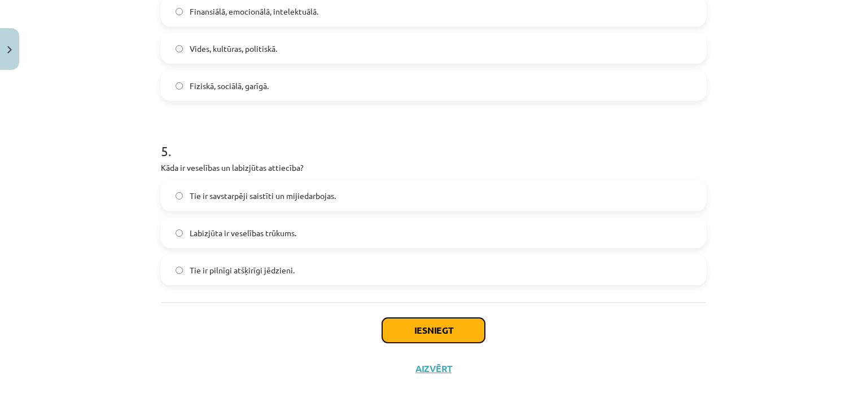
click at [458, 337] on button "Iesniegt" at bounding box center [433, 330] width 103 height 25
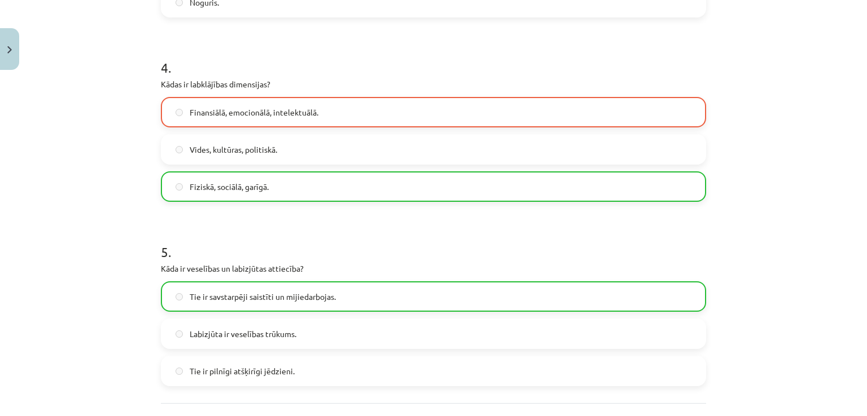
scroll to position [874, 0]
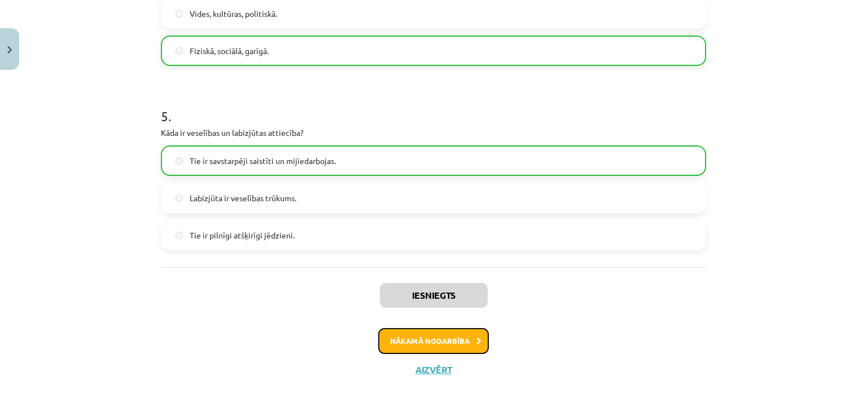
click at [416, 344] on button "Nākamā nodarbība" at bounding box center [433, 341] width 111 height 26
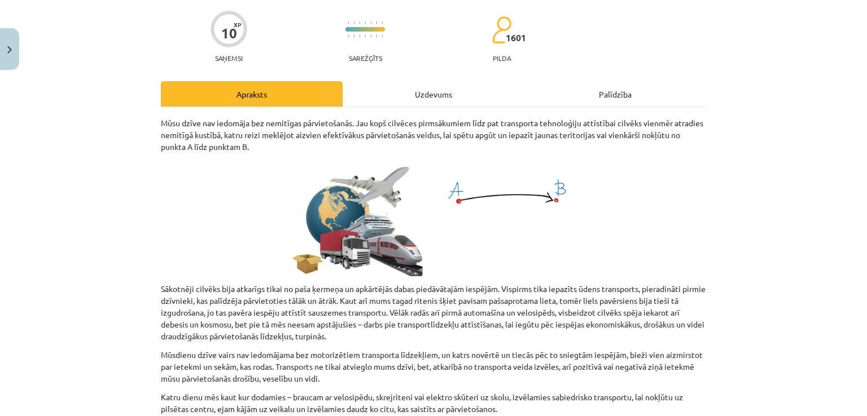
click at [398, 87] on div "Uzdevums" at bounding box center [434, 93] width 182 height 25
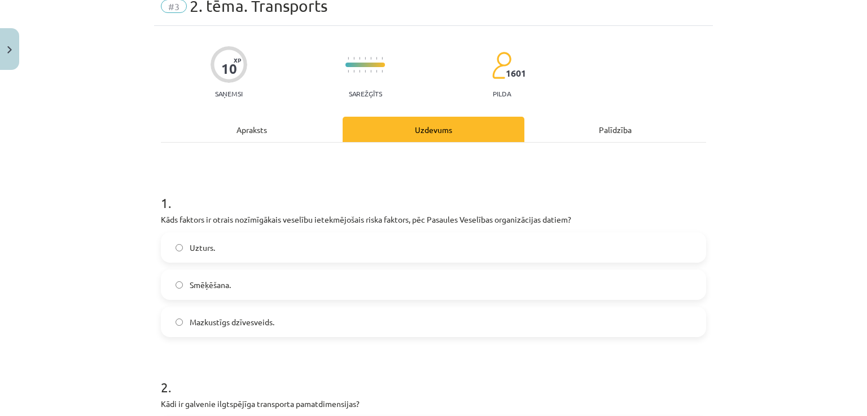
scroll to position [0, 0]
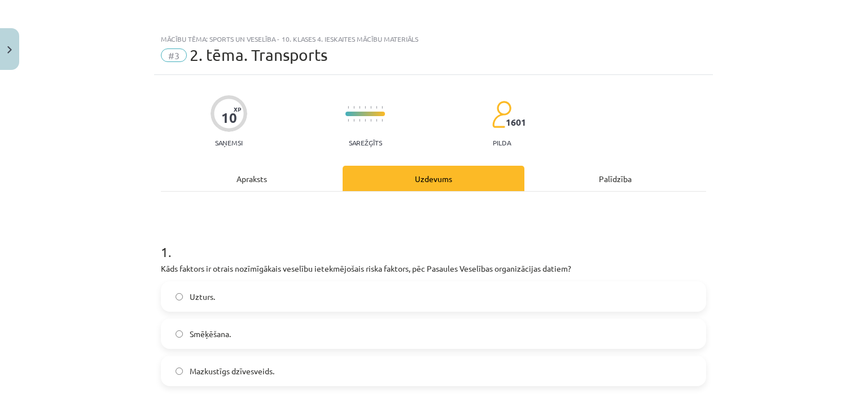
click at [278, 304] on label "Uzturs." at bounding box center [433, 297] width 543 height 28
click at [273, 376] on label "Mazkustīgs dzīvesveids." at bounding box center [433, 371] width 543 height 28
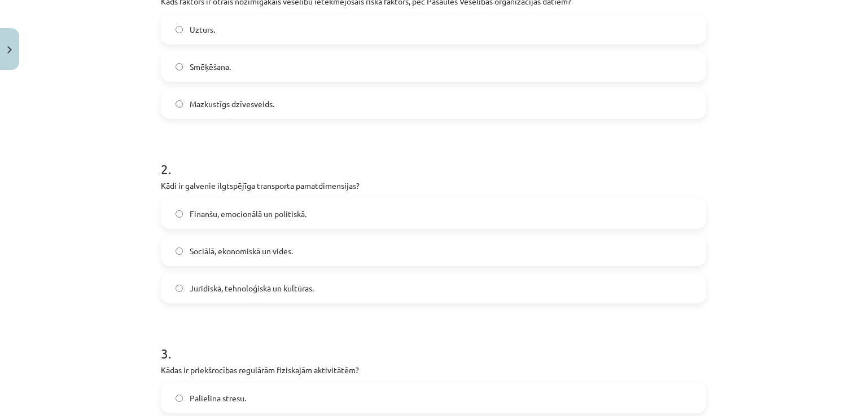
scroll to position [282, 0]
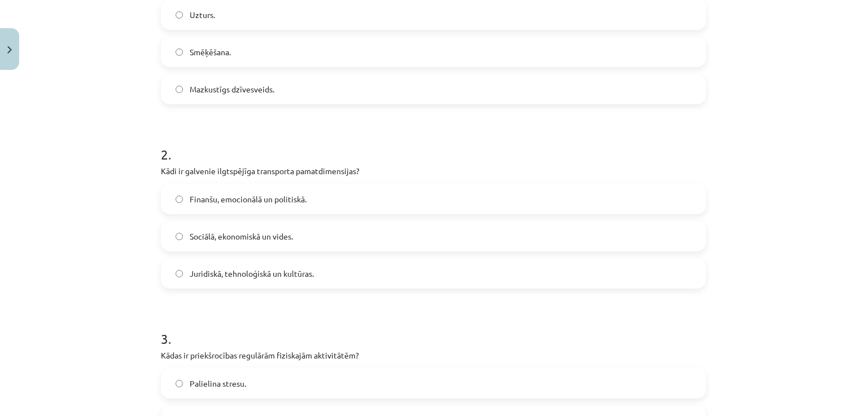
click at [237, 195] on span "Finanšu, emocionālā un politiskā." at bounding box center [248, 200] width 117 height 12
click at [254, 277] on span "Juridiskā, tehnoloģiskā un kultūras." at bounding box center [252, 274] width 124 height 12
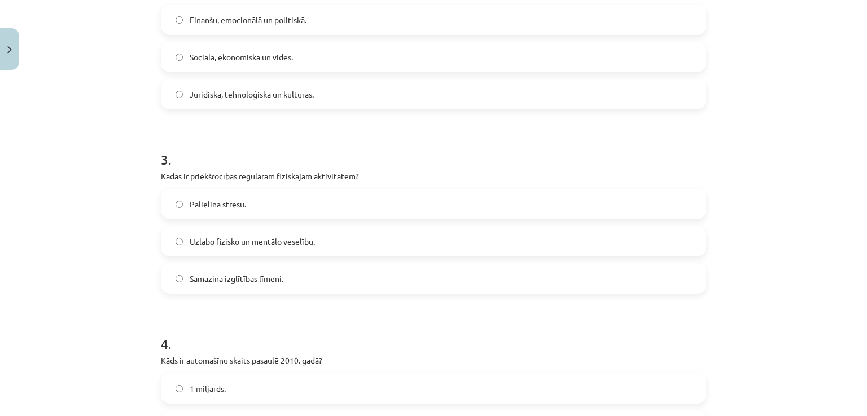
scroll to position [508, 0]
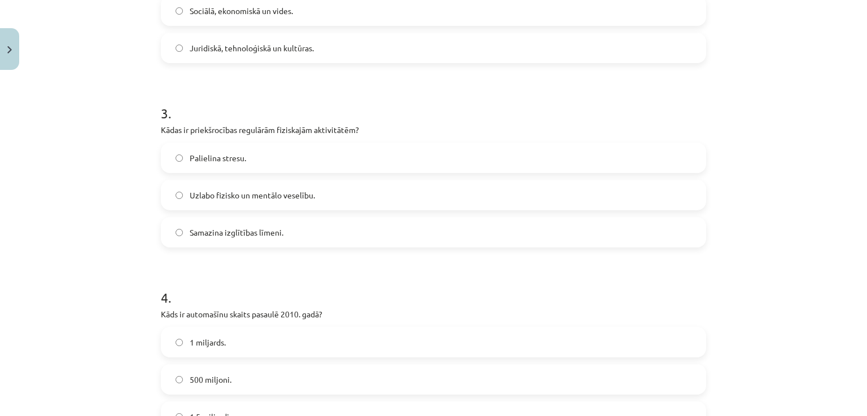
click at [213, 197] on span "Uzlabo fizisko un mentālo veselību." at bounding box center [252, 196] width 125 height 12
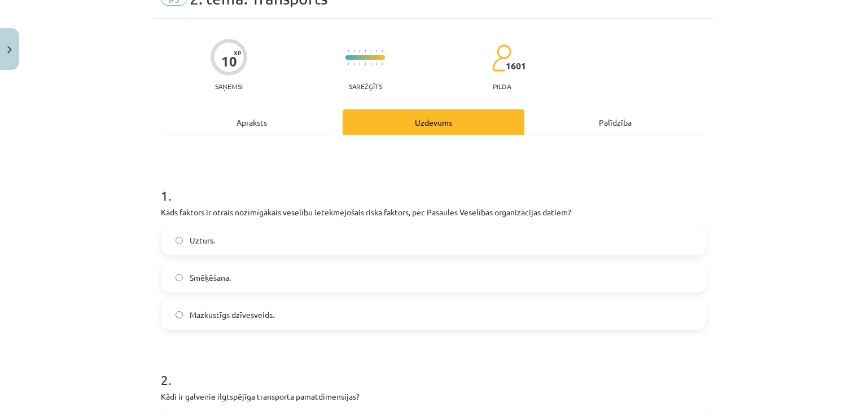
scroll to position [0, 0]
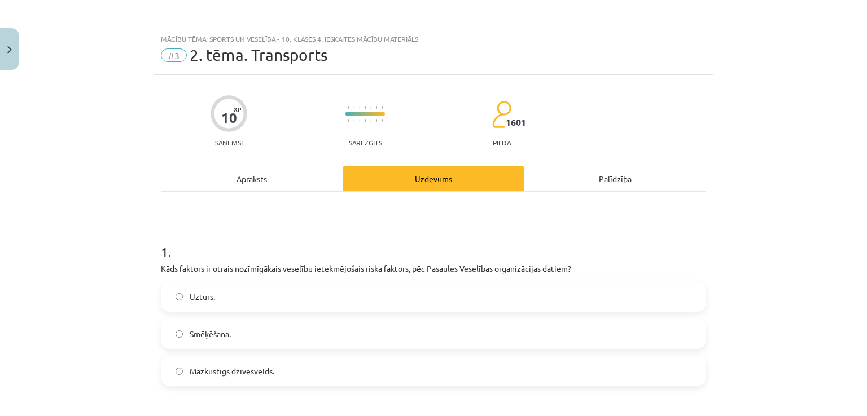
click at [271, 186] on div "Apraksts" at bounding box center [252, 178] width 182 height 25
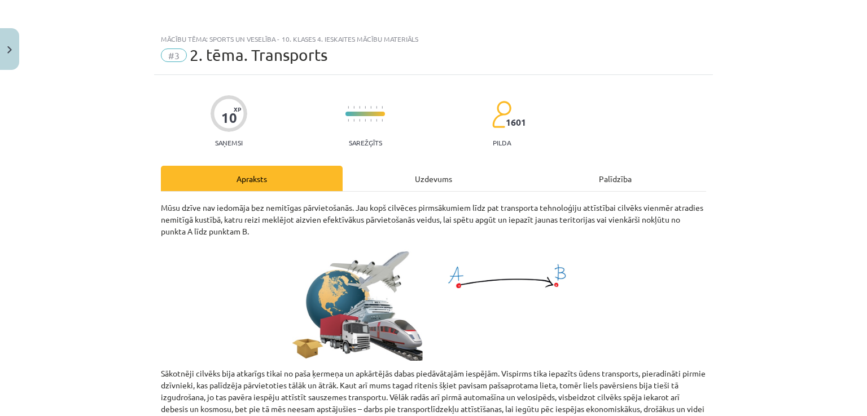
click at [460, 179] on div "Uzdevums" at bounding box center [434, 178] width 182 height 25
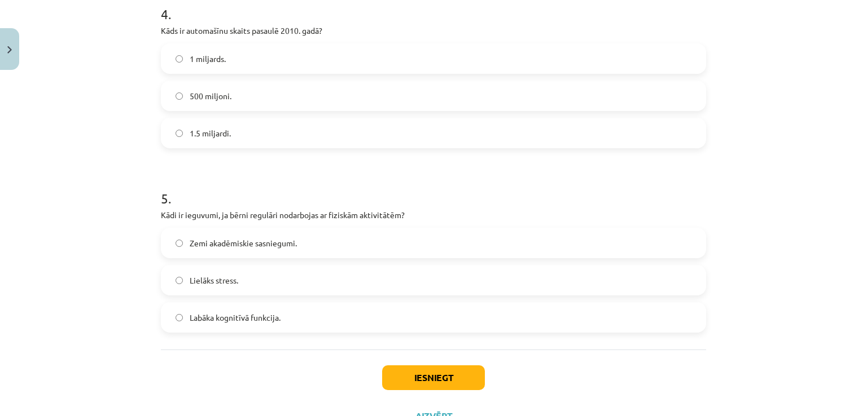
scroll to position [818, 0]
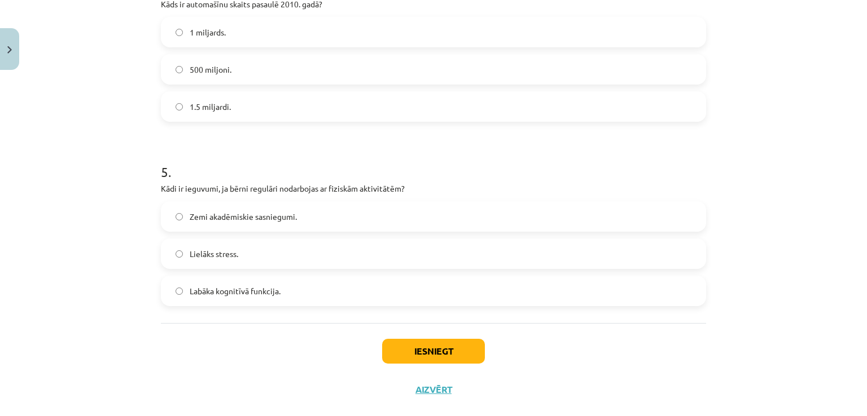
click at [237, 295] on span "Labāka kognitīvā funkcija." at bounding box center [235, 292] width 91 height 12
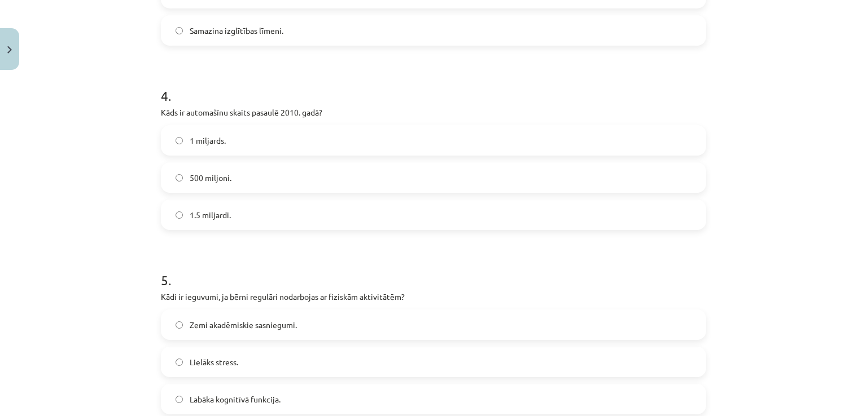
scroll to position [705, 0]
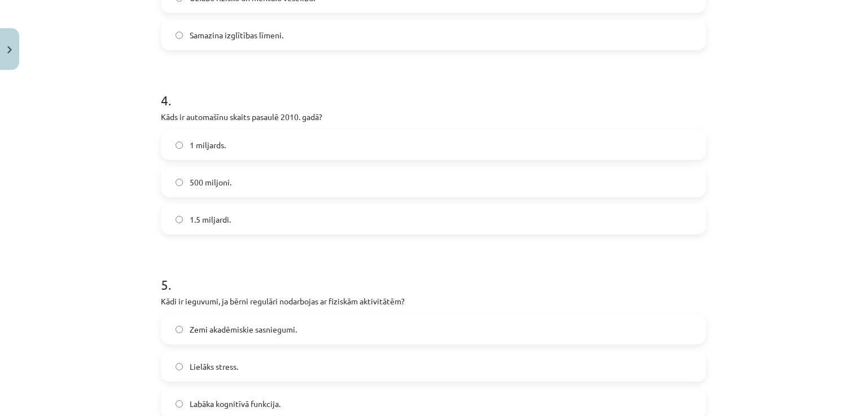
click at [361, 151] on label "1 miljards." at bounding box center [433, 145] width 543 height 28
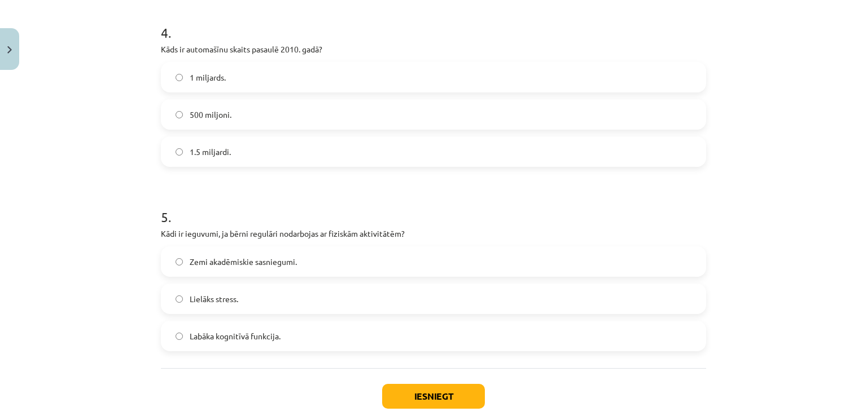
scroll to position [839, 0]
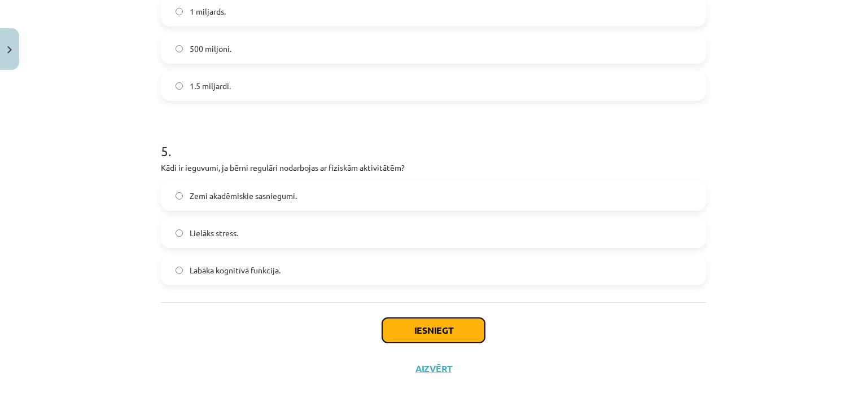
click at [410, 335] on button "Iesniegt" at bounding box center [433, 330] width 103 height 25
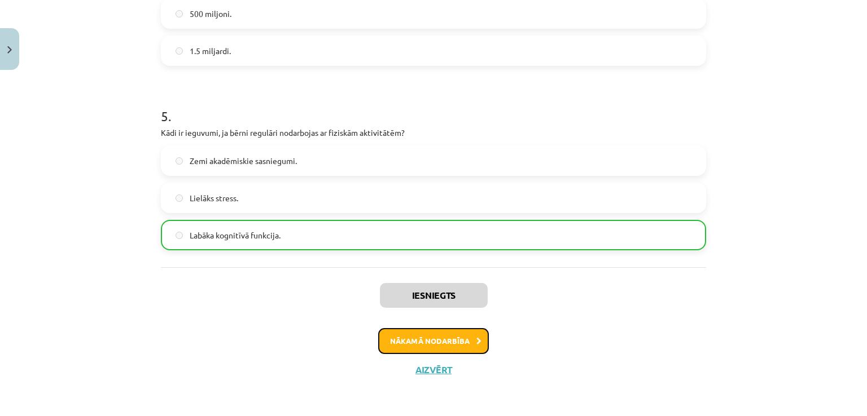
click at [418, 337] on button "Nākamā nodarbība" at bounding box center [433, 341] width 111 height 26
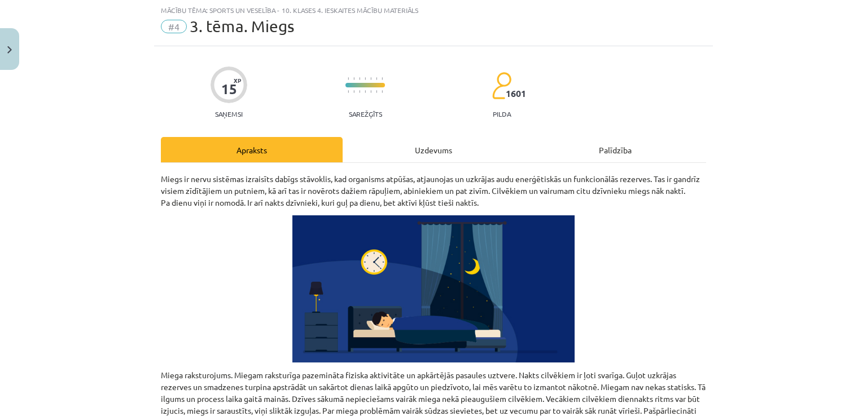
scroll to position [28, 0]
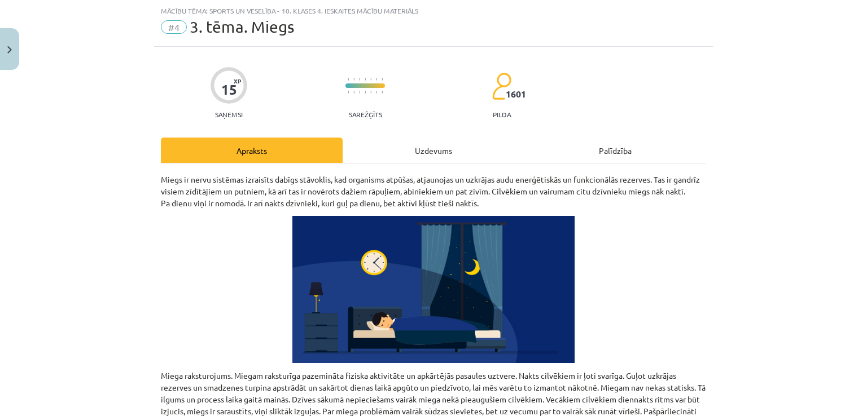
click at [444, 149] on div "Uzdevums" at bounding box center [434, 150] width 182 height 25
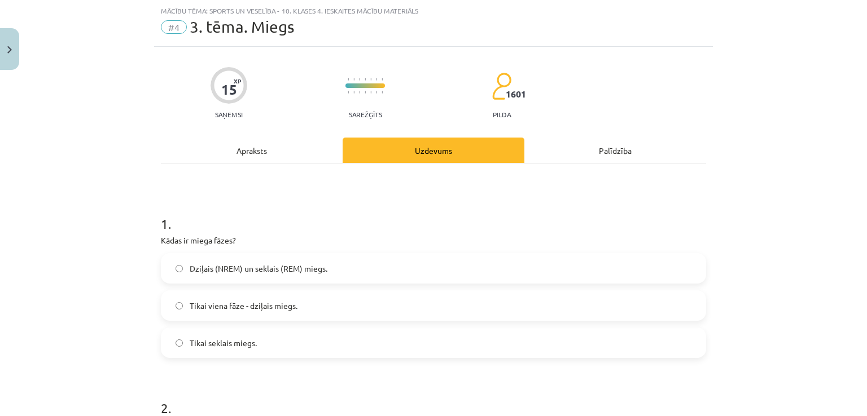
scroll to position [141, 0]
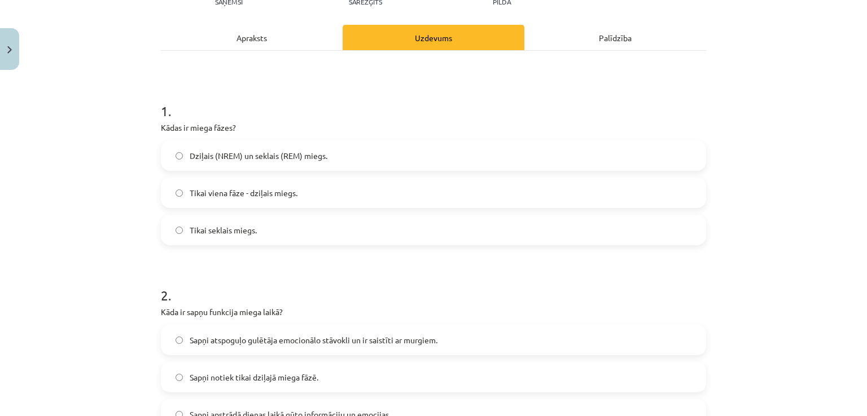
click at [258, 157] on span "Dziļais (NREM) un seklais (REM) miegs." at bounding box center [259, 156] width 138 height 12
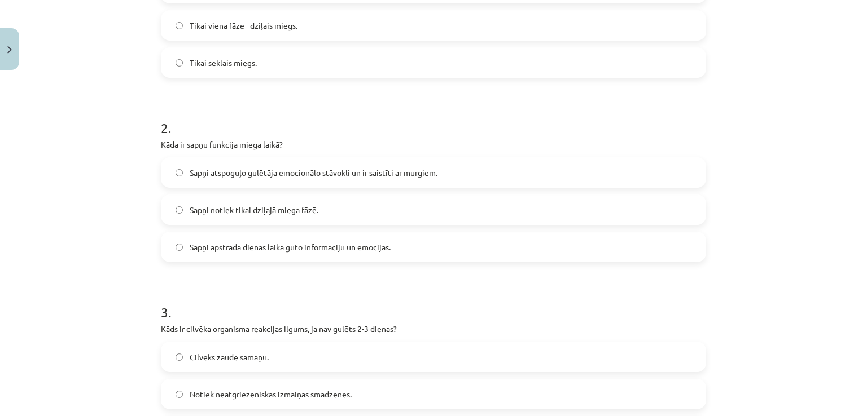
scroll to position [310, 0]
click at [361, 166] on span "Sapņi atspoguļo gulētāja emocionālo stāvokli un ir saistīti ar murgiem." at bounding box center [314, 171] width 248 height 12
click at [274, 214] on label "Sapņi notiek tikai dziļajā miega fāzē." at bounding box center [433, 208] width 543 height 28
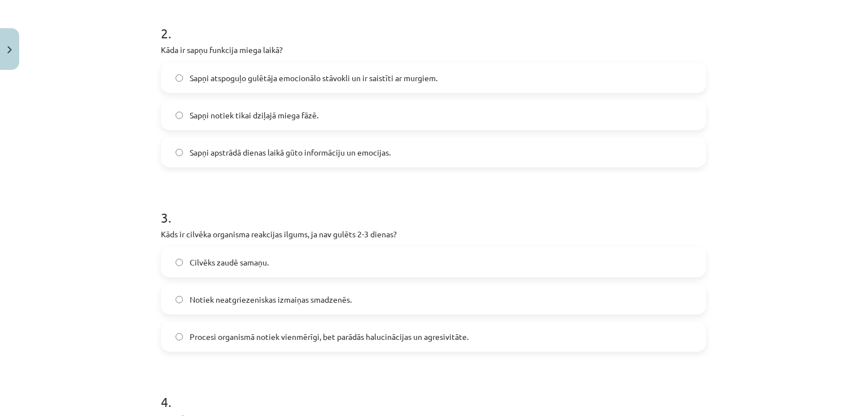
scroll to position [423, 0]
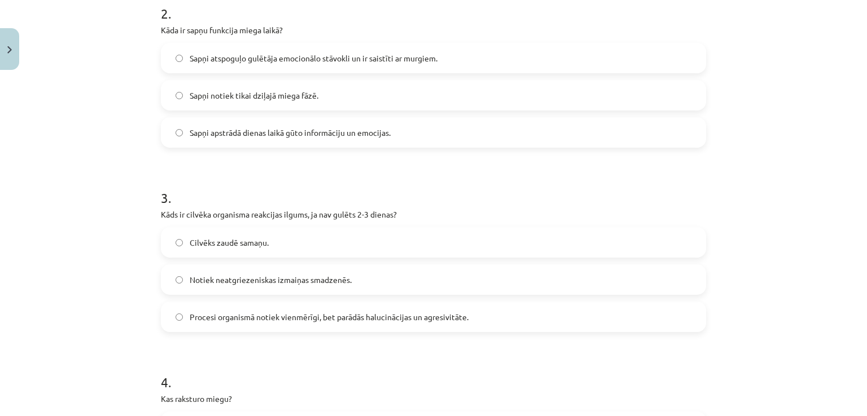
click at [246, 134] on span "Sapņi apstrādā dienas laikā gūto informāciju un emocijas." at bounding box center [290, 133] width 201 height 12
click at [299, 110] on div "Sapņi atspoguļo gulētāja emocionālo stāvokli un ir saistīti ar murgiem. Sapņi n…" at bounding box center [433, 95] width 545 height 105
click at [303, 93] on span "Sapņi notiek tikai dziļajā miega fāzē." at bounding box center [254, 96] width 129 height 12
click at [275, 240] on label "Cilvēks zaudē samaņu." at bounding box center [433, 243] width 543 height 28
click at [283, 280] on span "Notiek neatgriezeniskas izmaiņas smadzenēs." at bounding box center [271, 280] width 162 height 12
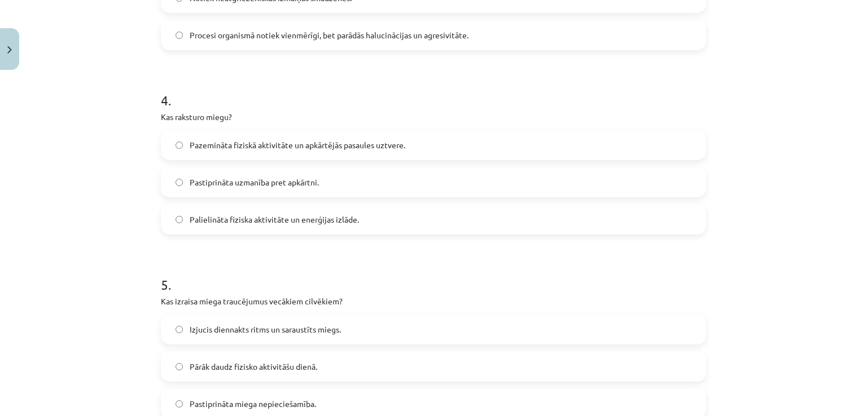
scroll to position [839, 0]
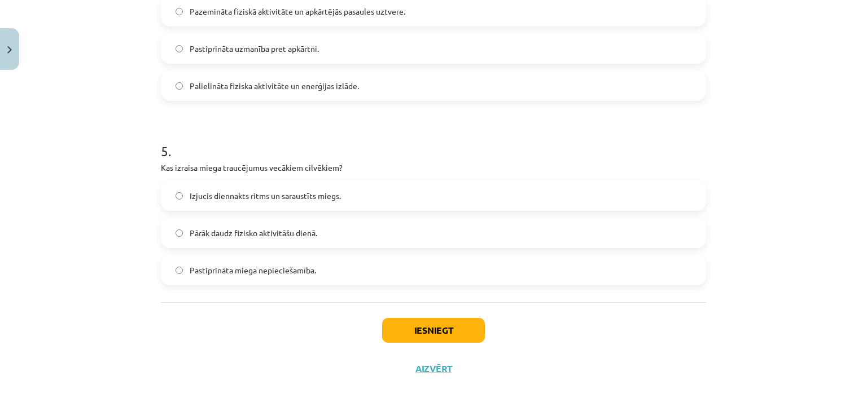
click at [238, 201] on span "Izjucis diennakts ritms un saraustīts miegs." at bounding box center [265, 196] width 151 height 12
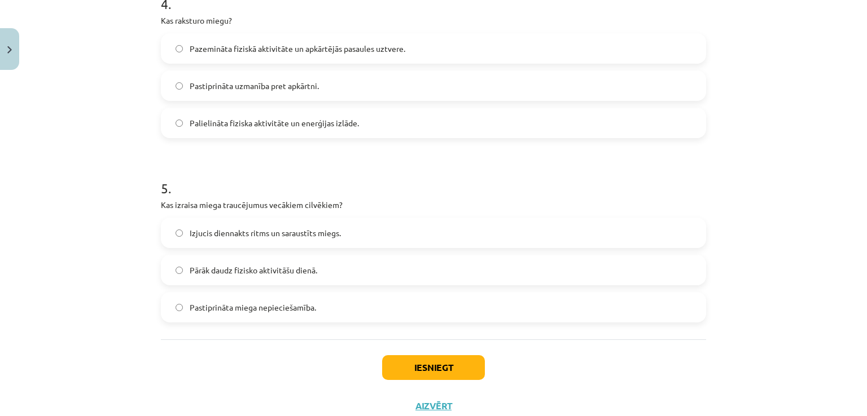
scroll to position [783, 0]
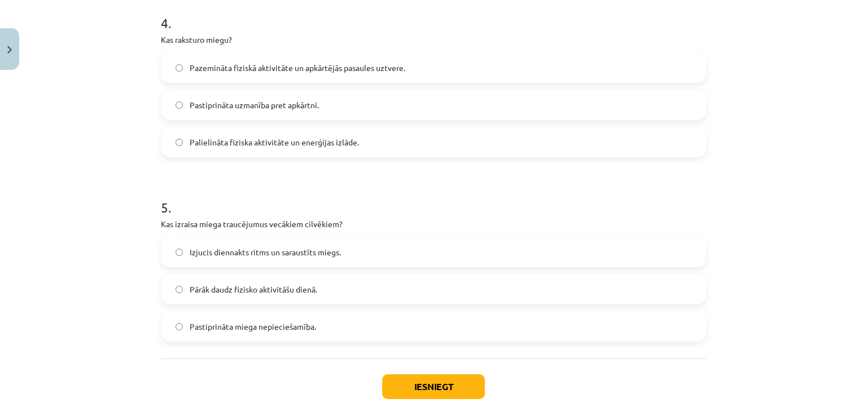
click at [226, 109] on span "Pastiprināta uzmanība pret apkārtni." at bounding box center [254, 105] width 129 height 12
click at [251, 141] on span "Palielināta fiziska aktivitāte un enerģijas izlāde." at bounding box center [274, 143] width 169 height 12
click at [447, 378] on button "Iesniegt" at bounding box center [433, 387] width 103 height 25
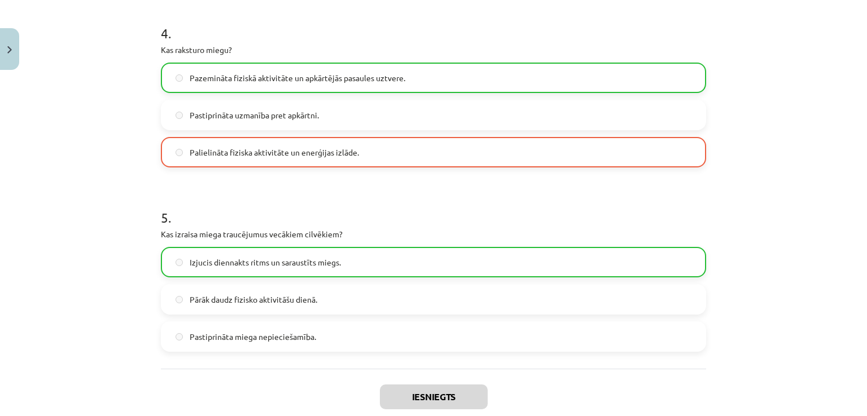
scroll to position [874, 0]
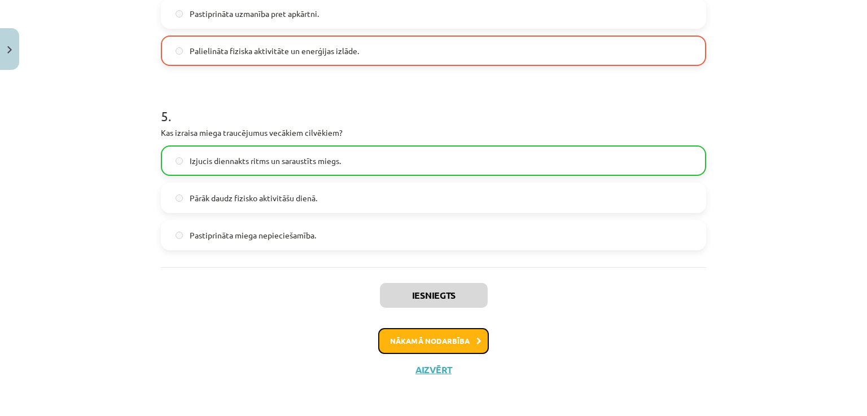
click at [393, 335] on button "Nākamā nodarbība" at bounding box center [433, 341] width 111 height 26
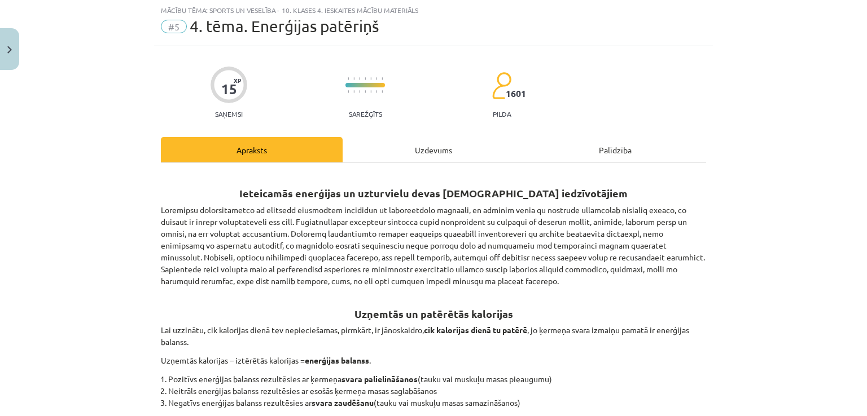
scroll to position [28, 0]
click at [425, 153] on div "Uzdevums" at bounding box center [434, 150] width 182 height 25
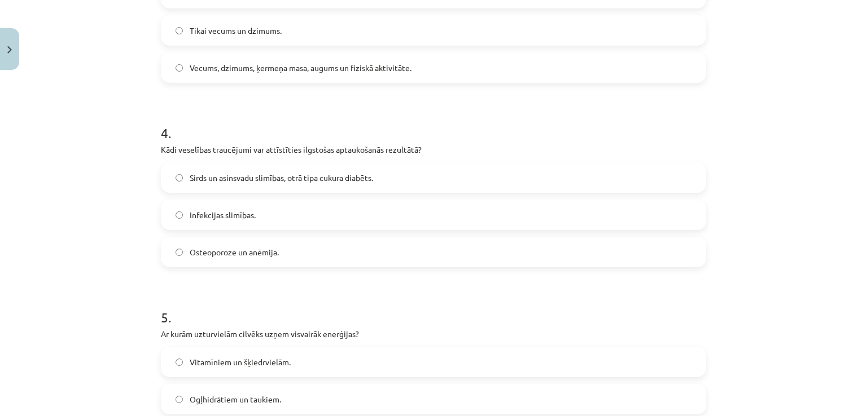
scroll to position [839, 0]
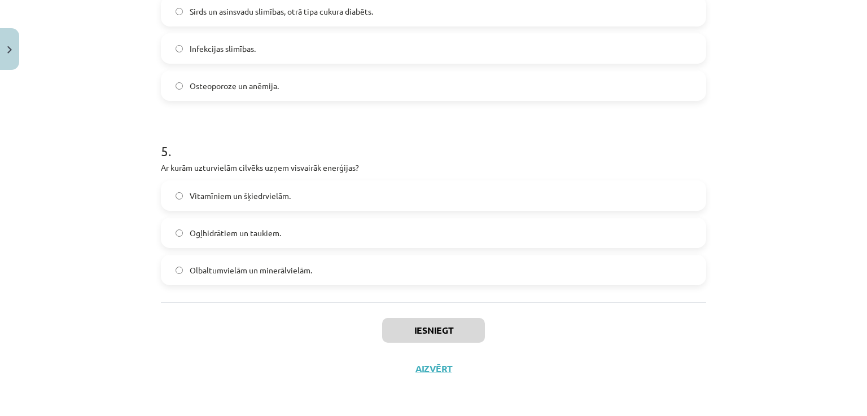
click at [223, 236] on span "Ogļhidrātiem un taukiem." at bounding box center [235, 233] width 91 height 12
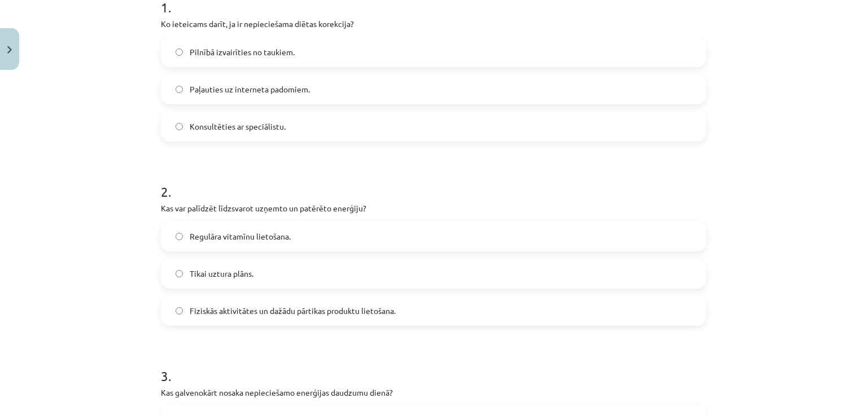
scroll to position [49, 0]
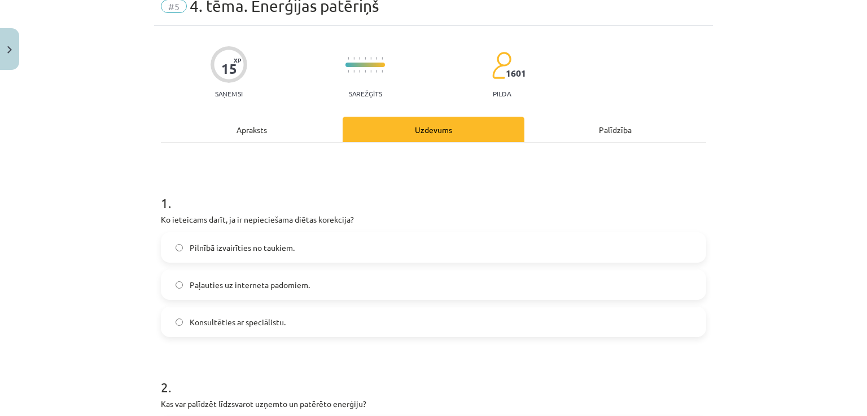
click at [230, 328] on label "Konsultēties ar speciālistu." at bounding box center [433, 322] width 543 height 28
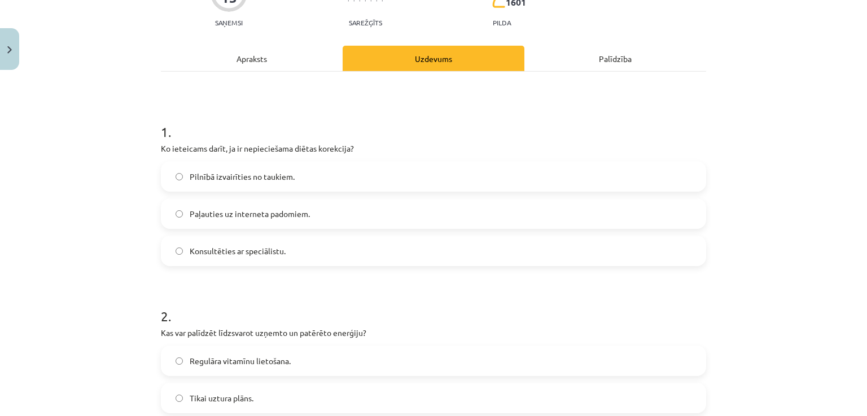
scroll to position [218, 0]
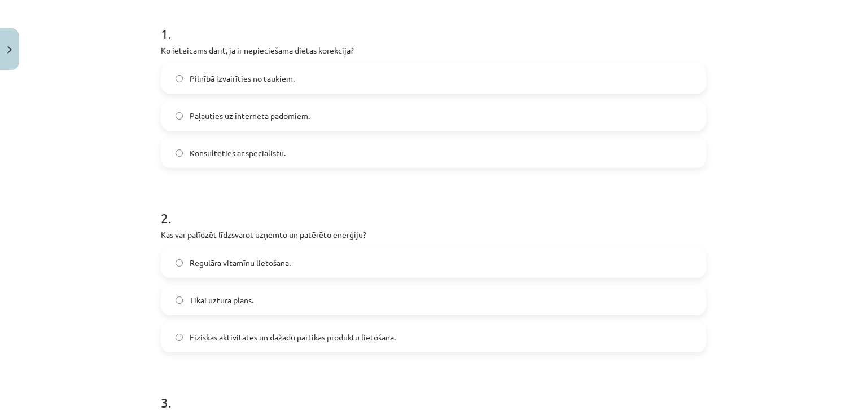
click at [262, 265] on span "Regulāra vitamīnu lietošana." at bounding box center [240, 263] width 101 height 12
click at [270, 341] on span "Fiziskās aktivitātes un dažādu pārtikas produktu lietošana." at bounding box center [293, 338] width 206 height 12
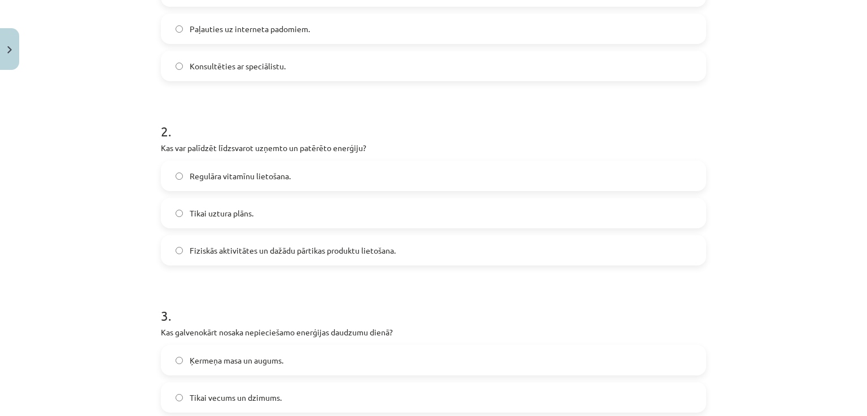
scroll to position [444, 0]
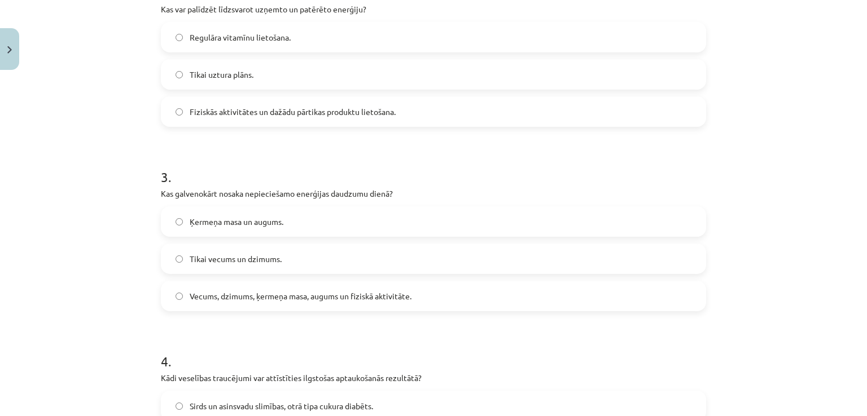
click at [242, 294] on span "Vecums, dzimums, ķermeņa masa, augums un fiziskā aktivitāte." at bounding box center [301, 297] width 222 height 12
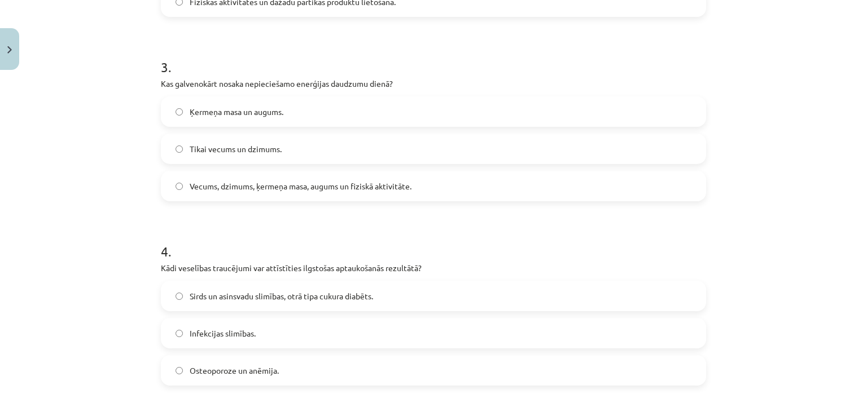
scroll to position [670, 0]
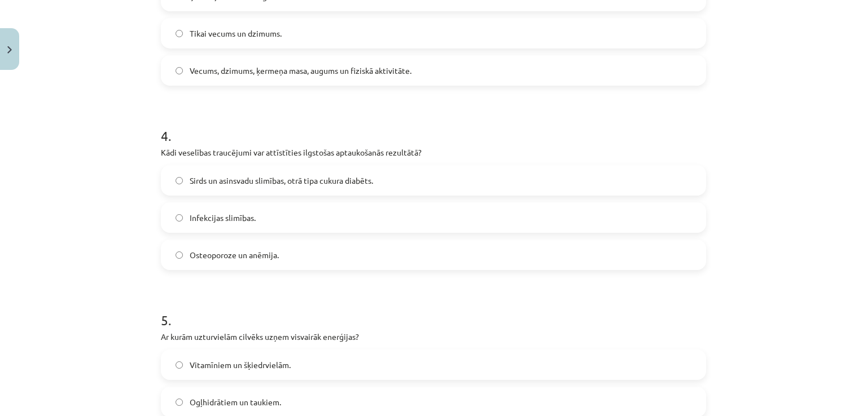
click at [240, 214] on span "Infekcijas slimības." at bounding box center [223, 218] width 66 height 12
click at [279, 186] on span "Sirds un asinsvadu slimības, otrā tipa cukura diabēts." at bounding box center [281, 181] width 183 height 12
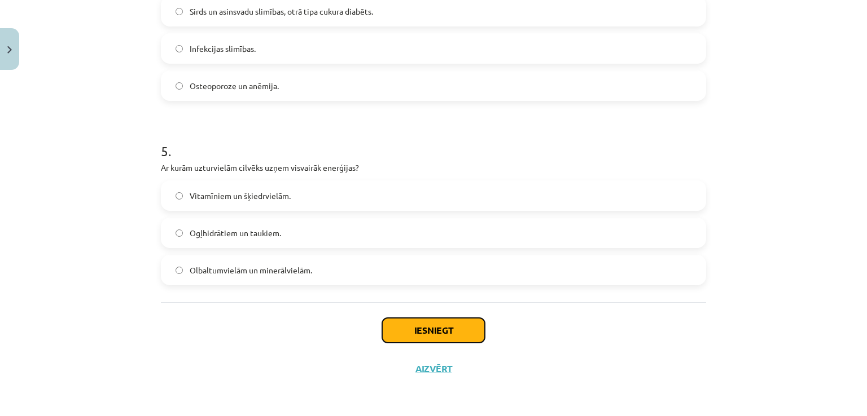
click at [454, 339] on button "Iesniegt" at bounding box center [433, 330] width 103 height 25
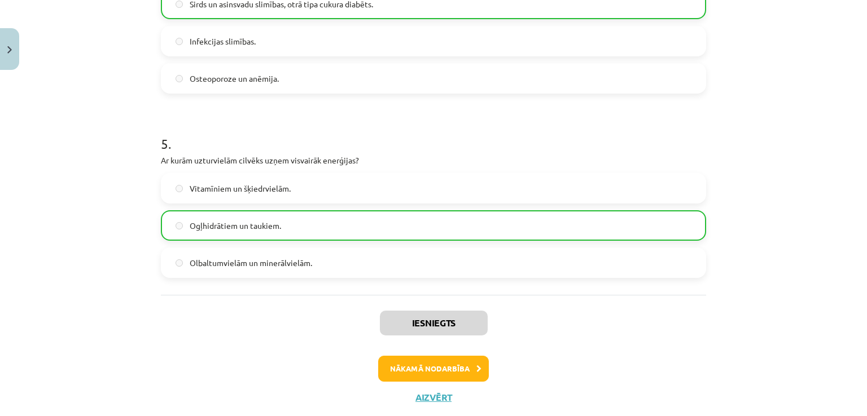
scroll to position [874, 0]
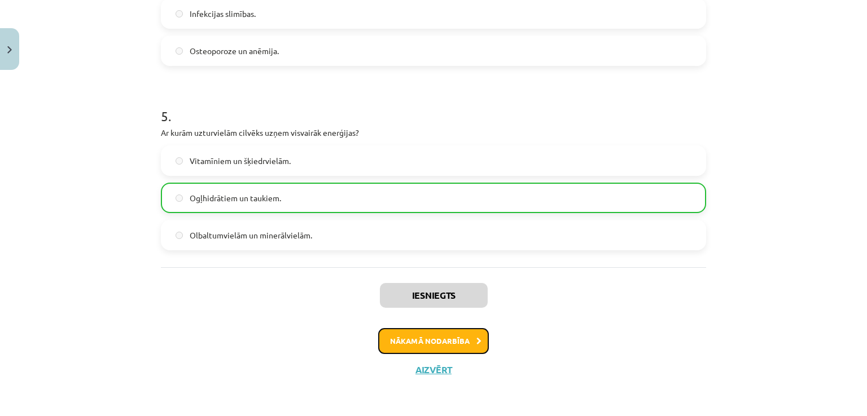
click at [454, 339] on button "Nākamā nodarbība" at bounding box center [433, 341] width 111 height 26
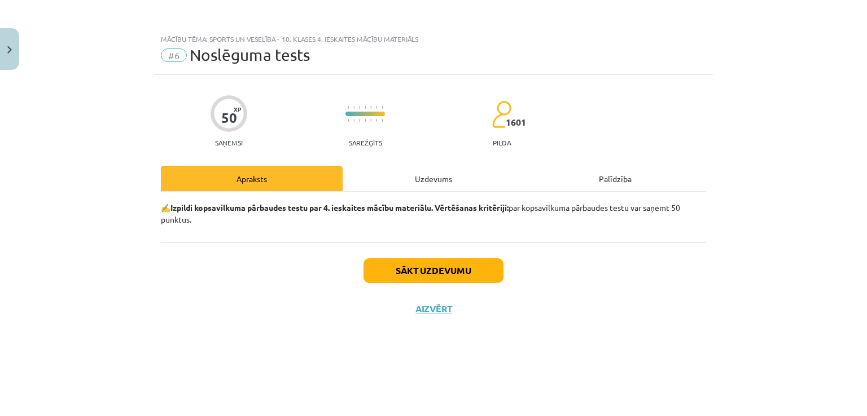
scroll to position [0, 0]
click at [458, 266] on button "Sākt uzdevumu" at bounding box center [433, 270] width 140 height 25
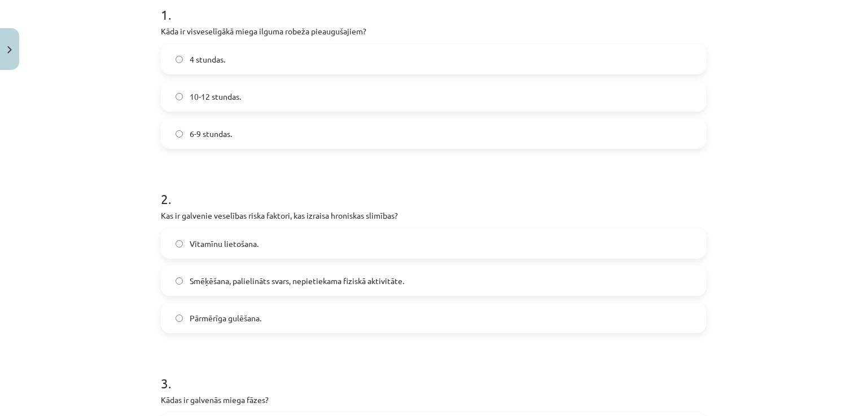
scroll to position [125, 0]
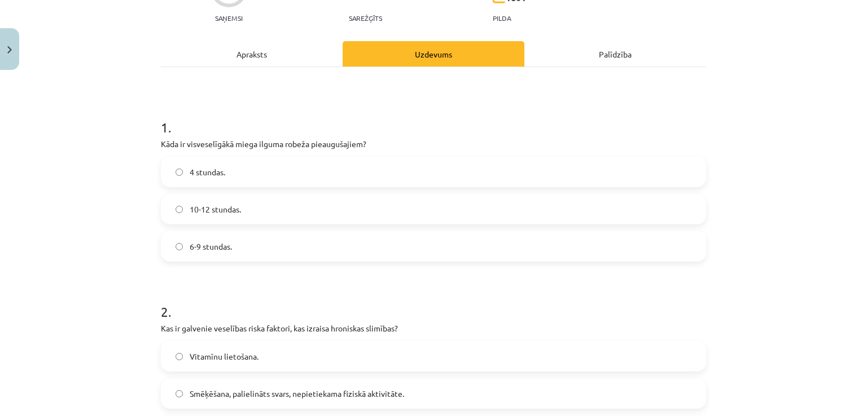
click at [296, 240] on label "6-9 stundas." at bounding box center [433, 246] width 543 height 28
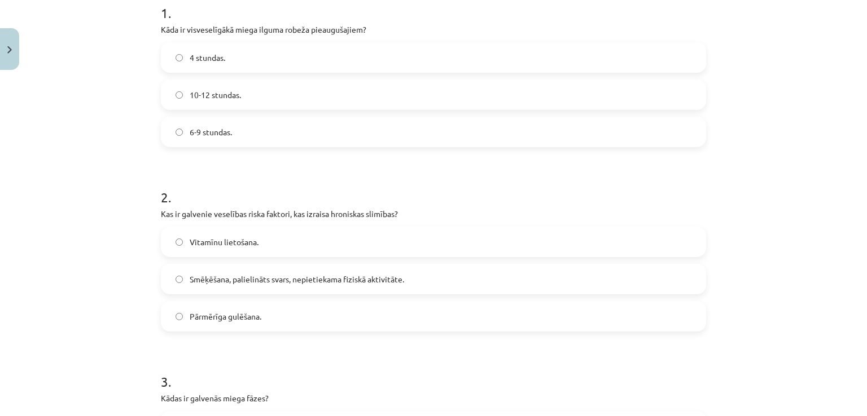
scroll to position [350, 0]
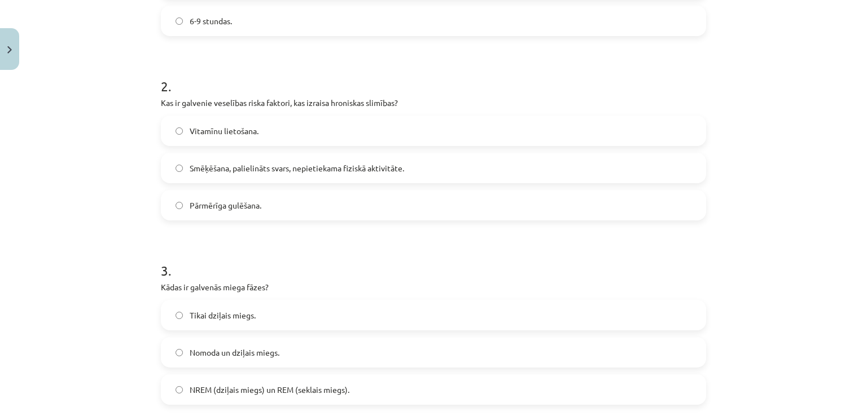
click at [343, 173] on span "Smēķēšana, palielināts svars, nepietiekama fiziskā aktivitāte." at bounding box center [297, 169] width 214 height 12
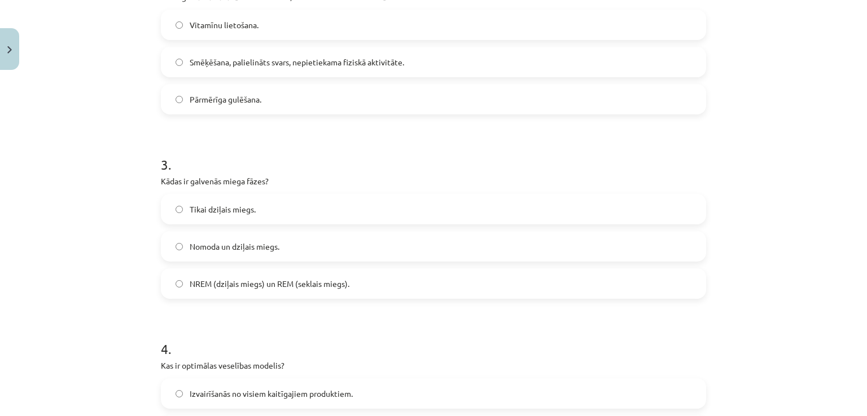
scroll to position [463, 0]
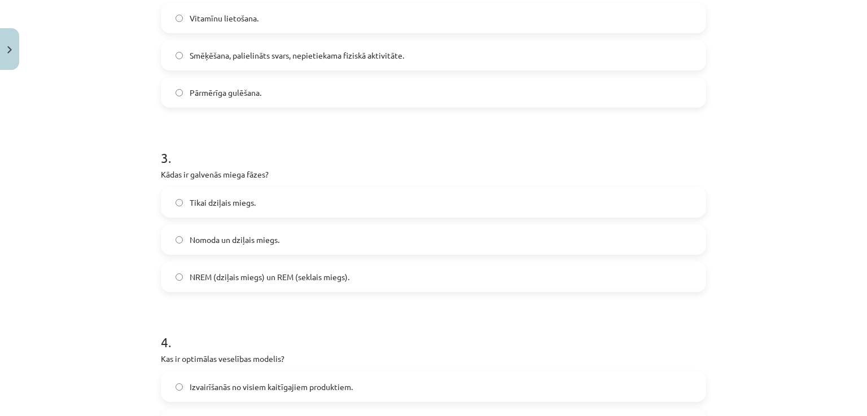
click at [262, 278] on span "NREM (dziļais miegs) un REM (seklais miegs)." at bounding box center [270, 277] width 160 height 12
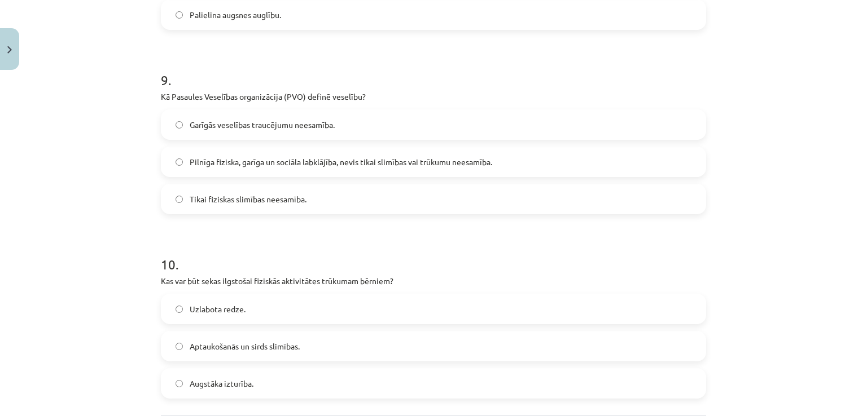
scroll to position [1761, 0]
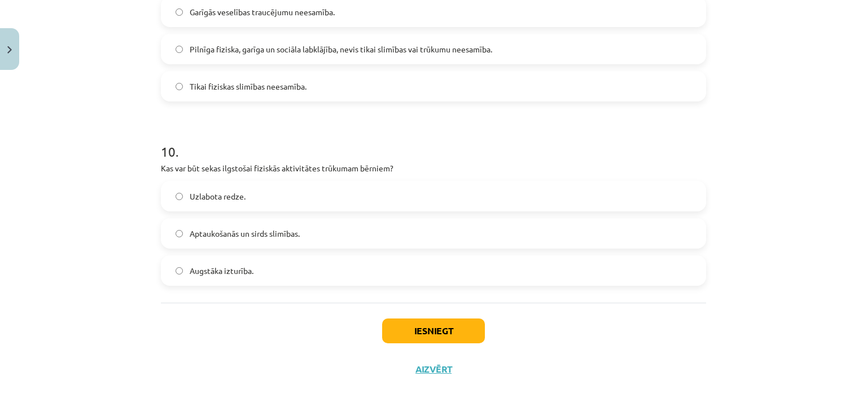
click at [296, 233] on span "Aptaukošanās un sirds slimības." at bounding box center [245, 234] width 110 height 12
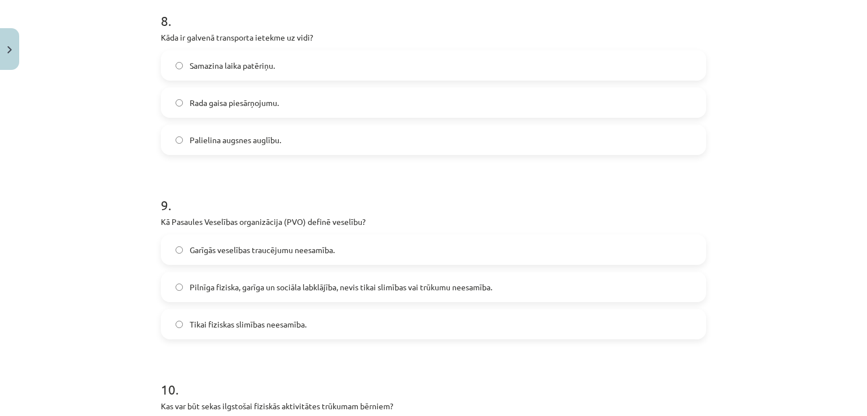
scroll to position [1535, 0]
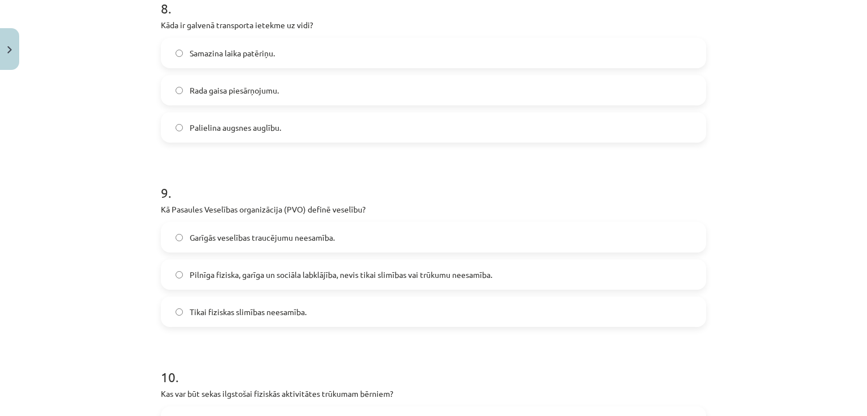
click at [279, 91] on label "Rada gaisa piesārņojumu." at bounding box center [433, 90] width 543 height 28
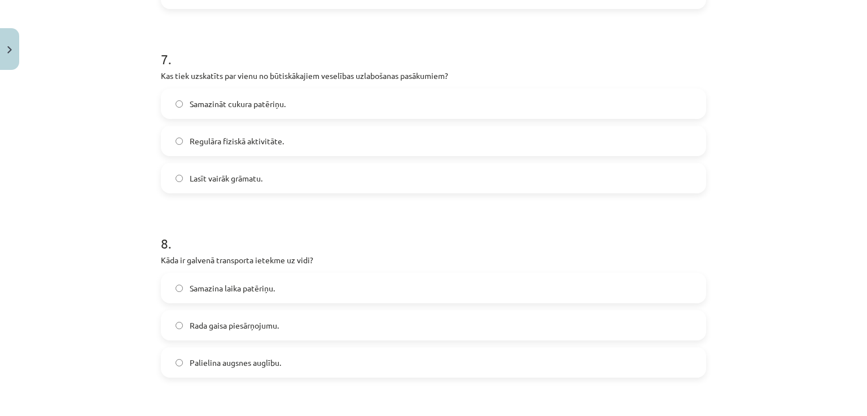
scroll to position [1253, 0]
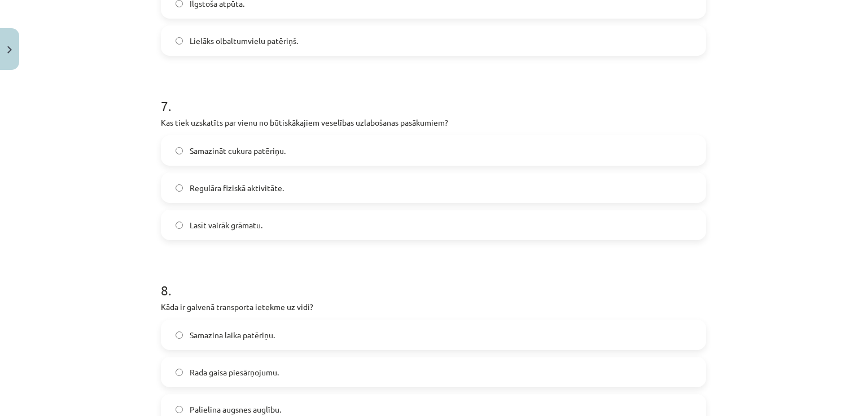
click at [273, 188] on span "Regulāra fiziskā aktivitāte." at bounding box center [237, 188] width 94 height 12
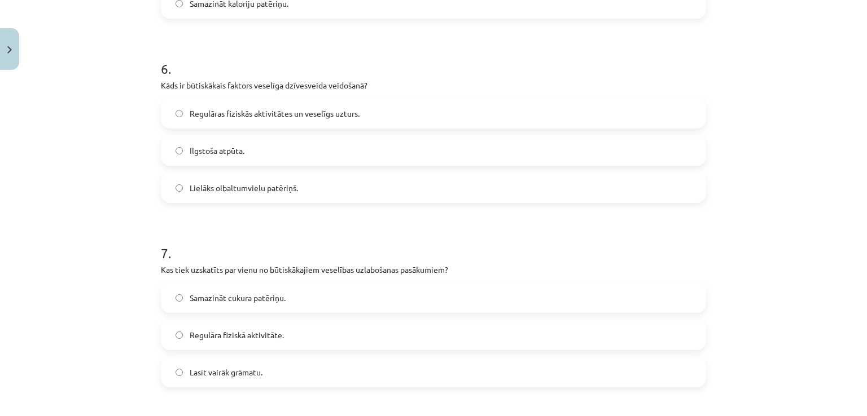
scroll to position [1084, 0]
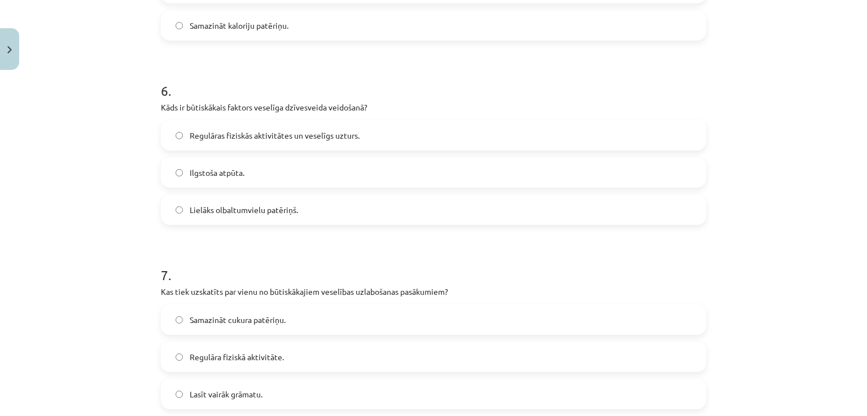
click at [255, 131] on span "Regulāras fiziskās aktivitātes un veselīgs uzturs." at bounding box center [275, 136] width 170 height 12
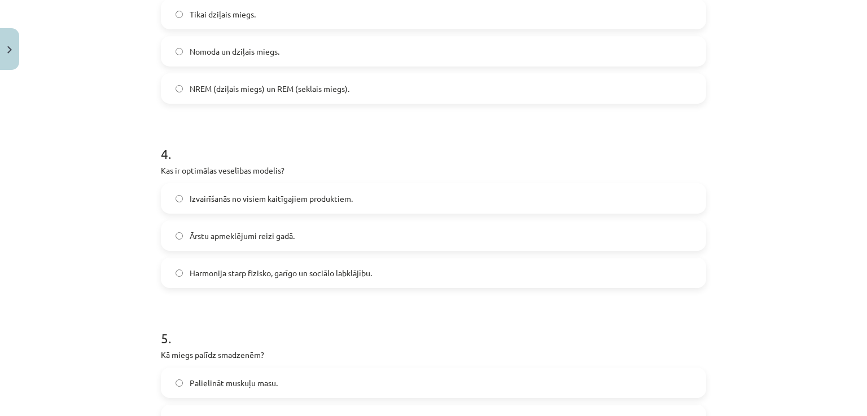
scroll to position [633, 0]
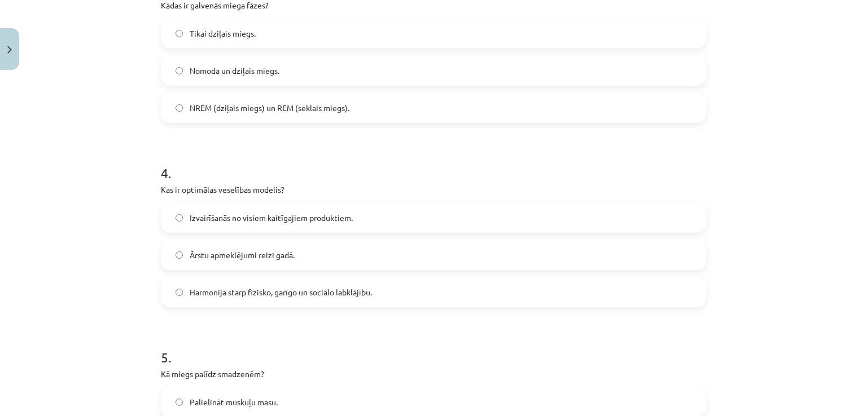
click at [273, 293] on span "Harmonija starp fizisko, garīgo un sociālo labklājību." at bounding box center [281, 293] width 182 height 12
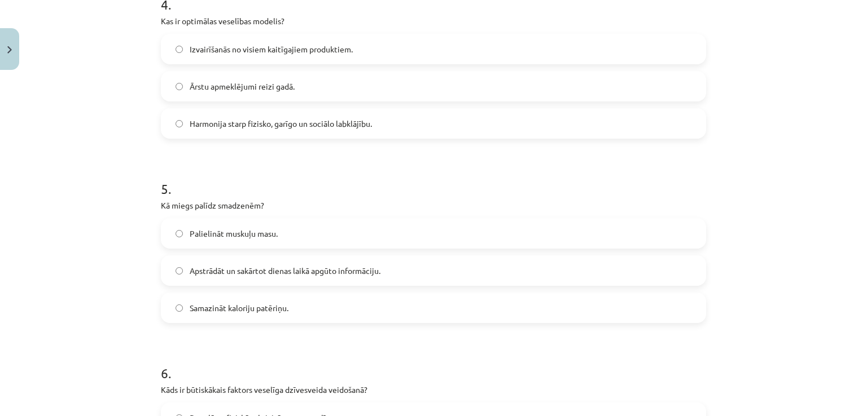
scroll to position [858, 0]
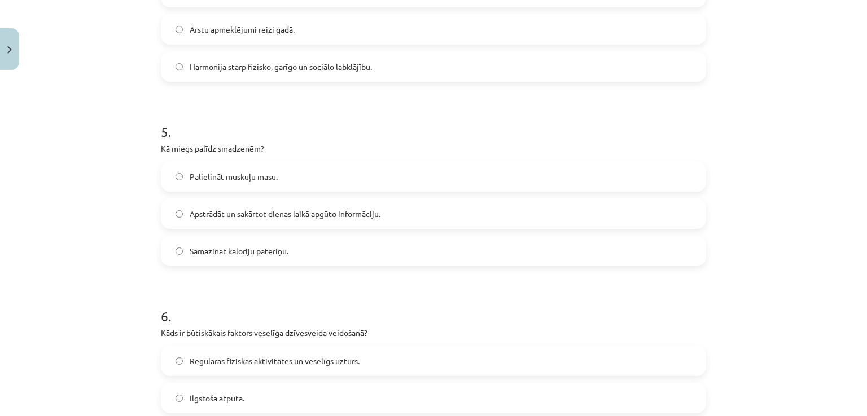
click at [219, 208] on span "Apstrādāt un sakārtot dienas laikā apgūto informāciju." at bounding box center [285, 214] width 191 height 12
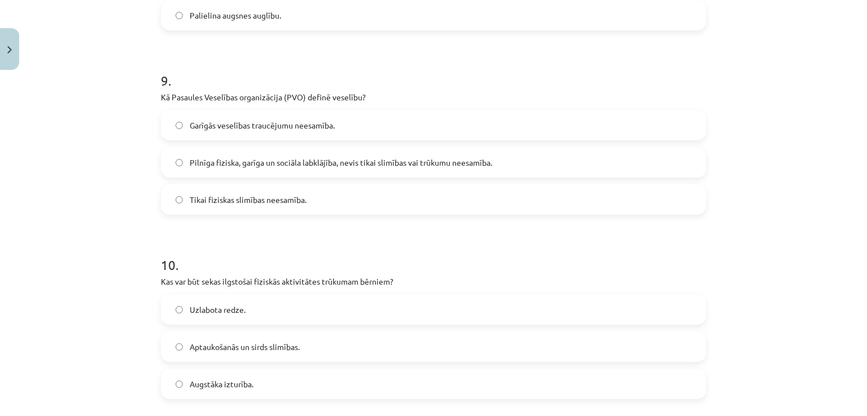
scroll to position [1648, 0]
click at [237, 159] on span "Pilnīga fiziska, garīga un sociāla labklājība, nevis tikai slimības vai trūkumu…" at bounding box center [341, 162] width 302 height 12
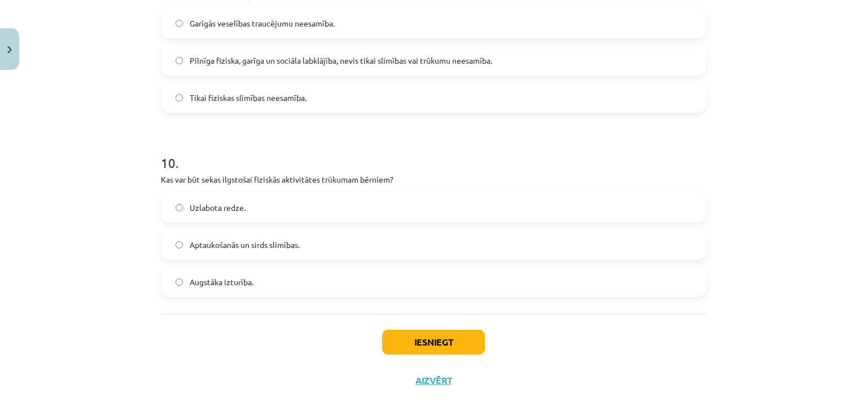
scroll to position [1761, 0]
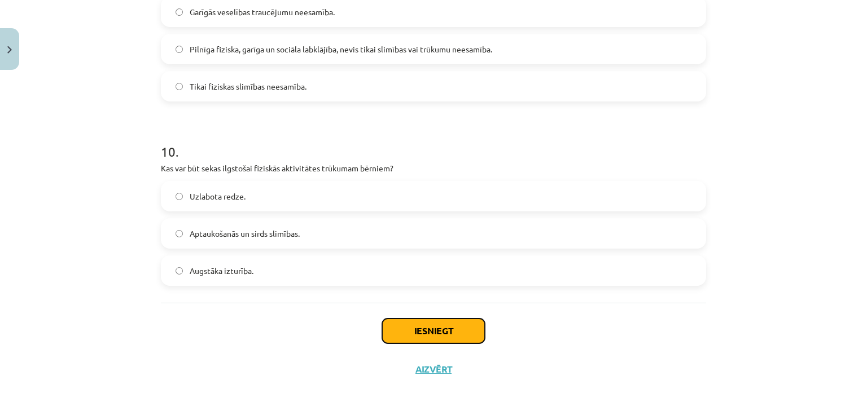
click at [454, 330] on button "Iesniegt" at bounding box center [433, 331] width 103 height 25
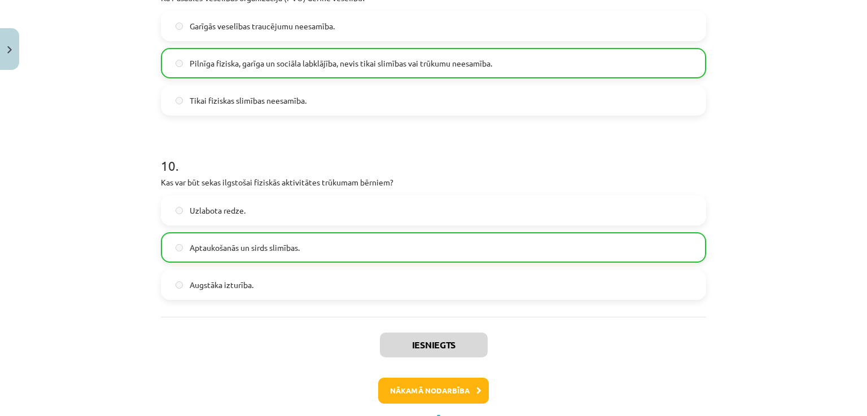
scroll to position [1797, 0]
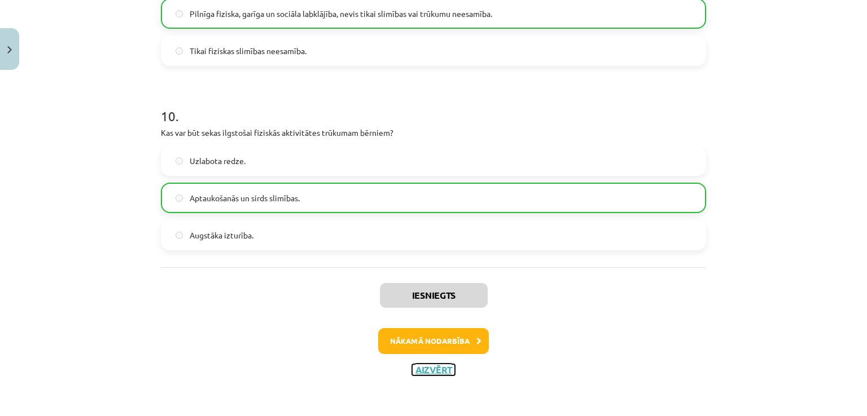
drag, startPoint x: 435, startPoint y: 364, endPoint x: 440, endPoint y: 354, distance: 11.4
click at [437, 362] on div "Iesniegts Nākamā nodarbība Aizvērt" at bounding box center [433, 324] width 545 height 115
click at [447, 344] on button "Nākamā nodarbība" at bounding box center [433, 341] width 111 height 26
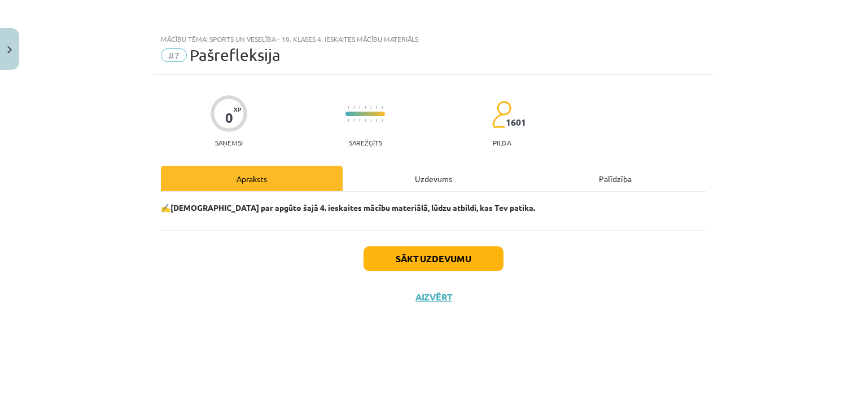
scroll to position [0, 0]
click at [445, 244] on div "Sākt uzdevumu Aizvērt" at bounding box center [433, 270] width 545 height 79
click at [445, 249] on button "Sākt uzdevumu" at bounding box center [433, 259] width 140 height 25
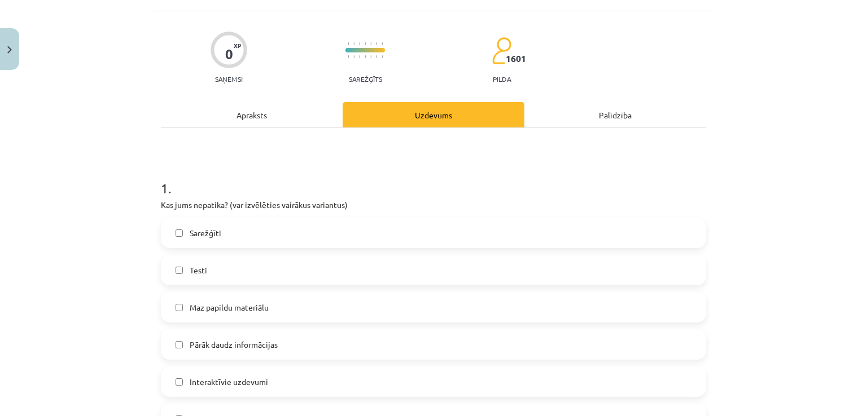
scroll to position [113, 0]
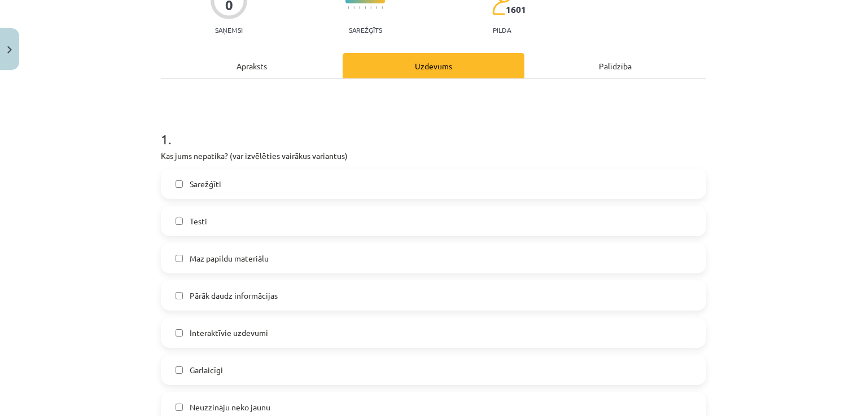
click at [239, 302] on label "Pārāk daudz informācijas" at bounding box center [433, 296] width 543 height 28
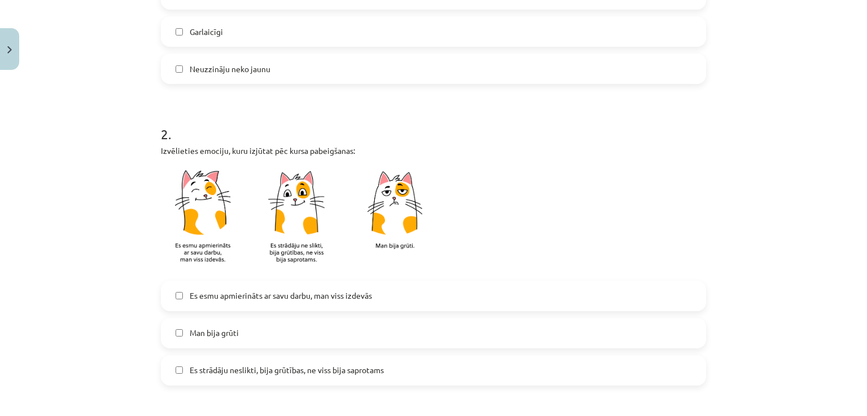
click at [225, 296] on span "Es esmu apmierināts ar savu darbu, man viss izdevās" at bounding box center [281, 296] width 182 height 12
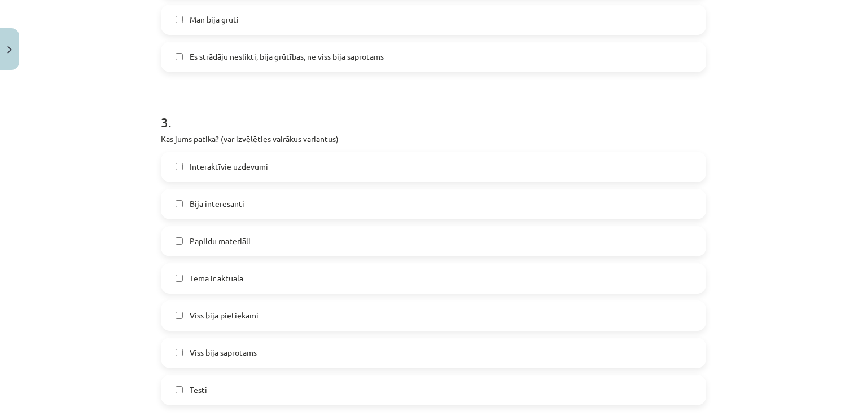
scroll to position [903, 0]
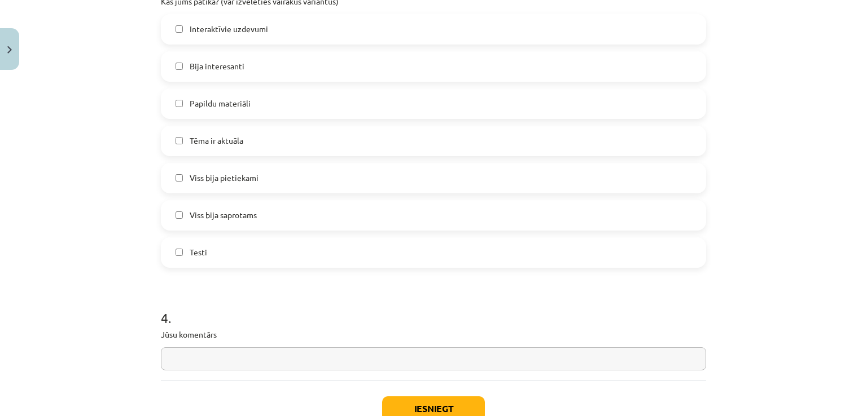
click at [257, 68] on label "Bija interesanti" at bounding box center [433, 66] width 543 height 28
click at [454, 413] on button "Iesniegt" at bounding box center [433, 409] width 103 height 25
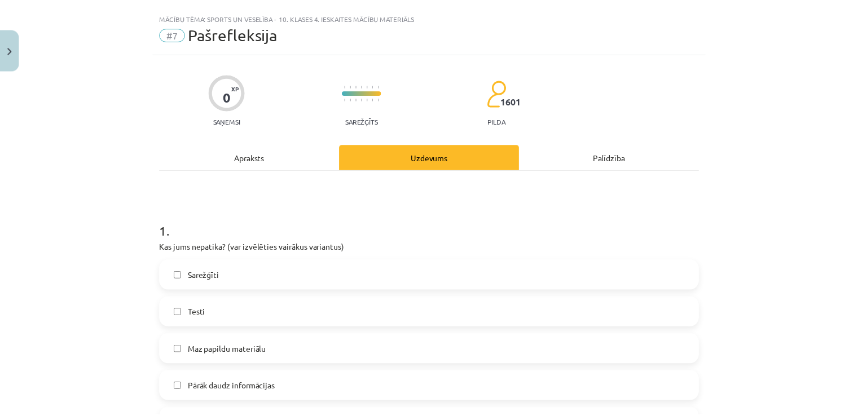
scroll to position [0, 0]
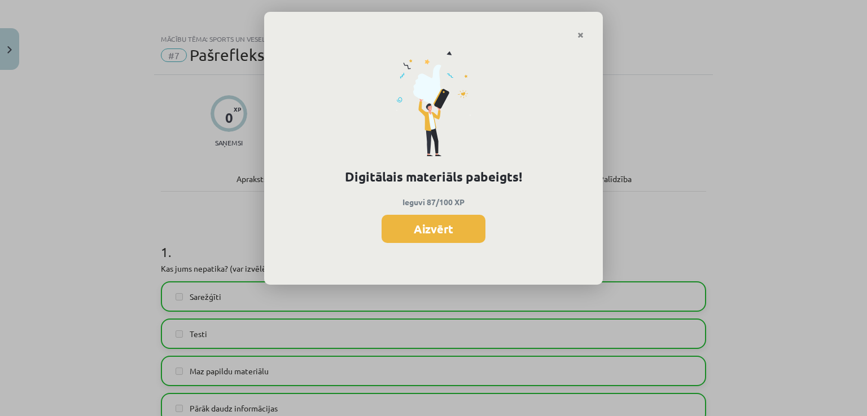
drag, startPoint x: 442, startPoint y: 260, endPoint x: 450, endPoint y: 240, distance: 21.6
click at [444, 260] on div "Digitālais materiāls pabeigts! Ieguvi 87/100 XP Aizvērt" at bounding box center [433, 163] width 339 height 246
click at [450, 239] on button "Aizvērt" at bounding box center [433, 229] width 104 height 28
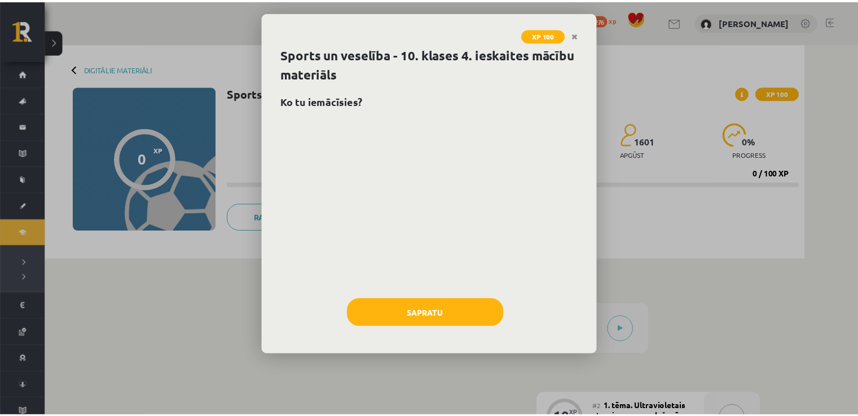
scroll to position [226, 0]
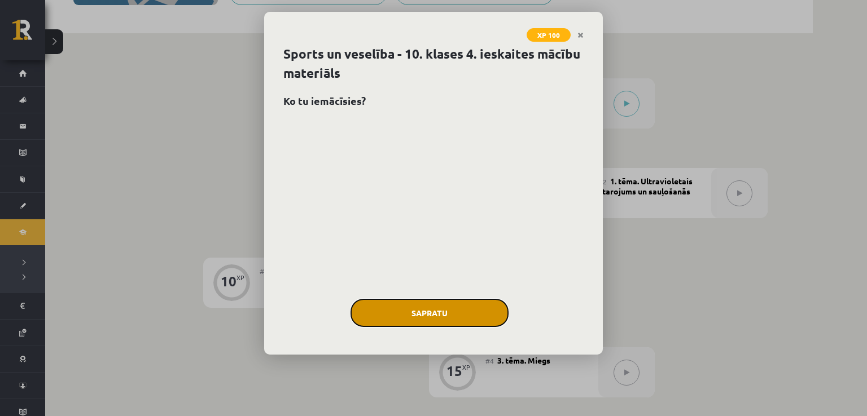
click at [451, 319] on button "Sapratu" at bounding box center [429, 313] width 158 height 28
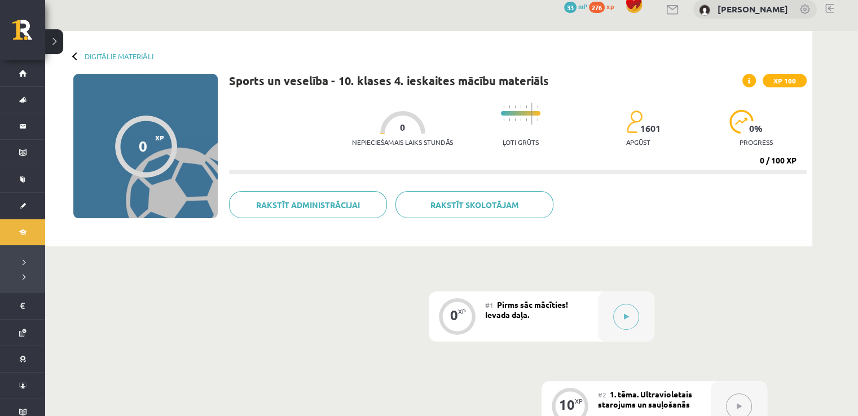
scroll to position [0, 0]
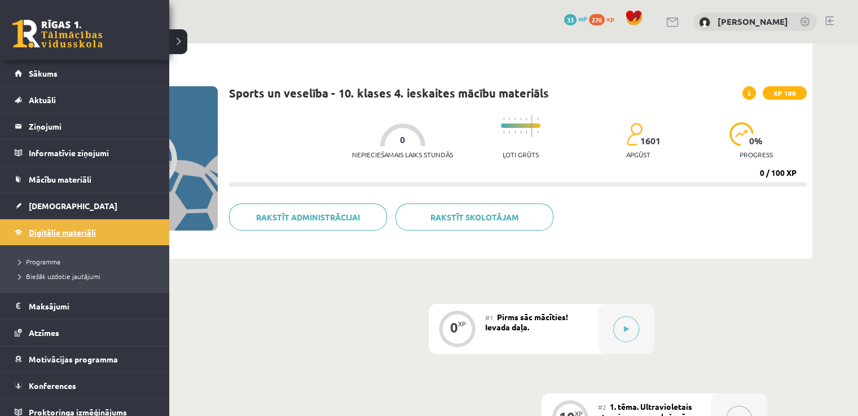
click at [58, 234] on span "Digitālie materiāli" at bounding box center [62, 232] width 67 height 10
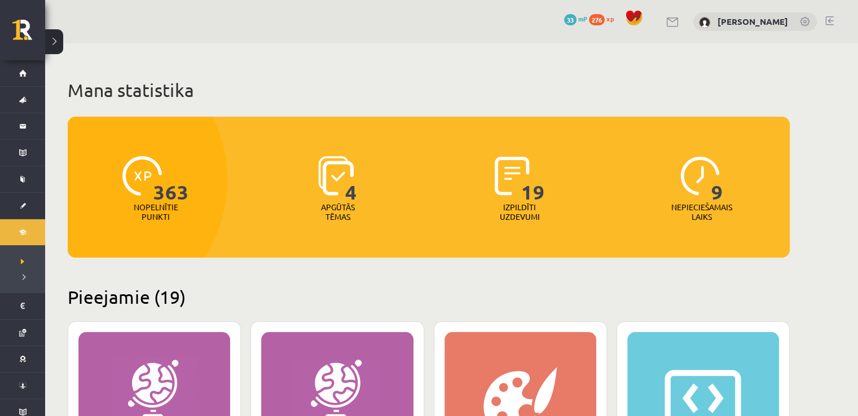
click at [709, 194] on img at bounding box center [701, 176] width 40 height 40
